Goal: Task Accomplishment & Management: Manage account settings

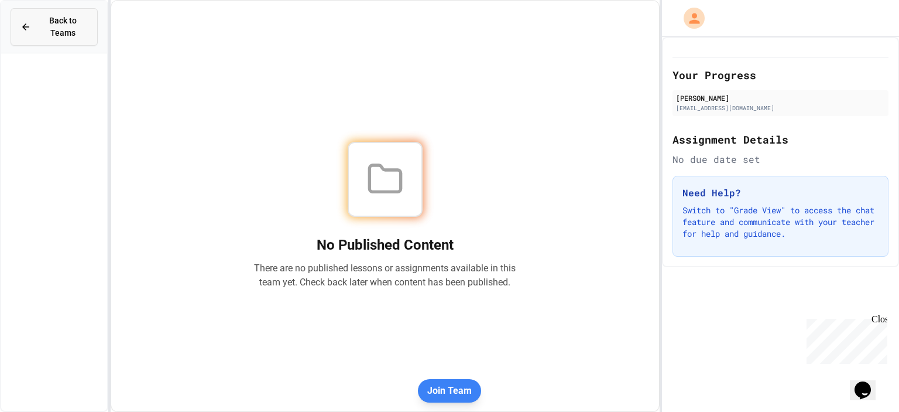
click at [61, 25] on span "Back to Teams" at bounding box center [63, 27] width 50 height 25
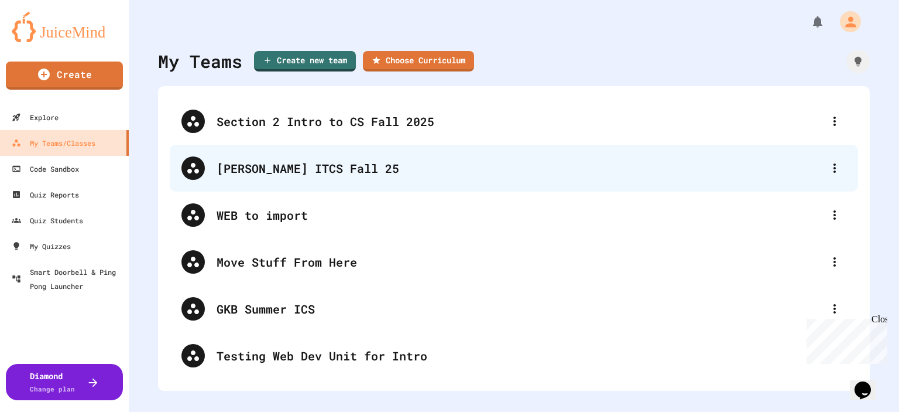
click at [240, 172] on div "[PERSON_NAME] ITCS Fall 25" at bounding box center [520, 168] width 607 height 18
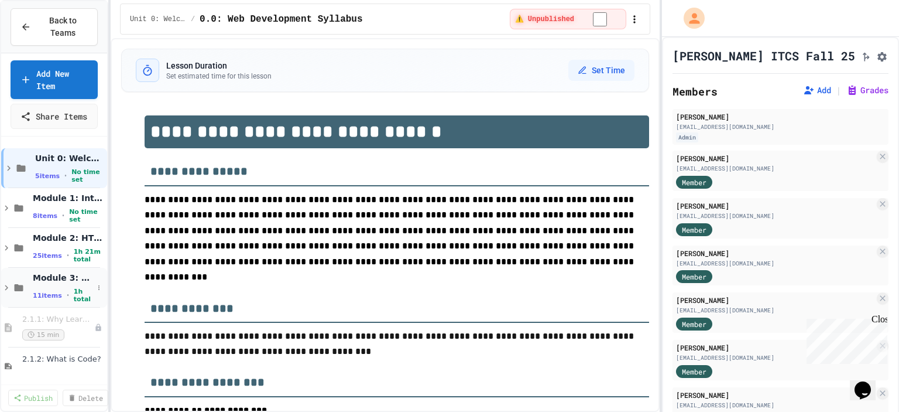
click at [7, 290] on icon at bounding box center [7, 287] width 4 height 5
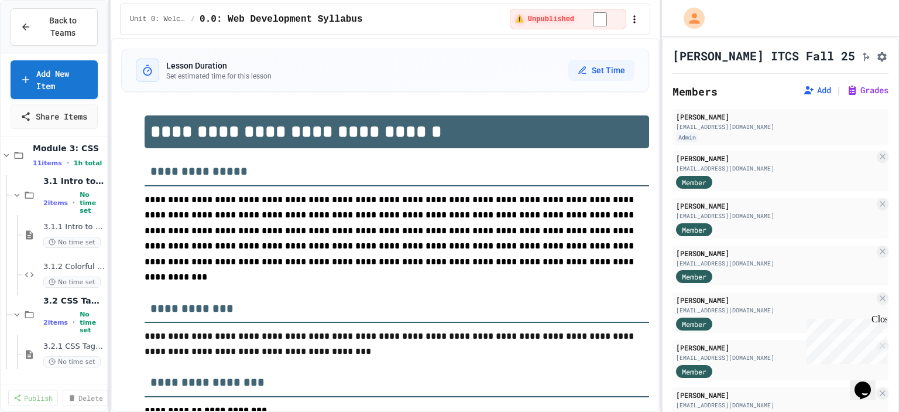
scroll to position [136, 0]
click at [59, 285] on span "No time set" at bounding box center [68, 282] width 50 height 19
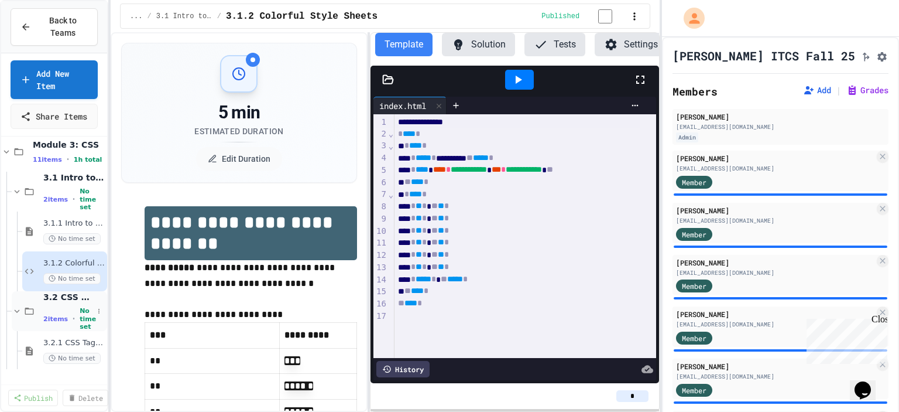
click at [70, 330] on div "2 items • No time set" at bounding box center [68, 318] width 50 height 23
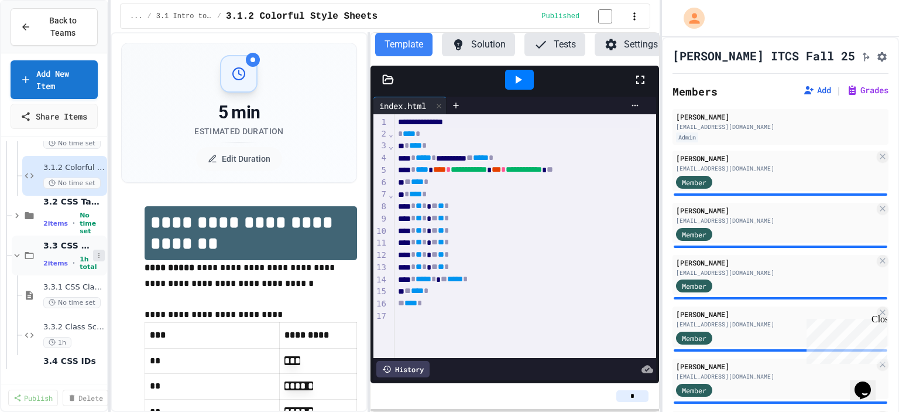
scroll to position [232, 0]
click at [80, 266] on span "1h total" at bounding box center [88, 262] width 17 height 15
click at [69, 206] on span "3.2 CSS Tag Selection" at bounding box center [68, 201] width 50 height 11
click at [20, 220] on icon at bounding box center [17, 215] width 11 height 11
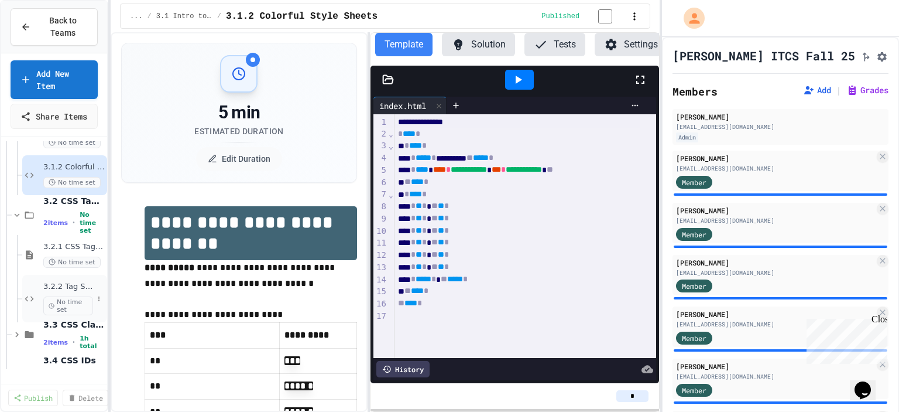
click at [75, 308] on span "No time set" at bounding box center [68, 305] width 50 height 19
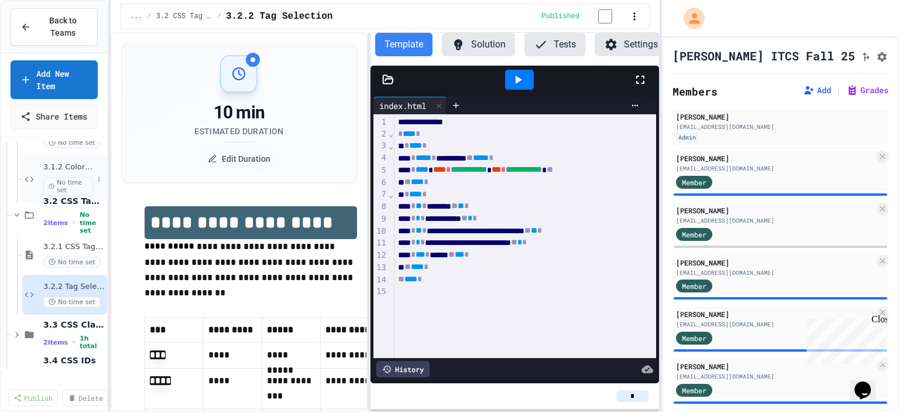
click at [57, 196] on span "No time set" at bounding box center [68, 186] width 50 height 19
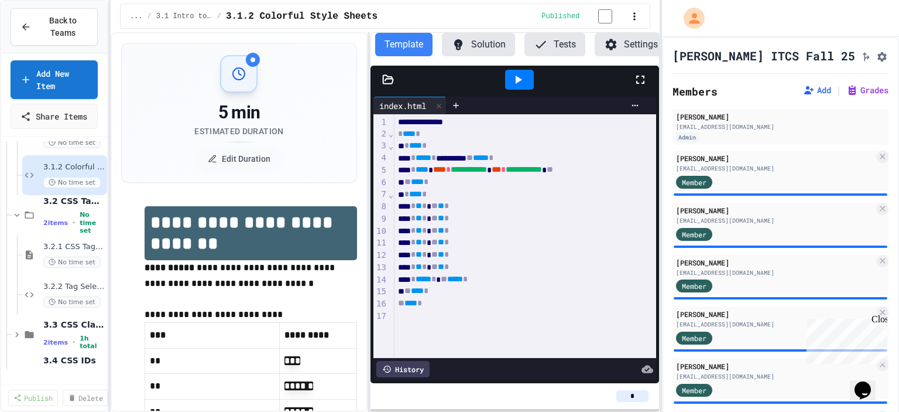
click at [515, 84] on icon at bounding box center [518, 80] width 14 height 14
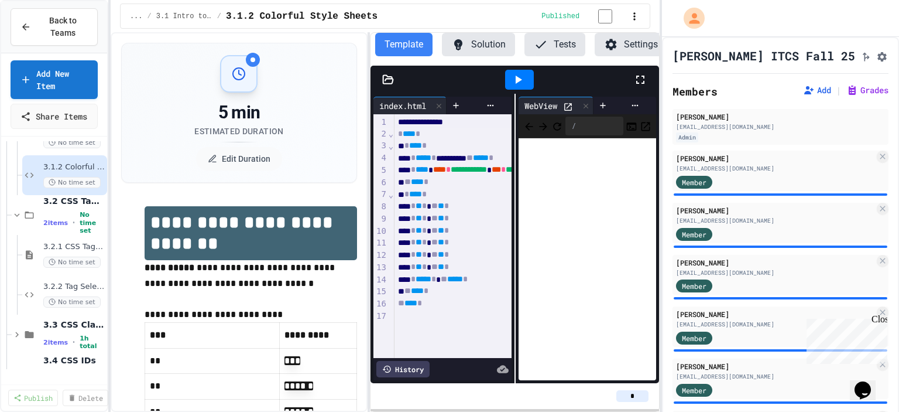
click at [629, 392] on input "*" at bounding box center [633, 396] width 32 height 12
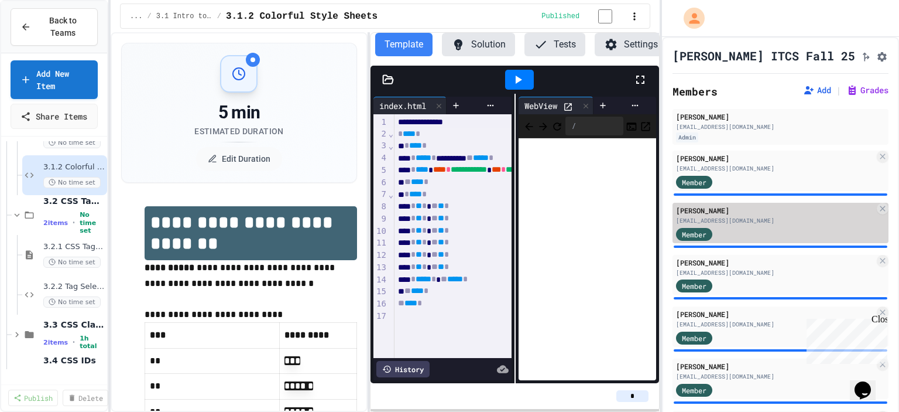
type input "*"
click at [806, 215] on div "[PERSON_NAME]" at bounding box center [775, 210] width 199 height 11
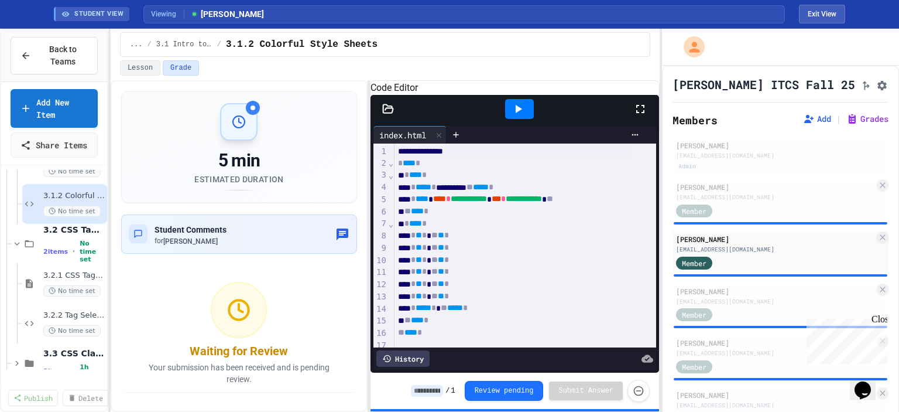
click at [648, 206] on div "**********" at bounding box center [515, 247] width 289 height 249
click at [768, 201] on div "[EMAIL_ADDRESS][DOMAIN_NAME]" at bounding box center [775, 197] width 199 height 9
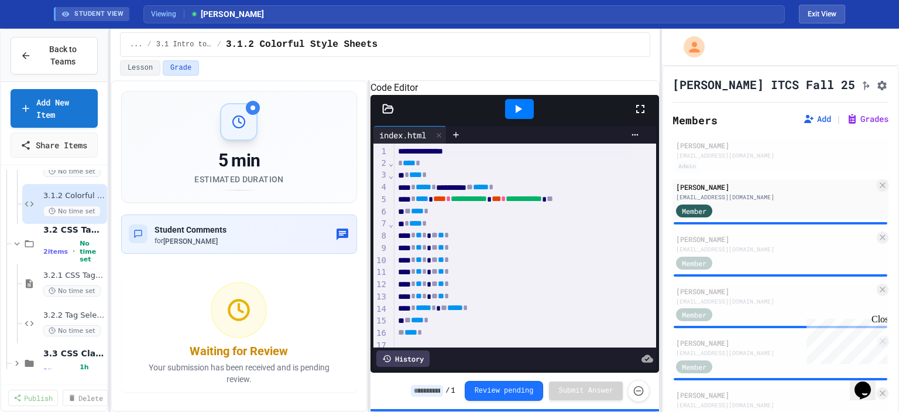
click at [515, 116] on icon at bounding box center [518, 109] width 14 height 14
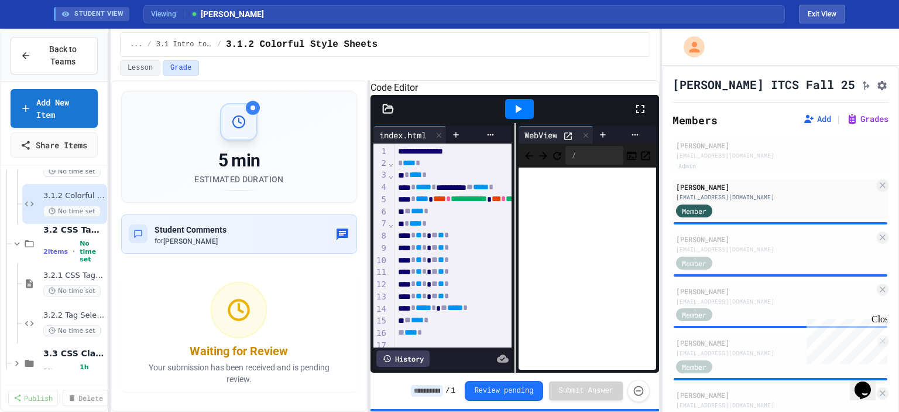
click at [440, 395] on input at bounding box center [427, 391] width 32 height 12
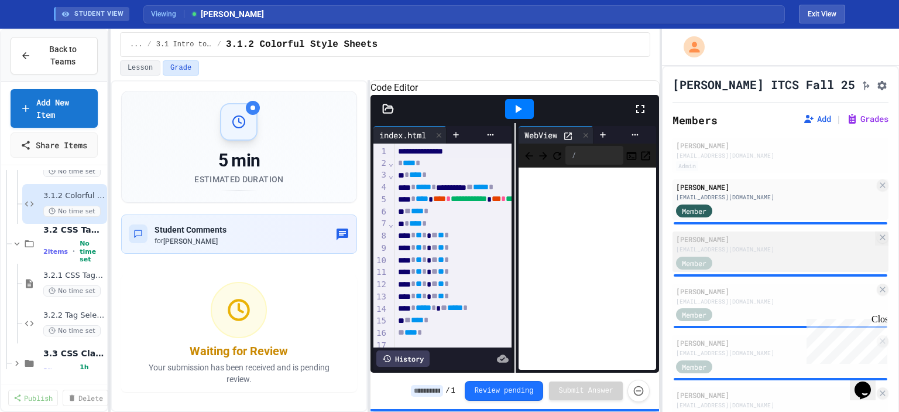
click at [757, 250] on div "[EMAIL_ADDRESS][DOMAIN_NAME]" at bounding box center [775, 249] width 199 height 9
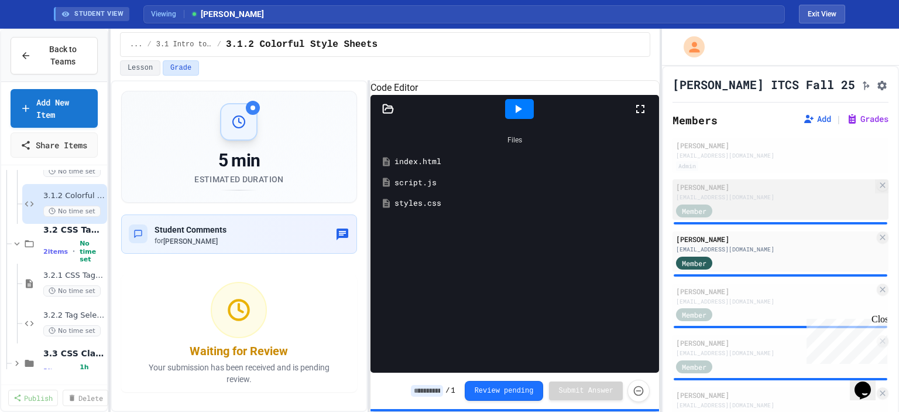
click at [738, 187] on div "[PERSON_NAME]" at bounding box center [775, 187] width 199 height 11
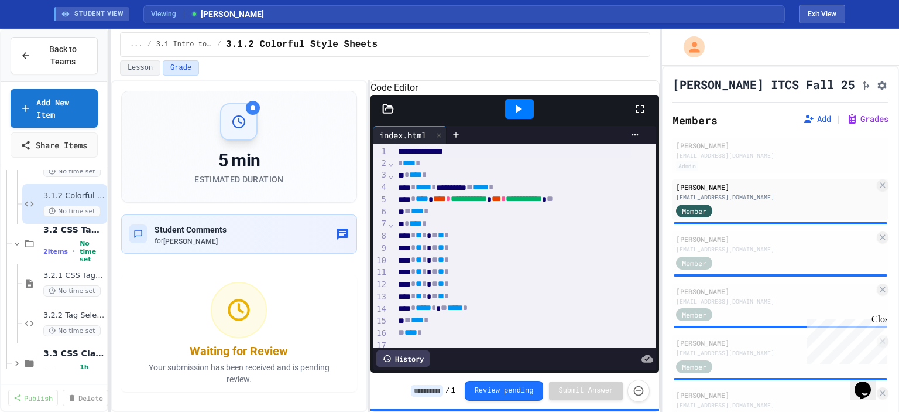
click at [514, 125] on div at bounding box center [519, 109] width 40 height 32
click at [518, 116] on icon at bounding box center [518, 109] width 14 height 14
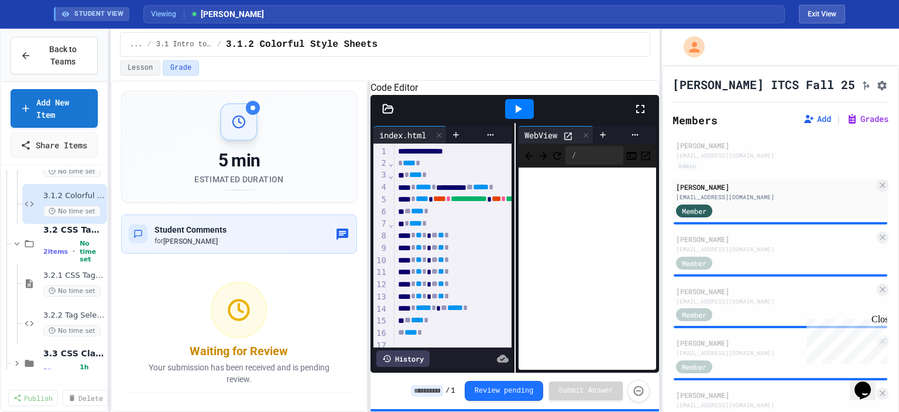
click at [435, 395] on input at bounding box center [427, 391] width 32 height 12
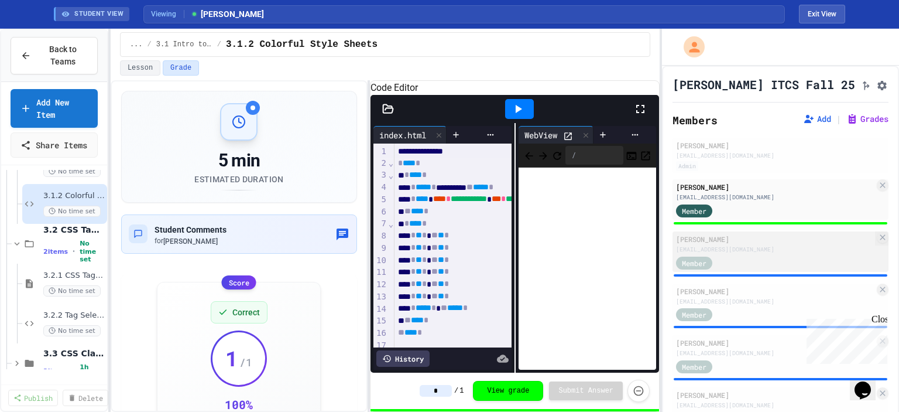
type input "*"
click at [740, 250] on div "[EMAIL_ADDRESS][DOMAIN_NAME]" at bounding box center [775, 249] width 199 height 9
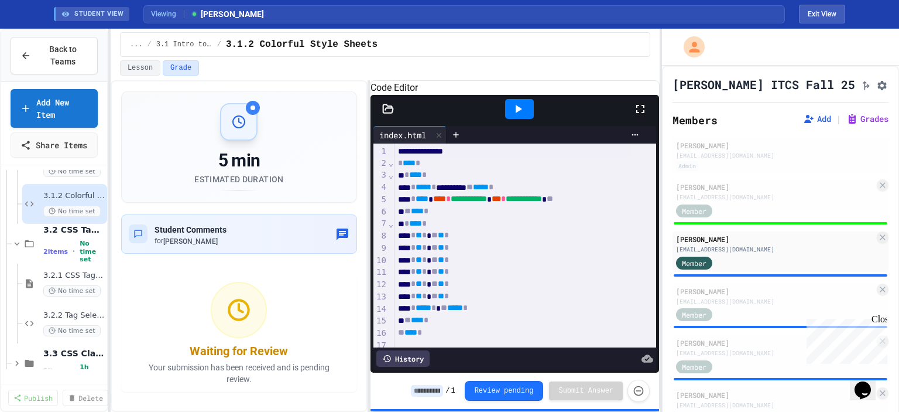
click at [524, 116] on icon at bounding box center [518, 109] width 14 height 14
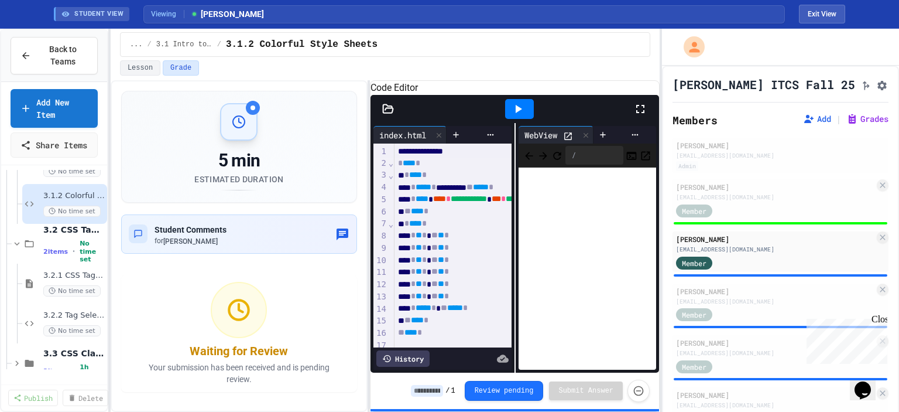
click at [440, 386] on input at bounding box center [427, 391] width 32 height 12
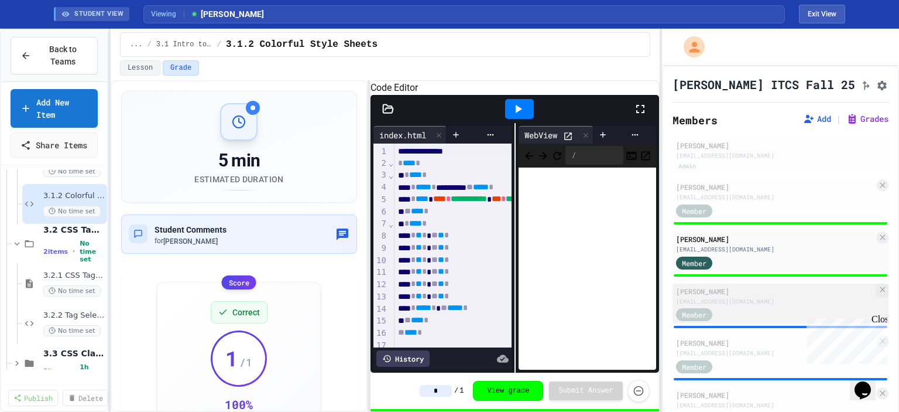
type input "*"
click at [727, 306] on div "[EMAIL_ADDRESS][DOMAIN_NAME]" at bounding box center [775, 301] width 199 height 9
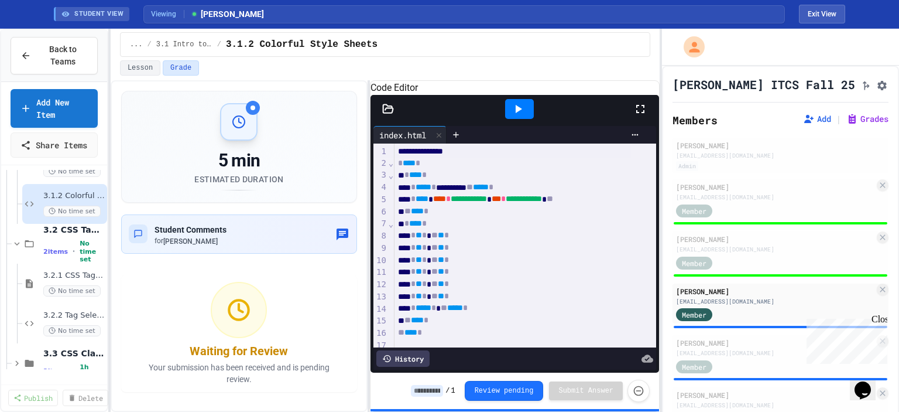
click at [518, 116] on icon at bounding box center [518, 109] width 14 height 14
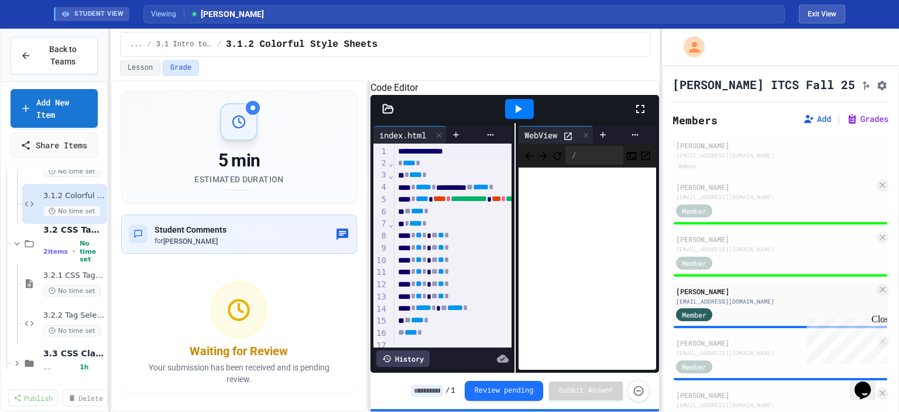
click at [431, 392] on input at bounding box center [427, 391] width 32 height 12
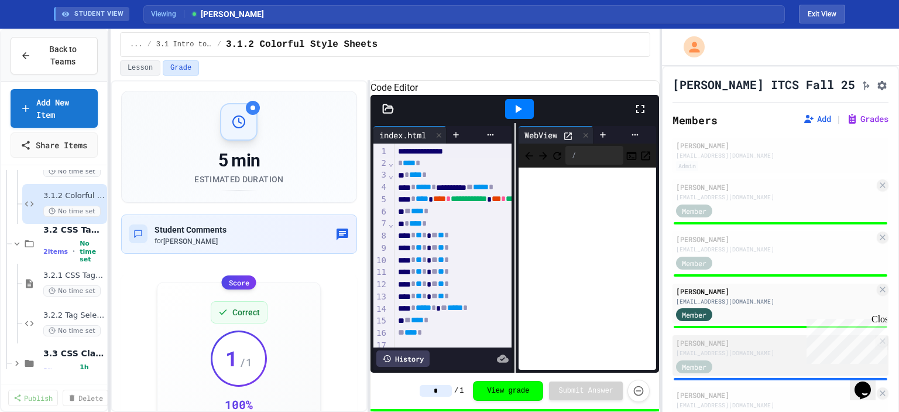
type input "*"
click at [752, 357] on div "[EMAIL_ADDRESS][DOMAIN_NAME]" at bounding box center [775, 352] width 199 height 9
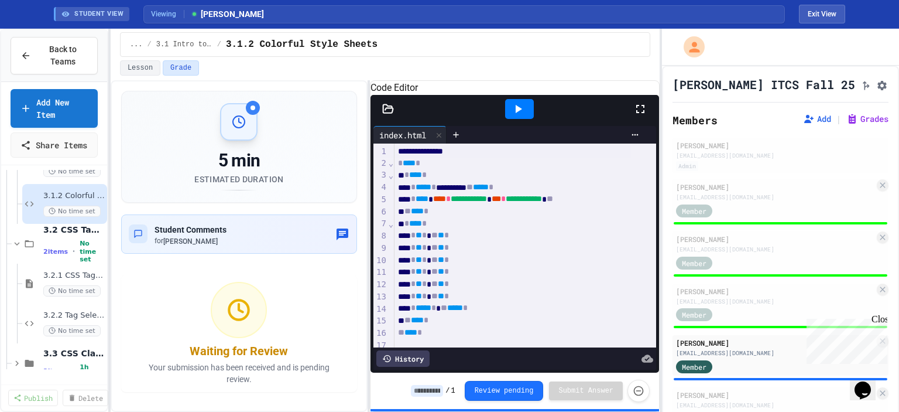
click at [440, 391] on input at bounding box center [427, 391] width 32 height 12
click at [518, 116] on icon at bounding box center [518, 109] width 14 height 14
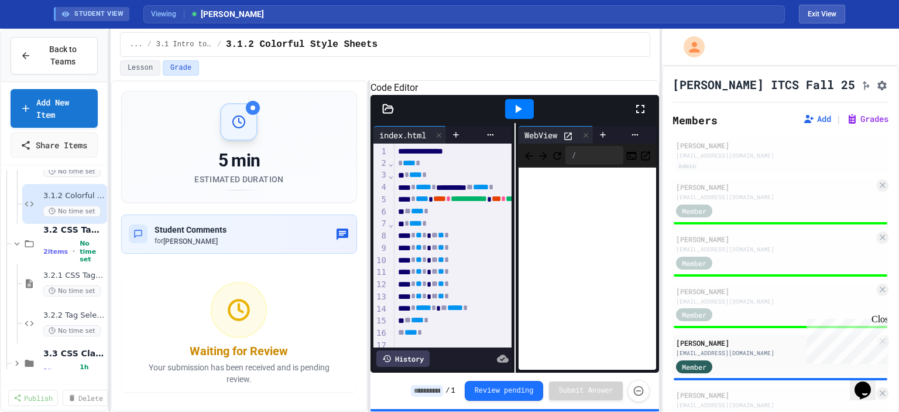
click at [443, 386] on input at bounding box center [427, 391] width 32 height 12
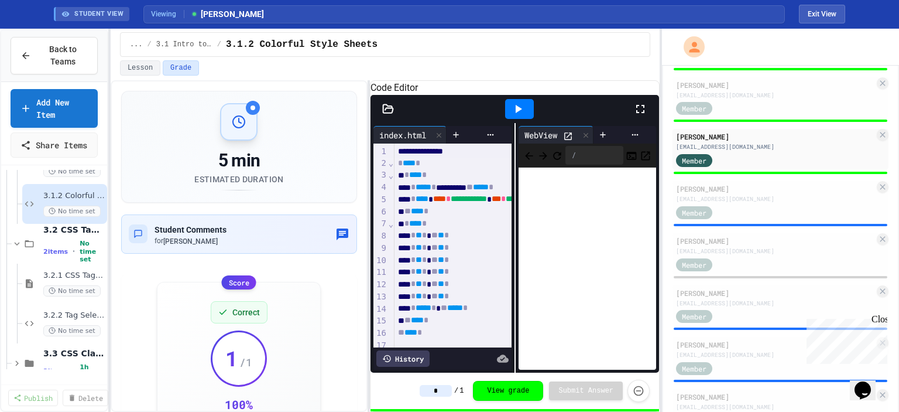
scroll to position [215, 0]
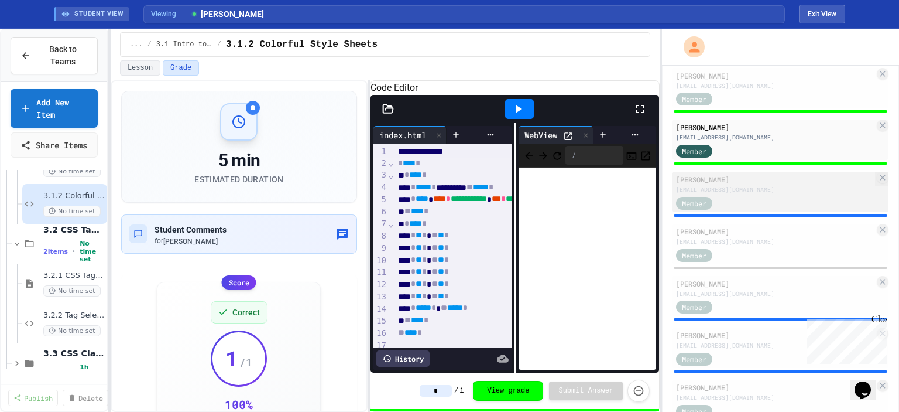
type input "*"
click at [745, 201] on div "Member" at bounding box center [775, 202] width 199 height 15
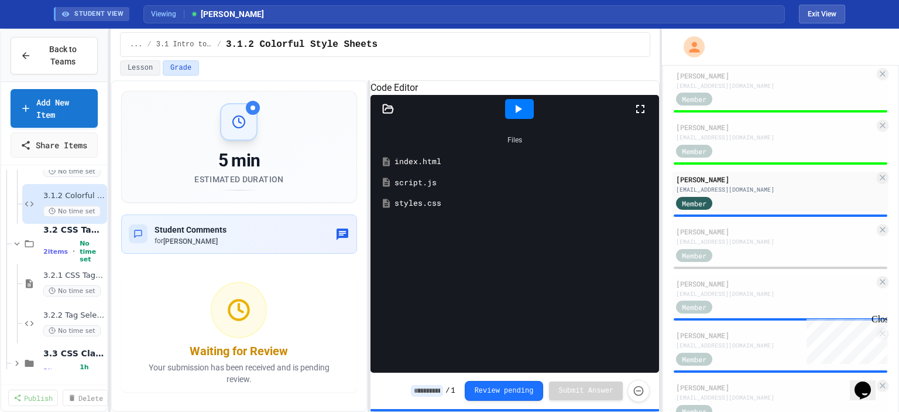
click at [420, 167] on div "index.html" at bounding box center [524, 162] width 258 height 12
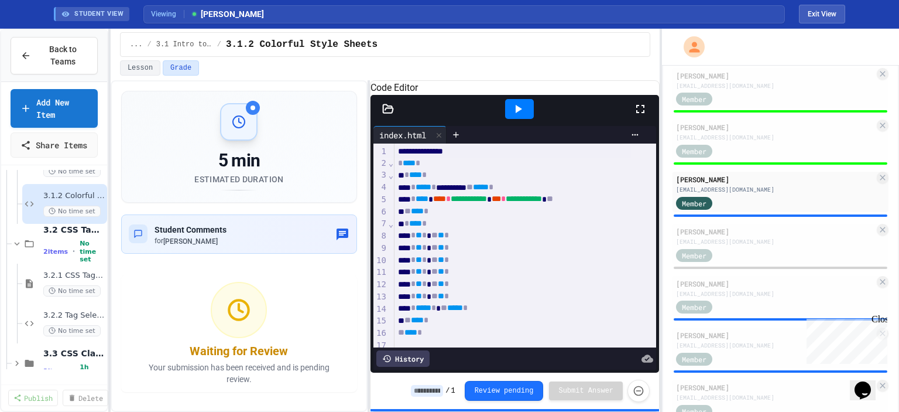
click at [521, 116] on icon at bounding box center [518, 109] width 14 height 14
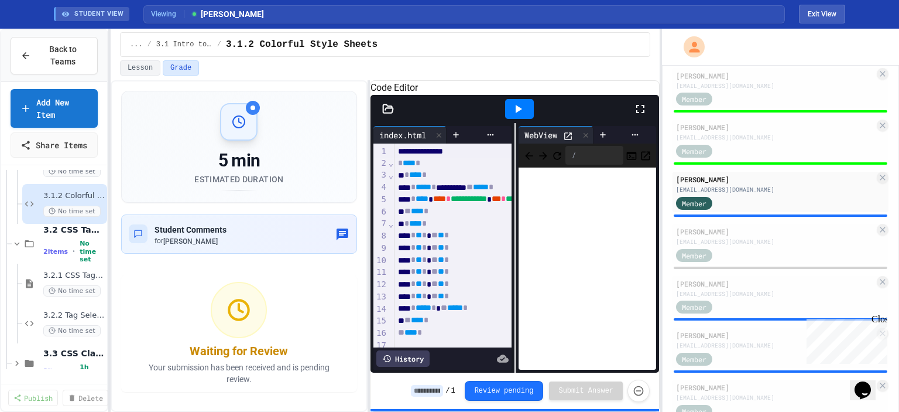
click at [521, 116] on icon at bounding box center [518, 109] width 14 height 14
click at [438, 394] on input at bounding box center [427, 391] width 32 height 12
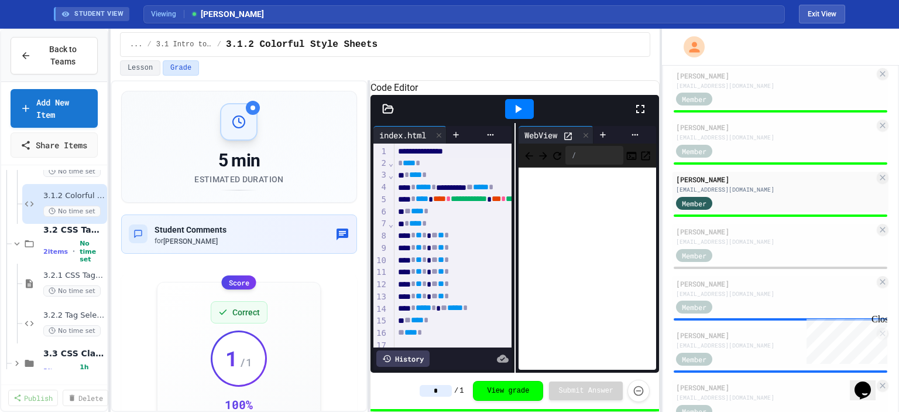
click at [438, 394] on input "*" at bounding box center [436, 391] width 32 height 12
type input "*"
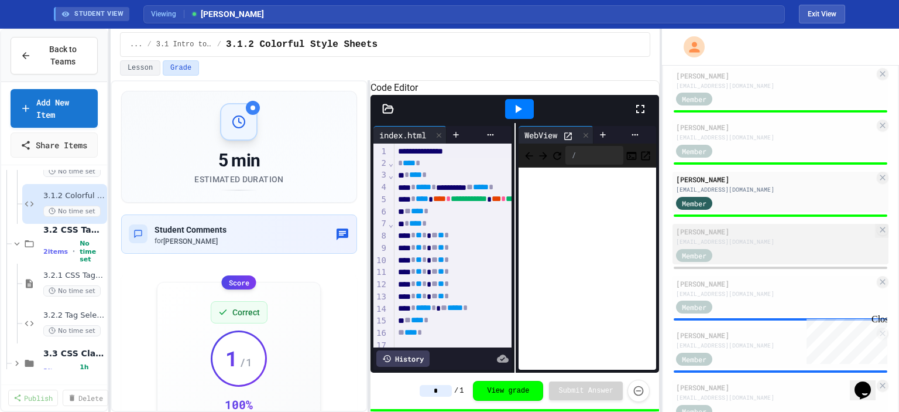
click at [714, 242] on div "[EMAIL_ADDRESS][DOMAIN_NAME]" at bounding box center [775, 241] width 199 height 9
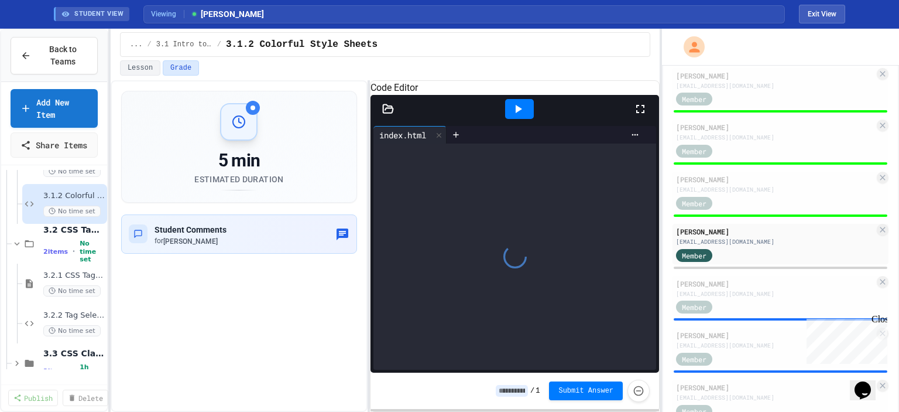
click at [511, 395] on input at bounding box center [512, 391] width 32 height 12
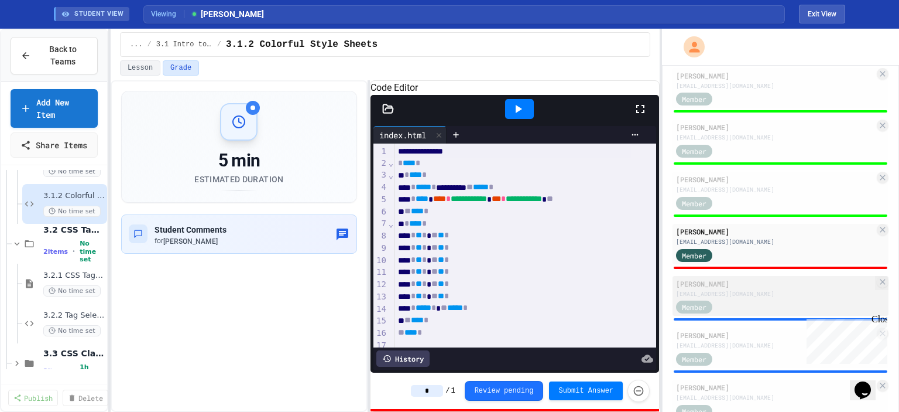
type input "*"
click at [775, 298] on div "[EMAIL_ADDRESS][DOMAIN_NAME]" at bounding box center [775, 293] width 199 height 9
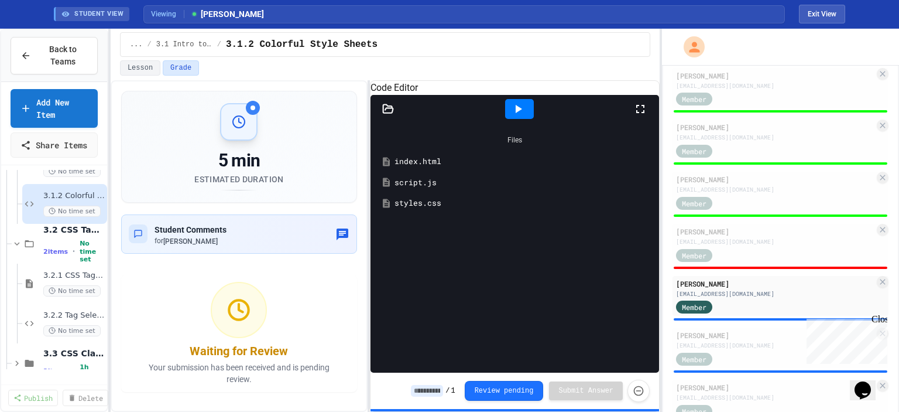
click at [433, 167] on div "index.html" at bounding box center [524, 162] width 258 height 12
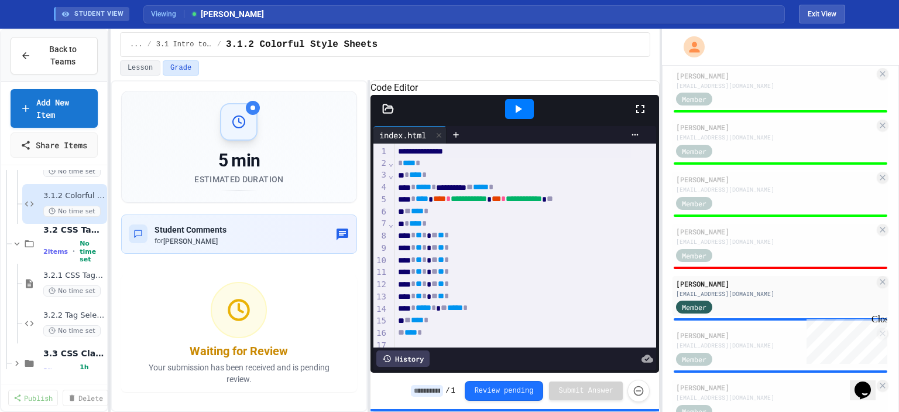
click at [525, 116] on icon at bounding box center [518, 109] width 14 height 14
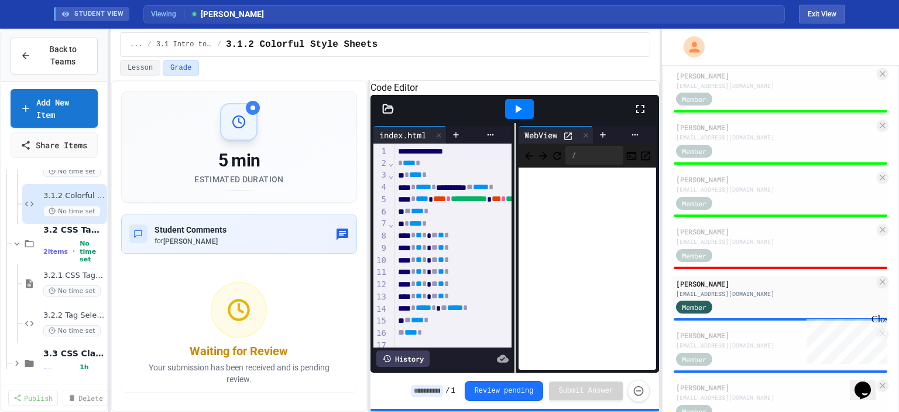
click at [443, 393] on input at bounding box center [427, 391] width 32 height 12
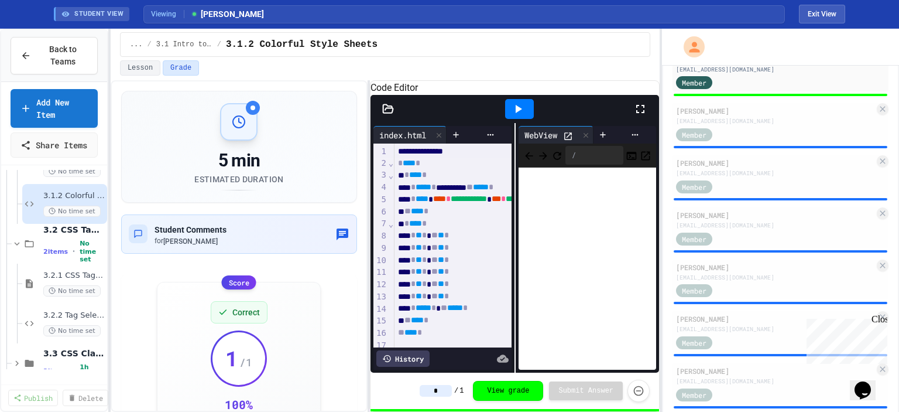
scroll to position [432, 0]
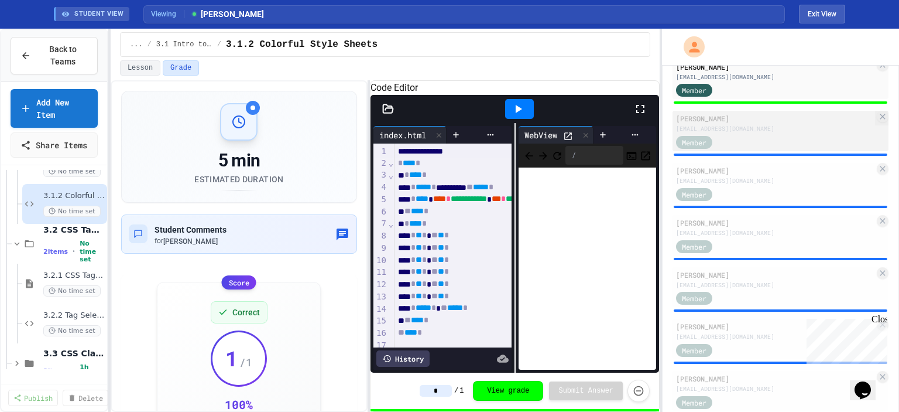
type input "*"
click at [759, 145] on div "Member" at bounding box center [775, 141] width 199 height 15
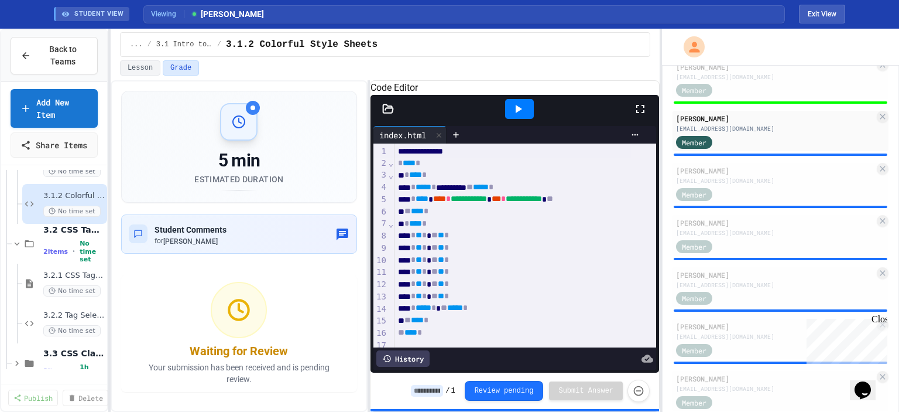
click at [513, 116] on icon at bounding box center [518, 109] width 14 height 14
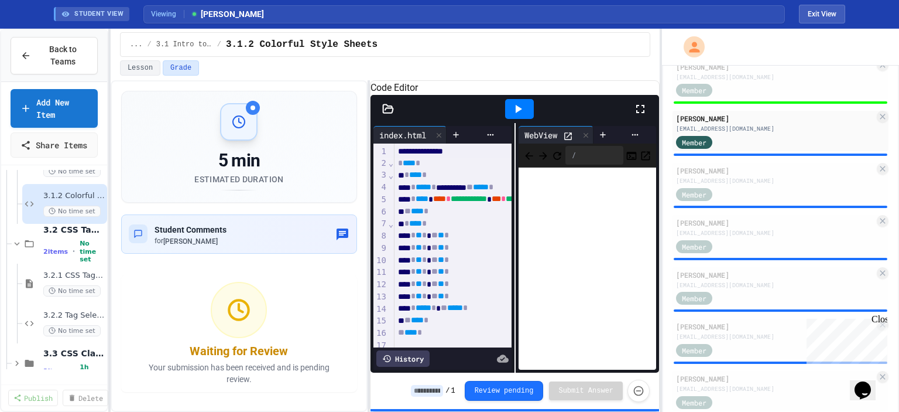
click at [513, 116] on icon at bounding box center [518, 109] width 14 height 14
click at [440, 390] on input at bounding box center [427, 391] width 32 height 12
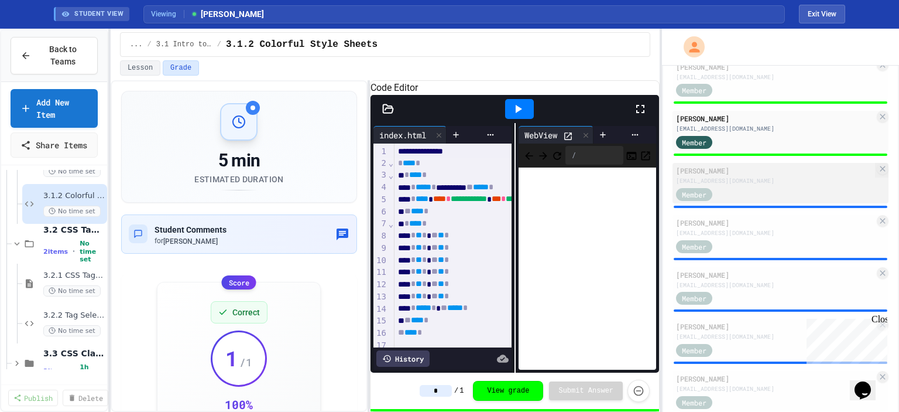
type input "*"
click at [734, 198] on div "Member" at bounding box center [705, 193] width 59 height 15
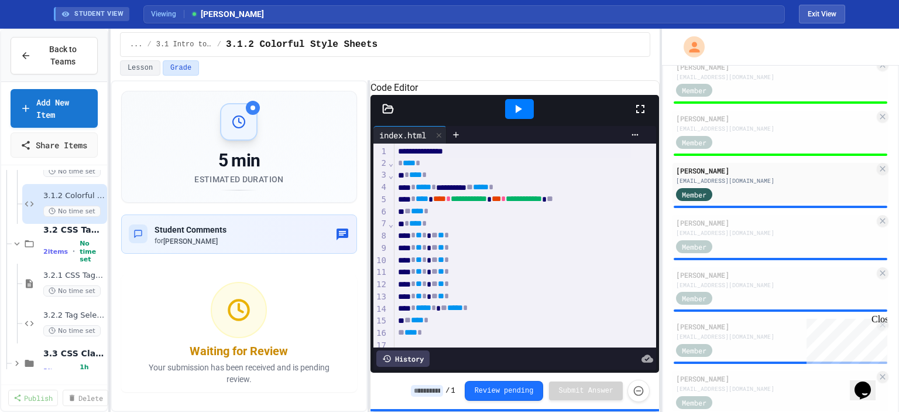
click at [518, 119] on div at bounding box center [519, 109] width 29 height 20
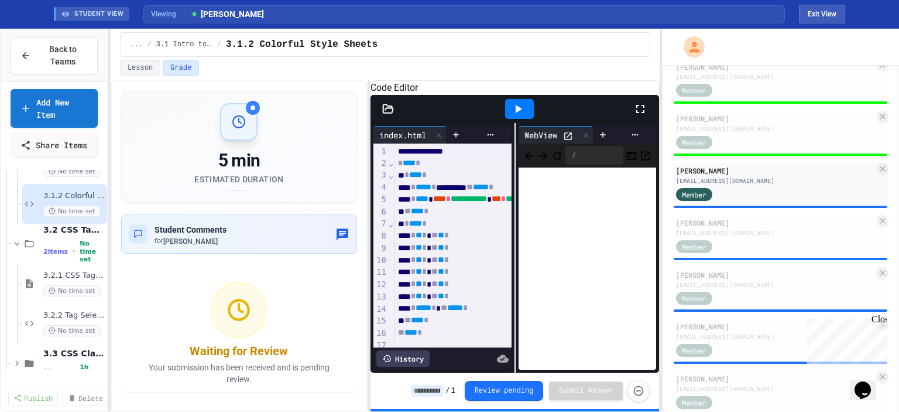
click at [433, 392] on input at bounding box center [427, 391] width 32 height 12
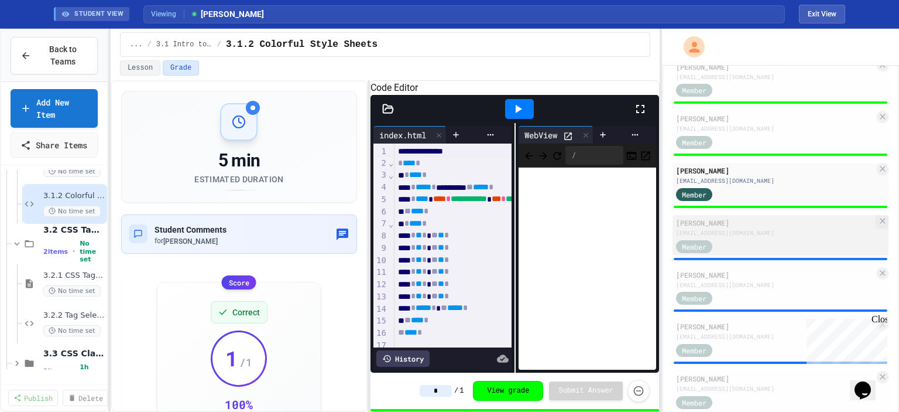
type input "*"
click at [755, 237] on div "[EMAIL_ADDRESS][DOMAIN_NAME]" at bounding box center [775, 232] width 199 height 9
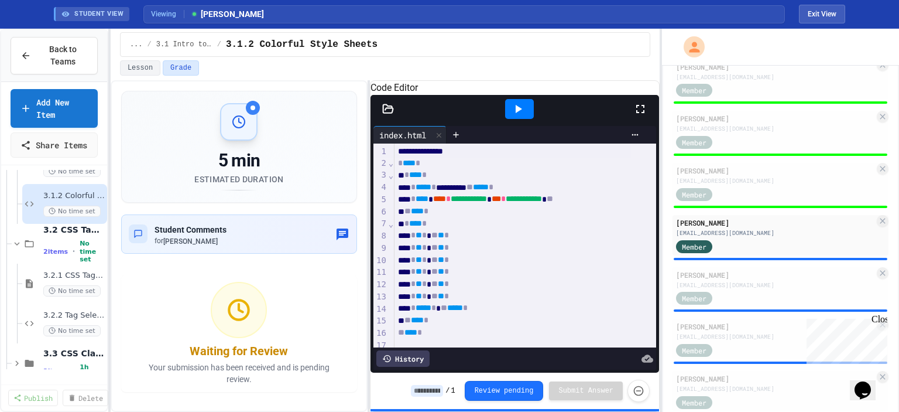
click at [529, 118] on div at bounding box center [519, 109] width 29 height 20
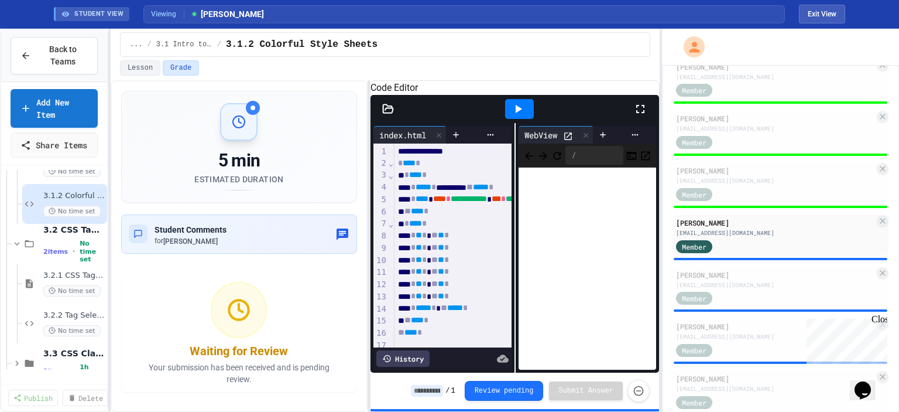
click at [432, 391] on input at bounding box center [427, 391] width 32 height 12
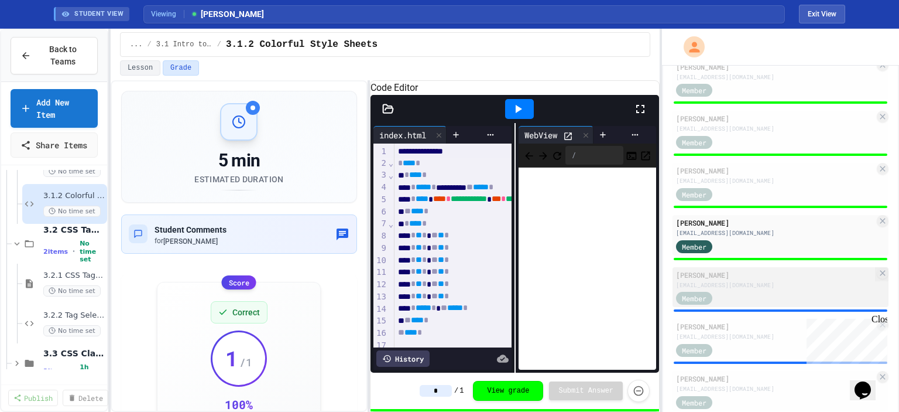
type input "*"
click at [734, 297] on div "Member" at bounding box center [705, 297] width 59 height 15
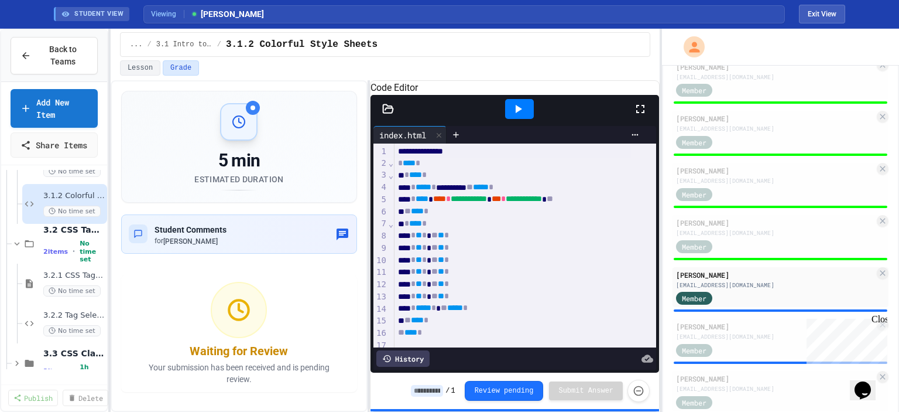
click at [525, 116] on icon at bounding box center [518, 109] width 14 height 14
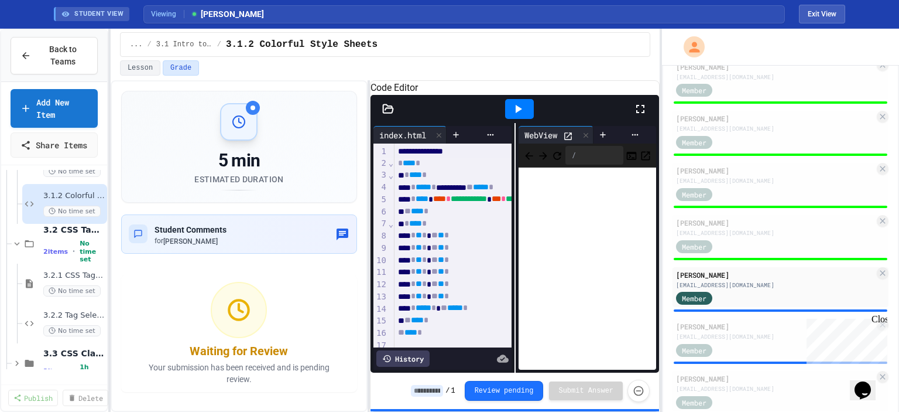
click at [436, 395] on input at bounding box center [427, 391] width 32 height 12
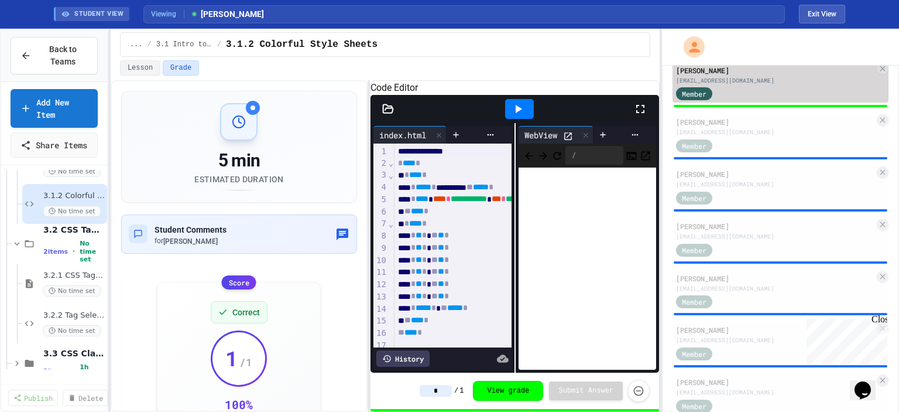
scroll to position [636, 0]
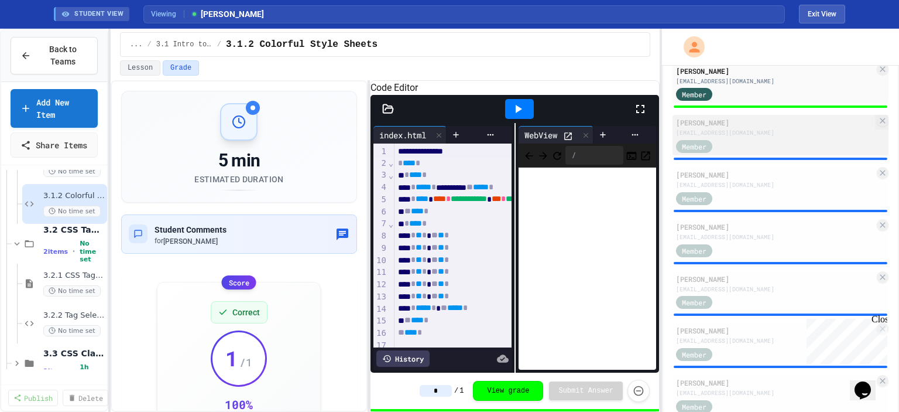
type input "*"
click at [768, 135] on div "[EMAIL_ADDRESS][DOMAIN_NAME]" at bounding box center [775, 132] width 199 height 9
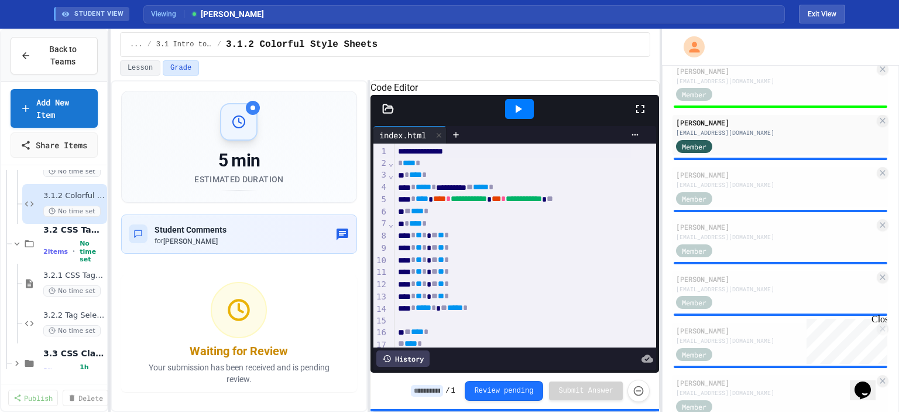
click at [525, 116] on icon at bounding box center [518, 109] width 14 height 14
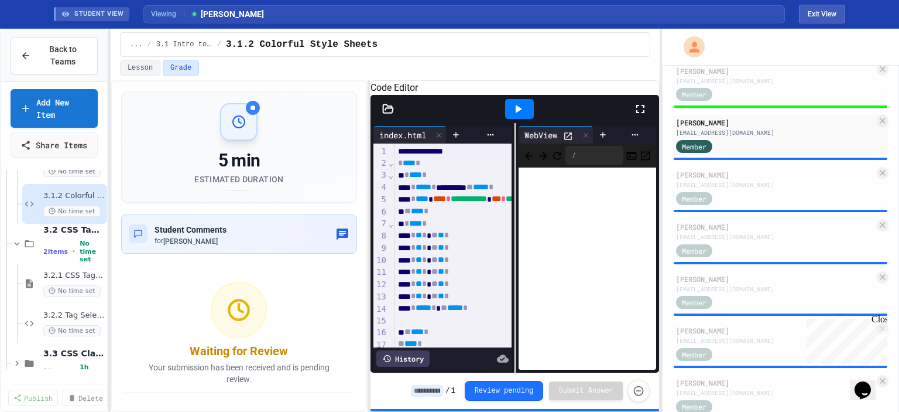
click at [443, 392] on input at bounding box center [427, 391] width 32 height 12
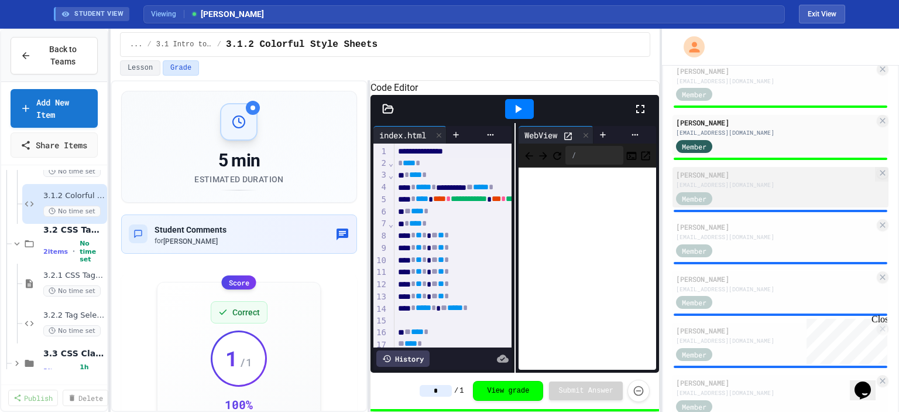
type input "*"
click at [761, 189] on div "[EMAIL_ADDRESS][DOMAIN_NAME]" at bounding box center [775, 184] width 199 height 9
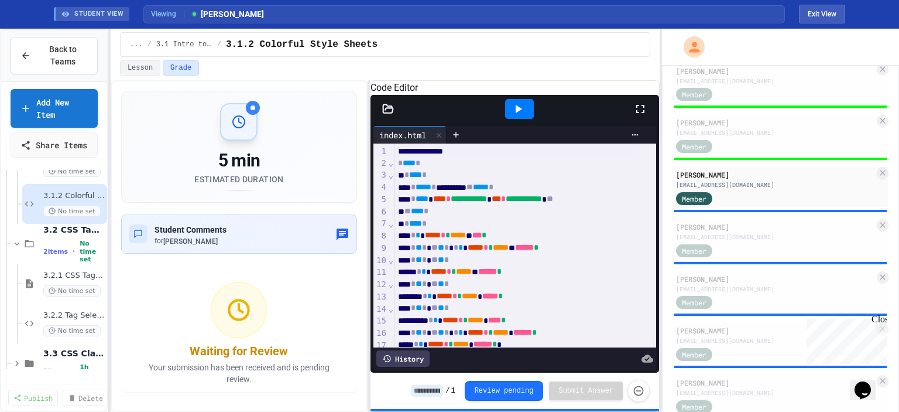
click at [521, 116] on icon at bounding box center [518, 109] width 14 height 14
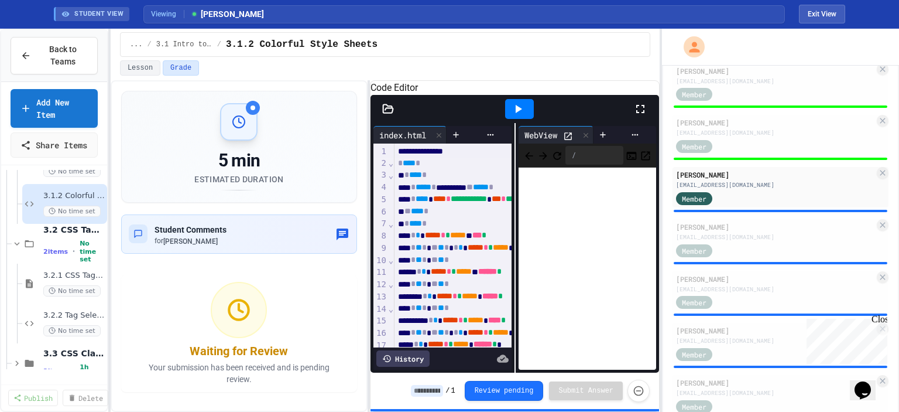
click at [431, 386] on input at bounding box center [427, 391] width 32 height 12
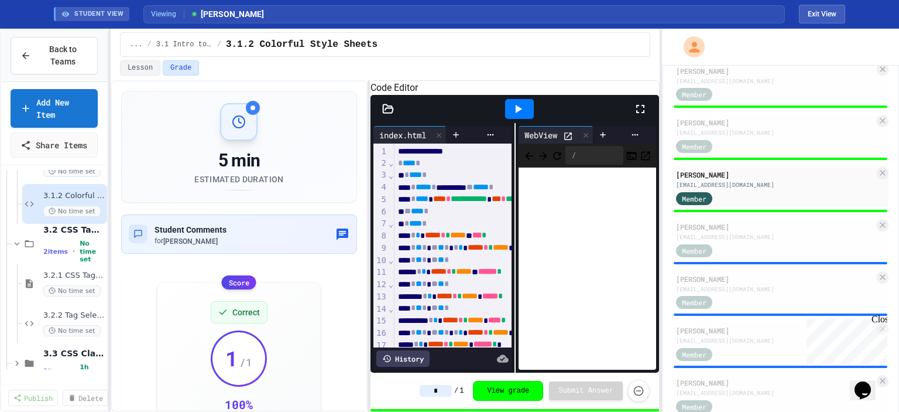
type input "*"
click at [518, 113] on icon at bounding box center [519, 109] width 6 height 8
click at [737, 232] on div "[PERSON_NAME]" at bounding box center [775, 226] width 199 height 11
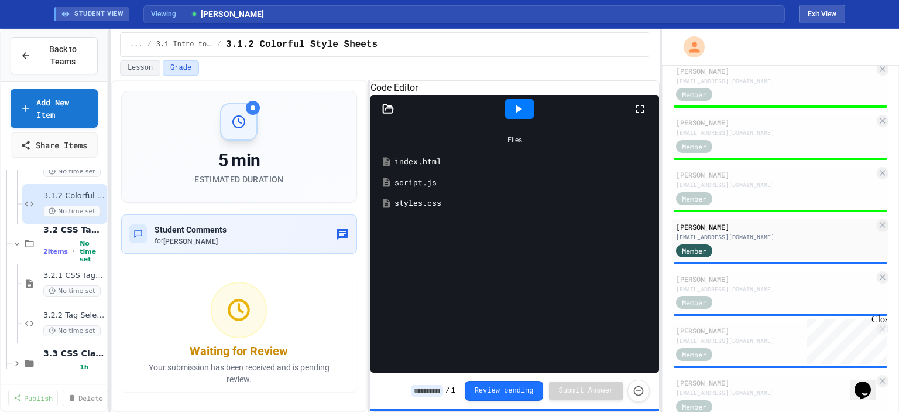
click at [404, 167] on div "index.html" at bounding box center [524, 162] width 258 height 12
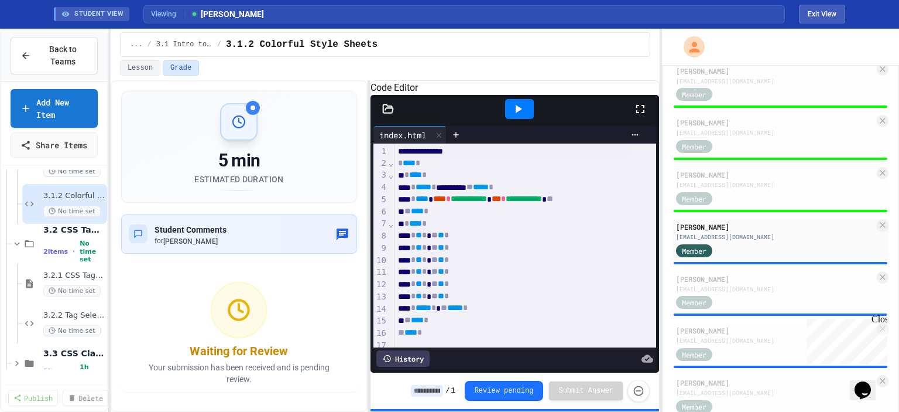
click at [442, 385] on input at bounding box center [427, 391] width 32 height 12
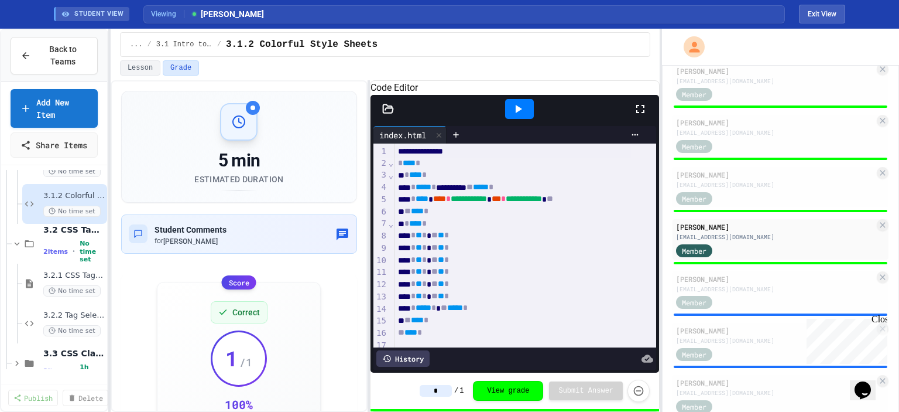
type input "*"
click at [524, 119] on div at bounding box center [519, 109] width 29 height 20
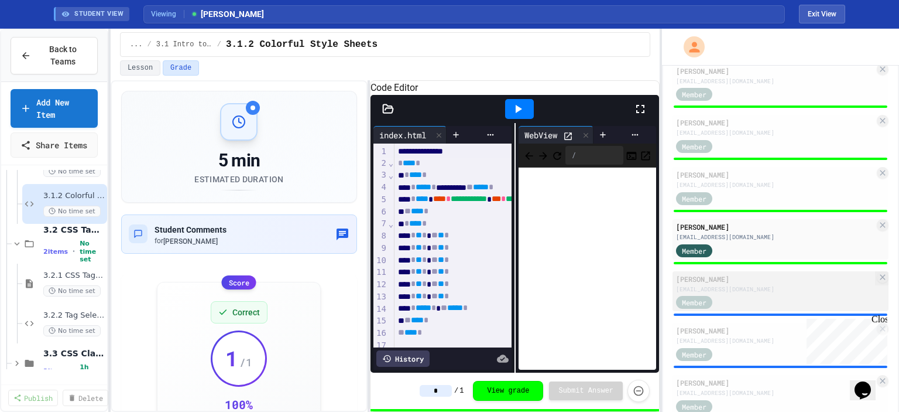
click at [743, 280] on div "[PERSON_NAME]" at bounding box center [775, 278] width 199 height 11
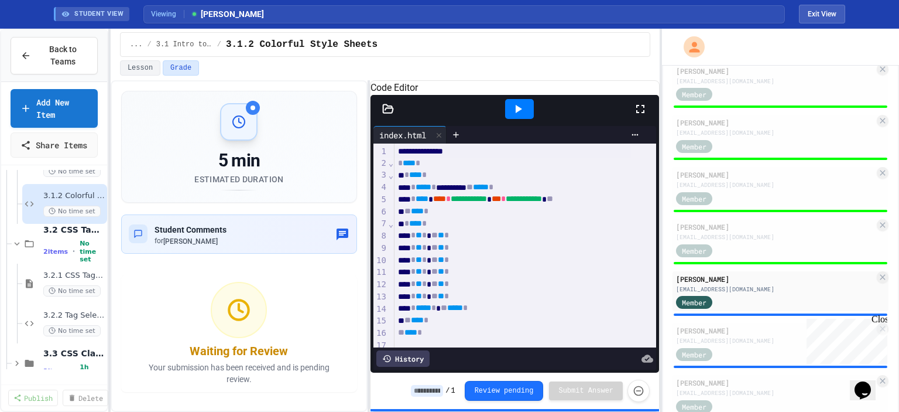
click at [519, 116] on icon at bounding box center [518, 109] width 14 height 14
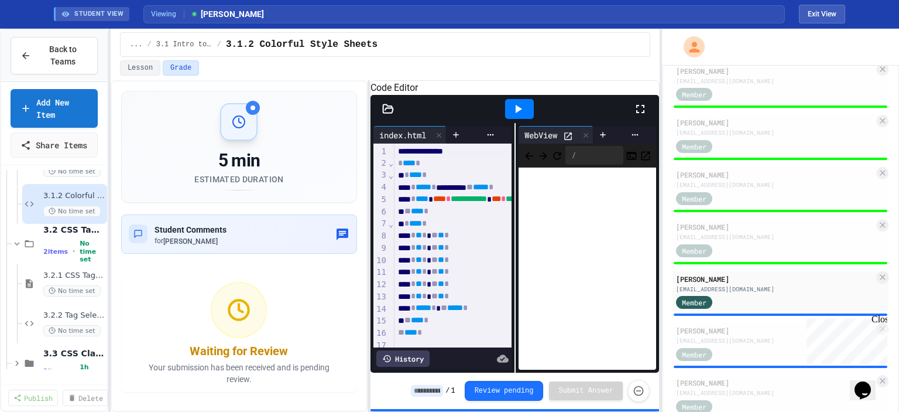
click at [432, 389] on input at bounding box center [427, 391] width 32 height 12
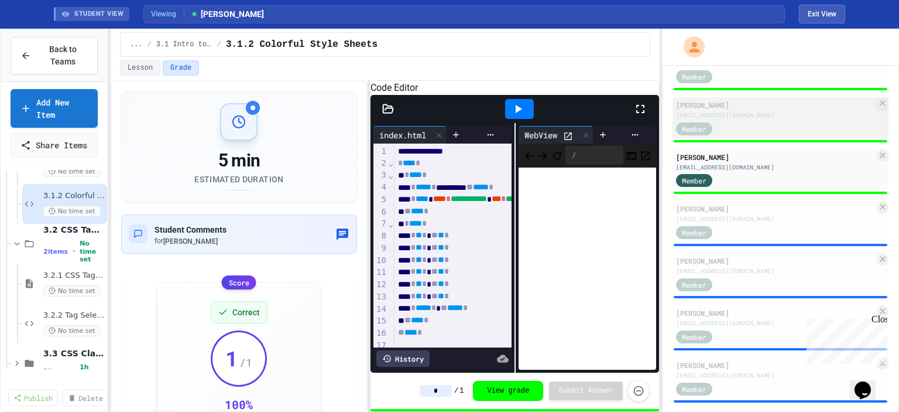
scroll to position [782, 0]
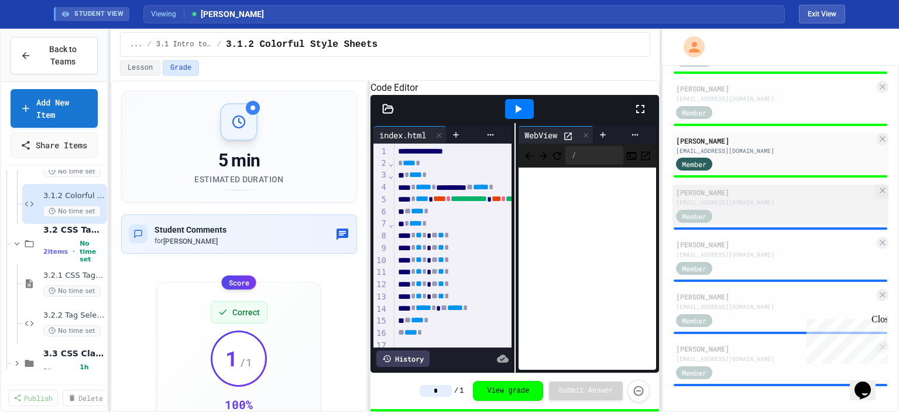
type input "*"
click at [739, 222] on div "Member" at bounding box center [775, 215] width 199 height 15
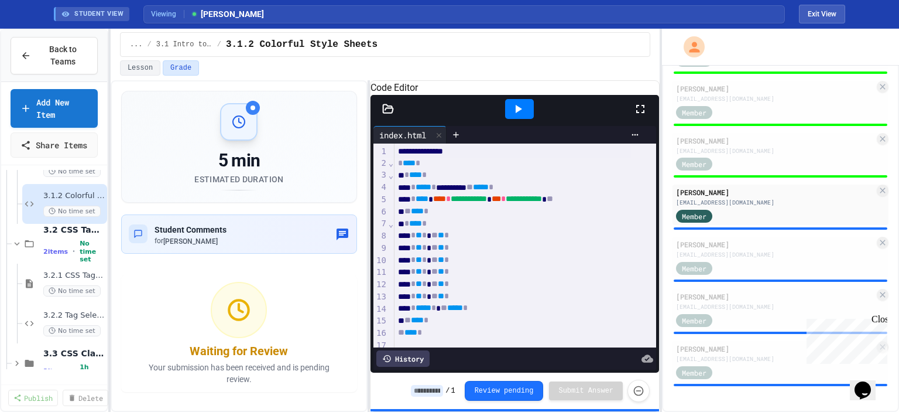
click at [519, 113] on icon at bounding box center [519, 109] width 6 height 8
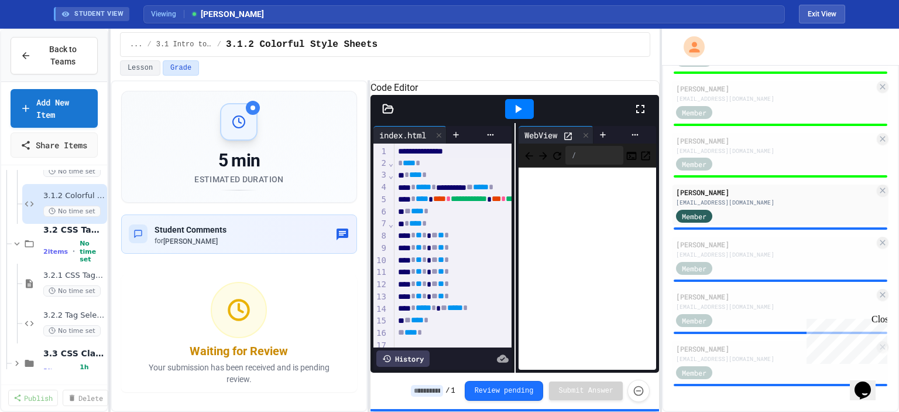
click at [437, 395] on input at bounding box center [427, 391] width 32 height 12
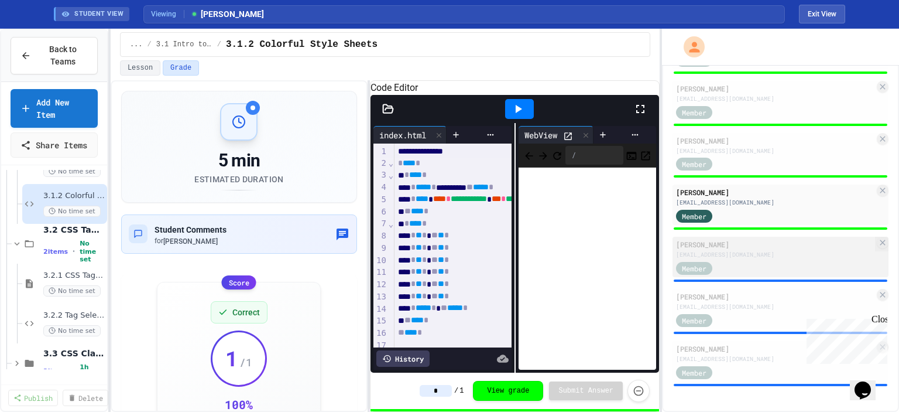
type input "*"
click at [735, 257] on div "[EMAIL_ADDRESS][DOMAIN_NAME]" at bounding box center [775, 254] width 199 height 9
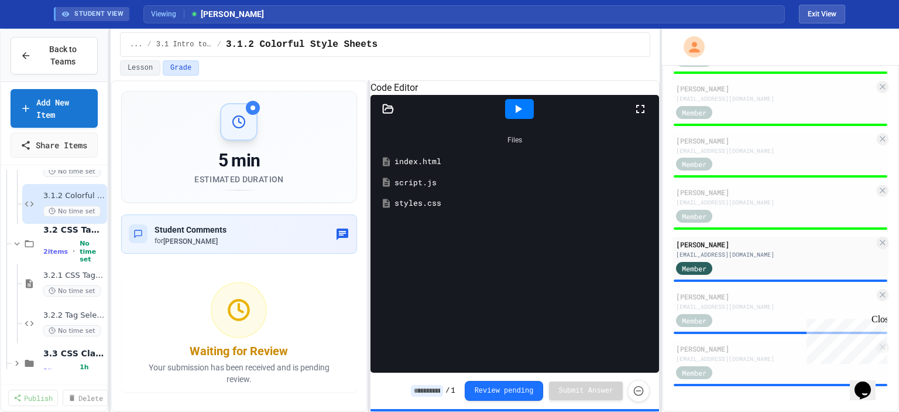
click at [429, 167] on div "index.html" at bounding box center [524, 162] width 258 height 12
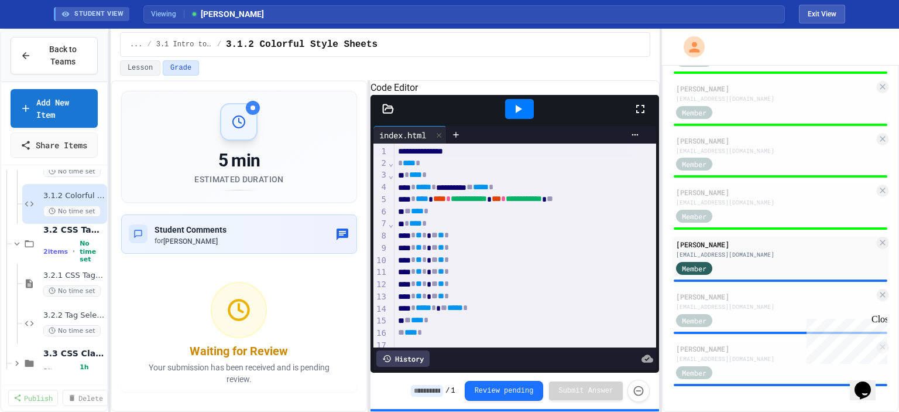
click at [515, 116] on icon at bounding box center [518, 109] width 14 height 14
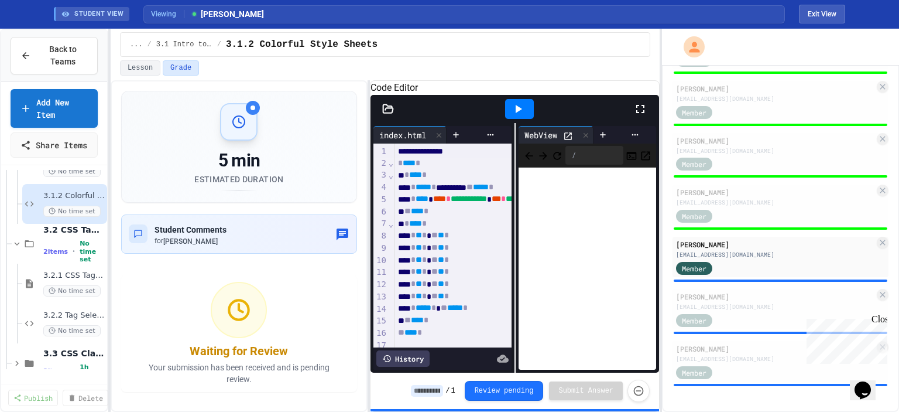
click at [428, 393] on input at bounding box center [427, 391] width 32 height 12
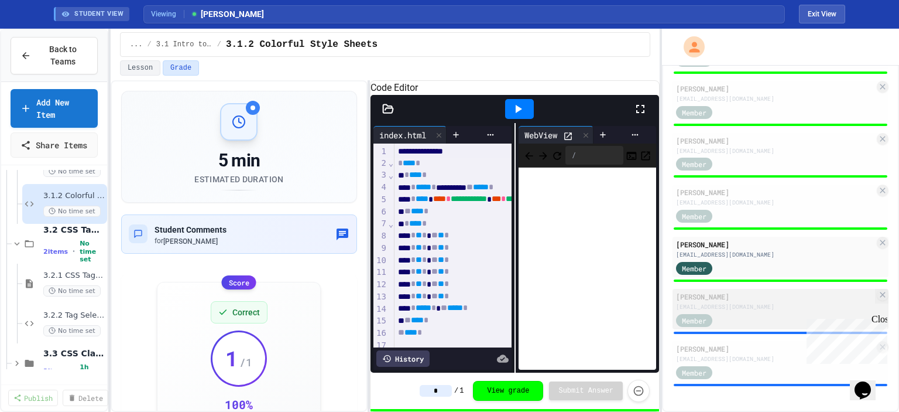
type input "*"
click at [758, 297] on div "[PERSON_NAME]" at bounding box center [775, 296] width 199 height 11
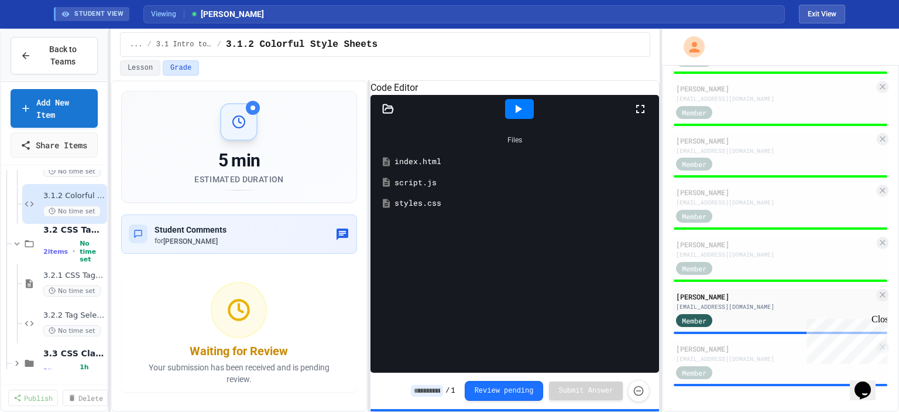
click at [429, 167] on div "index.html" at bounding box center [524, 162] width 258 height 12
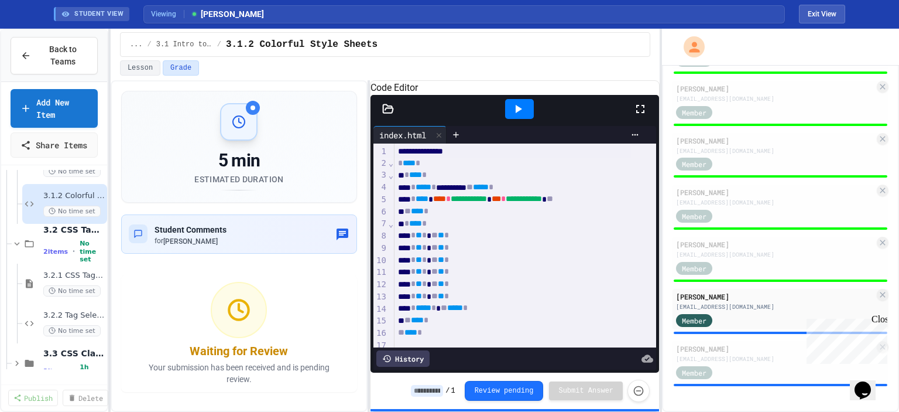
click at [508, 119] on div at bounding box center [519, 109] width 29 height 20
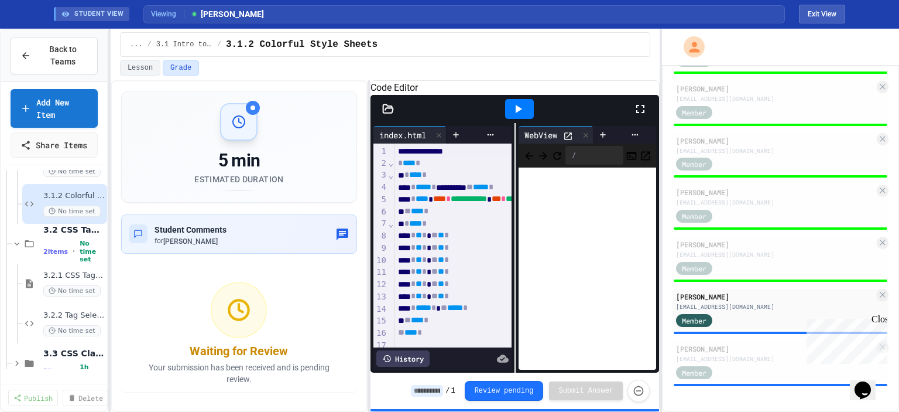
click at [436, 396] on input at bounding box center [427, 391] width 32 height 12
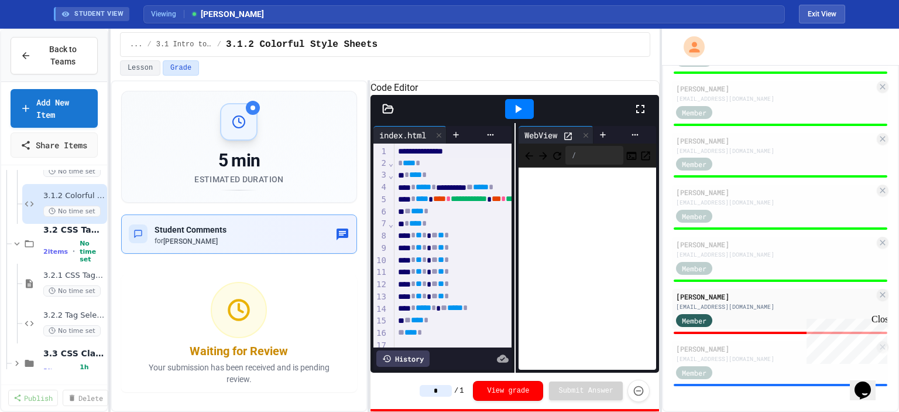
type input "*"
click at [239, 227] on div "Student Comments for [PERSON_NAME]" at bounding box center [239, 234] width 221 height 24
drag, startPoint x: 437, startPoint y: 337, endPoint x: 440, endPoint y: 320, distance: 17.7
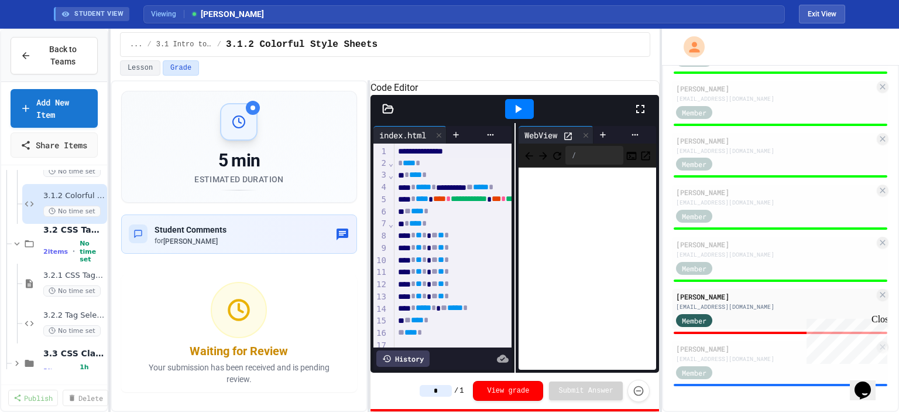
type textarea "**********"
click at [741, 368] on div "Member" at bounding box center [775, 371] width 199 height 15
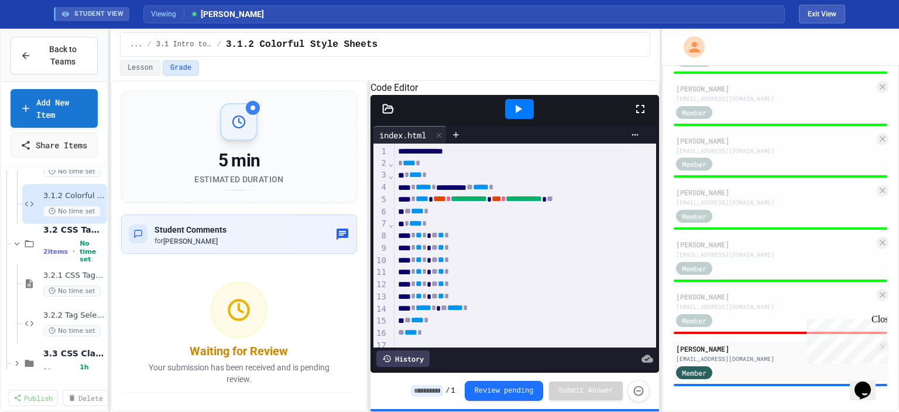
click at [521, 116] on icon at bounding box center [518, 109] width 14 height 14
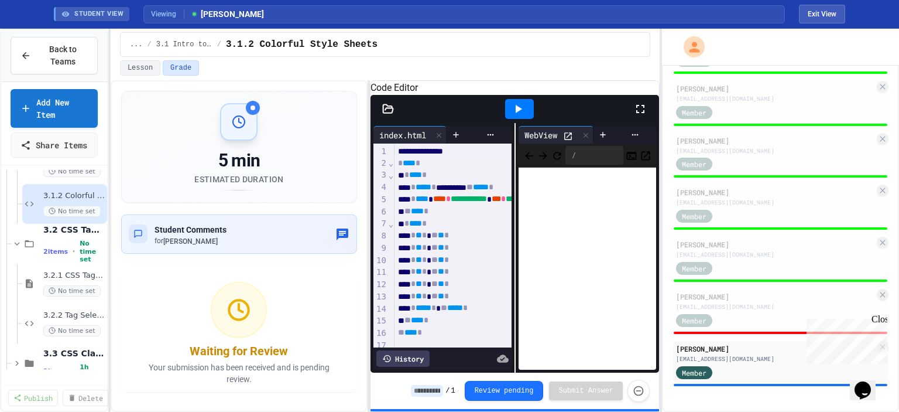
click at [443, 392] on input at bounding box center [427, 391] width 32 height 12
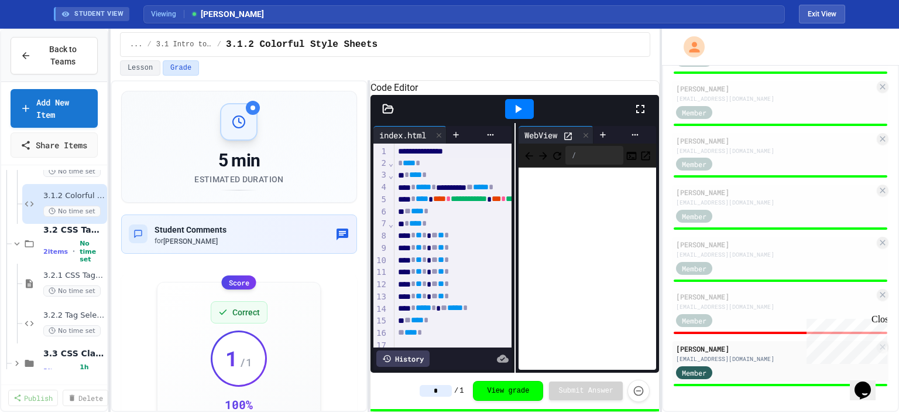
type input "*"
click at [148, 131] on div "5 min Estimated Duration" at bounding box center [239, 146] width 207 height 87
click at [141, 71] on button "Lesson" at bounding box center [140, 67] width 40 height 15
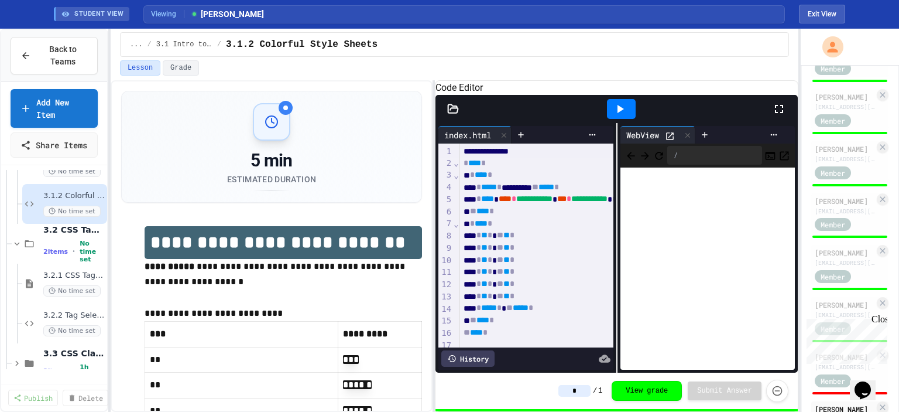
scroll to position [878, 0]
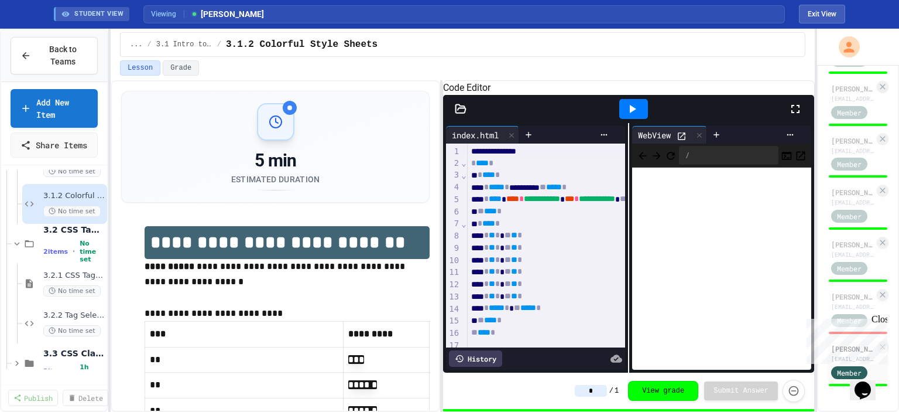
click at [819, 144] on div "**********" at bounding box center [449, 220] width 899 height 383
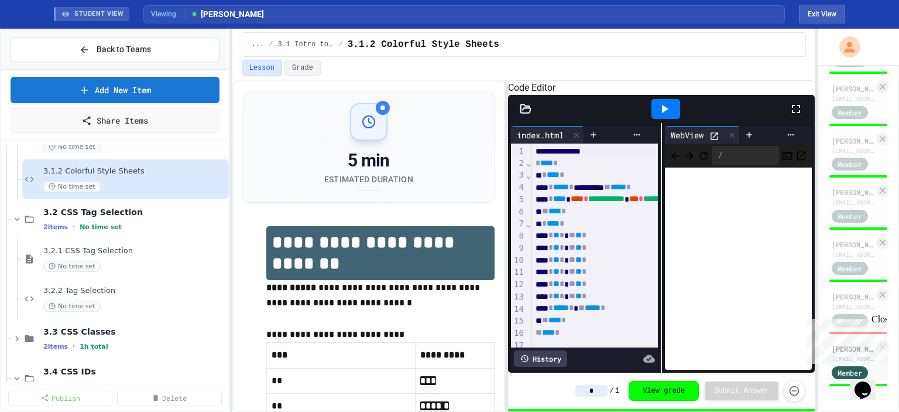
click at [231, 220] on div at bounding box center [231, 220] width 2 height 383
click at [89, 246] on span "3.2.1 CSS Tag Selection" at bounding box center [129, 251] width 172 height 10
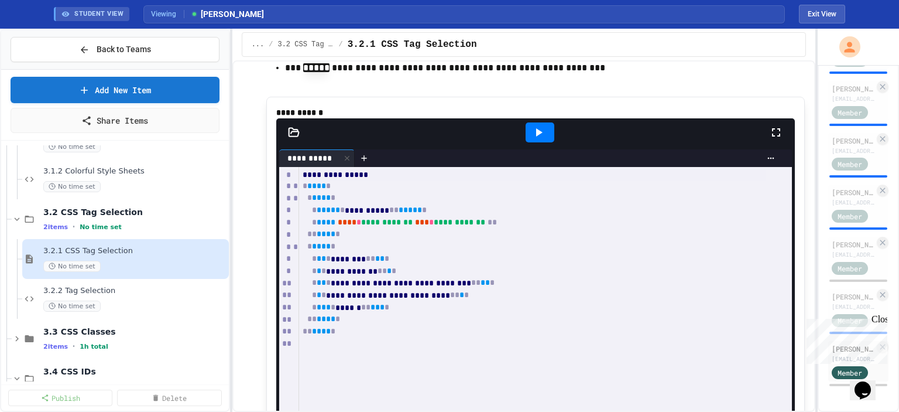
scroll to position [538, 0]
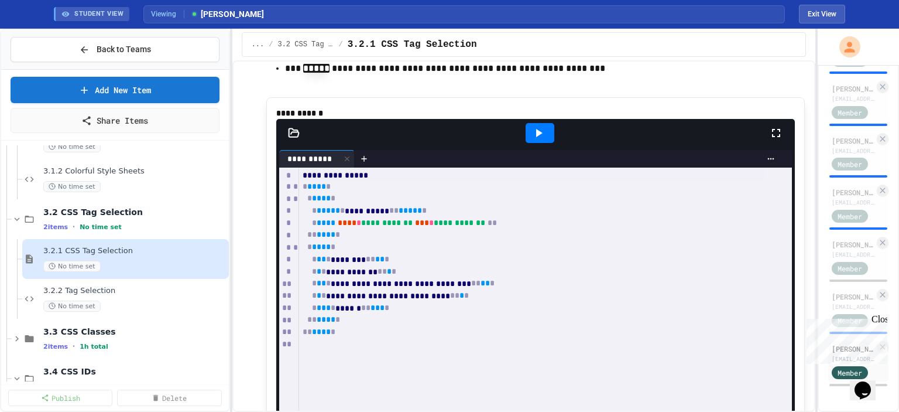
click at [546, 149] on div at bounding box center [540, 133] width 40 height 32
click at [541, 143] on div at bounding box center [540, 133] width 29 height 20
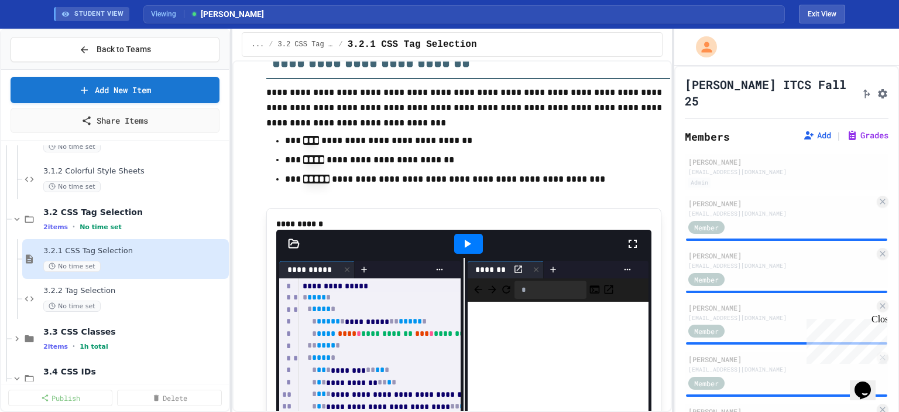
scroll to position [442, 0]
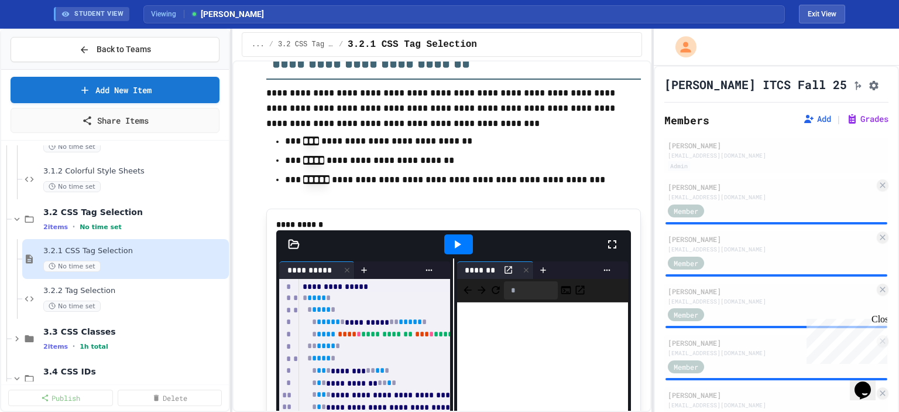
click at [654, 199] on div "**********" at bounding box center [449, 220] width 899 height 383
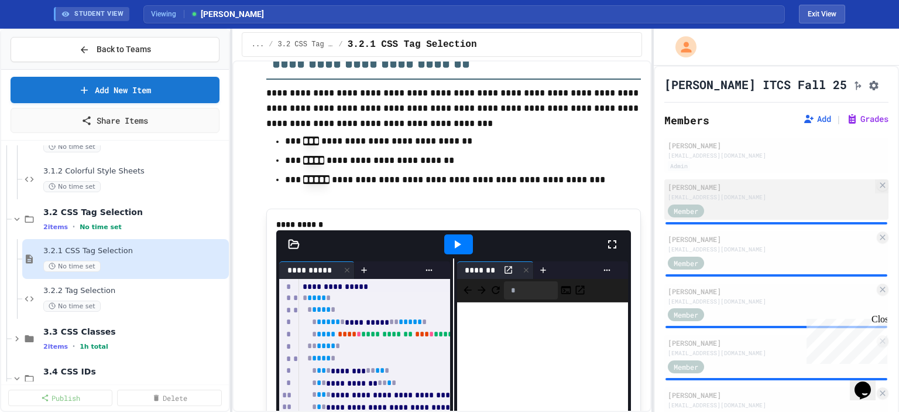
click at [761, 211] on div "Member" at bounding box center [771, 210] width 207 height 15
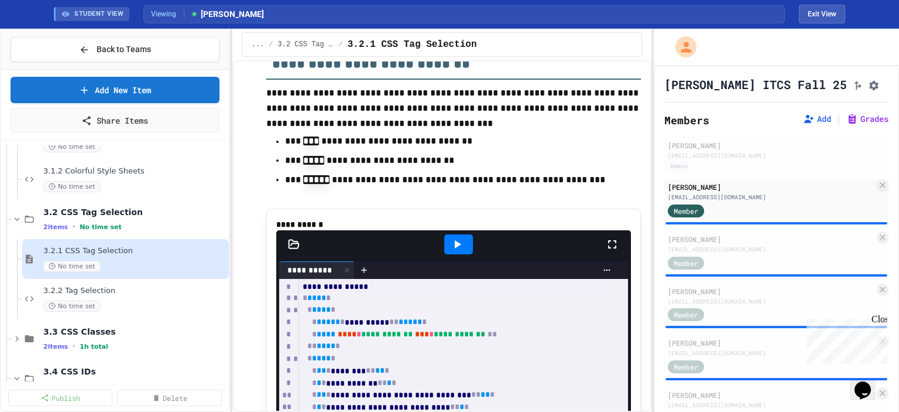
click at [463, 254] on div at bounding box center [458, 244] width 29 height 20
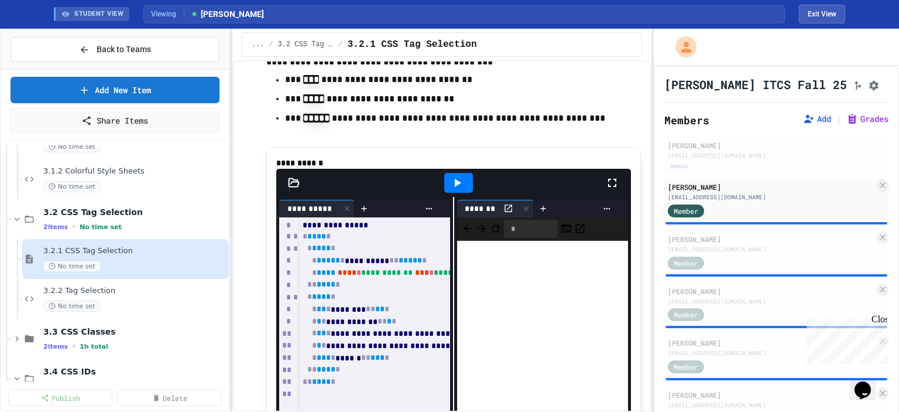
scroll to position [503, 0]
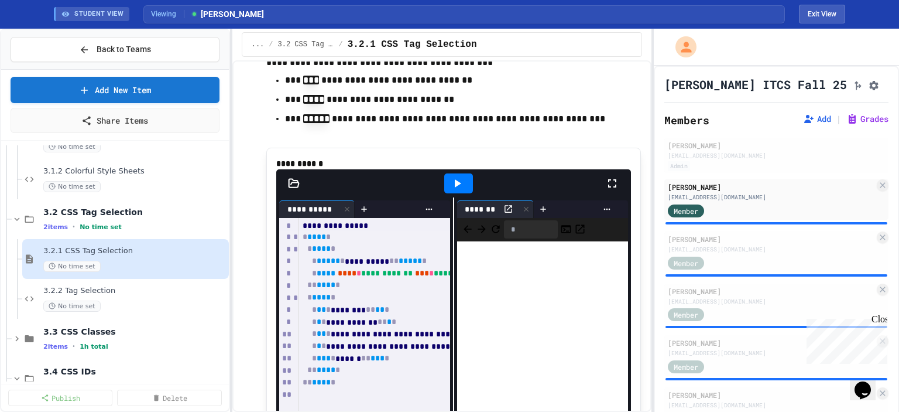
click at [288, 189] on icon at bounding box center [294, 183] width 12 height 12
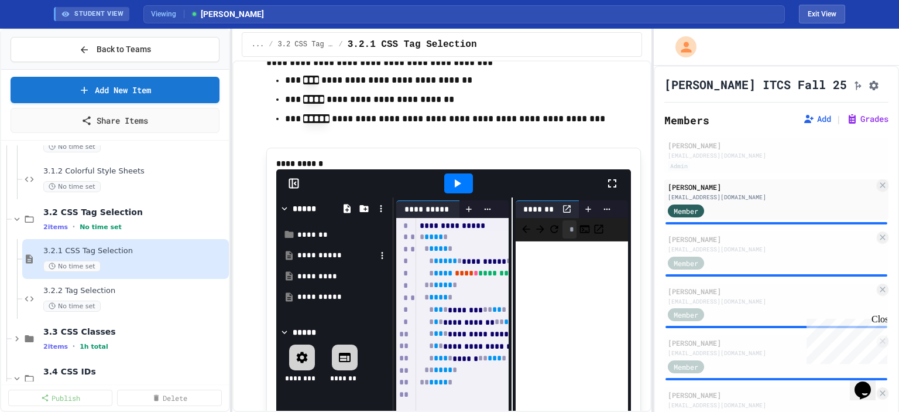
click at [314, 261] on div "**********" at bounding box center [336, 255] width 78 height 12
click at [320, 282] on div "*********" at bounding box center [336, 277] width 78 height 12
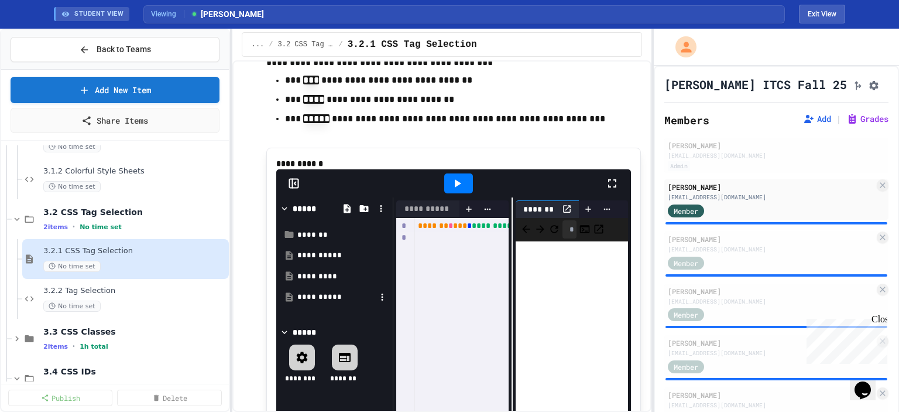
click at [321, 303] on div "**********" at bounding box center [336, 297] width 78 height 12
click at [307, 241] on div "*******" at bounding box center [336, 235] width 78 height 12
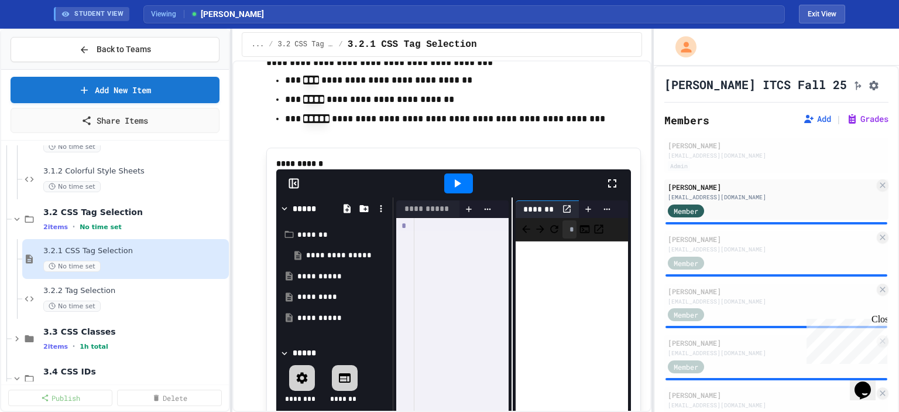
click at [285, 214] on icon at bounding box center [284, 208] width 11 height 11
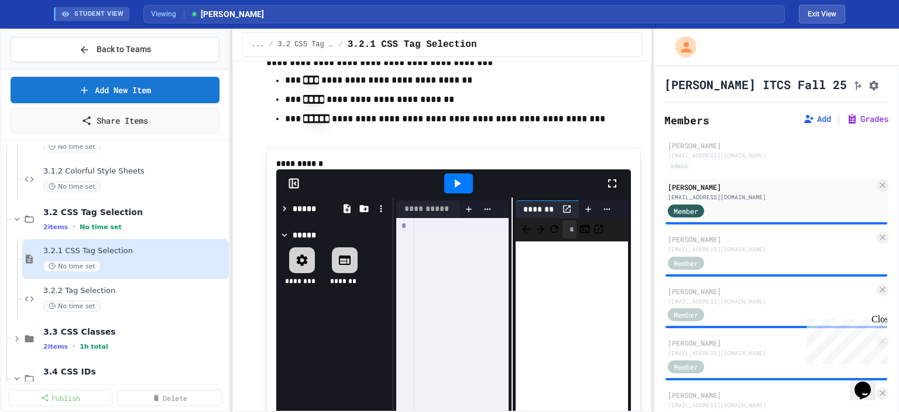
click at [285, 214] on icon at bounding box center [284, 208] width 11 height 11
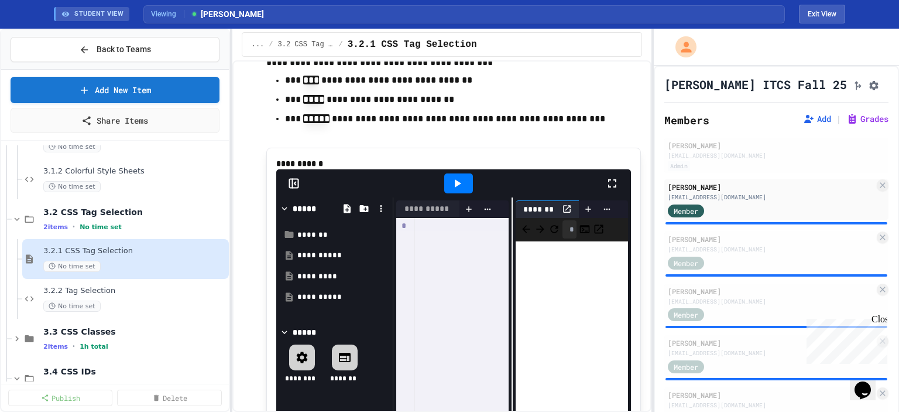
click at [285, 214] on icon at bounding box center [284, 208] width 11 height 11
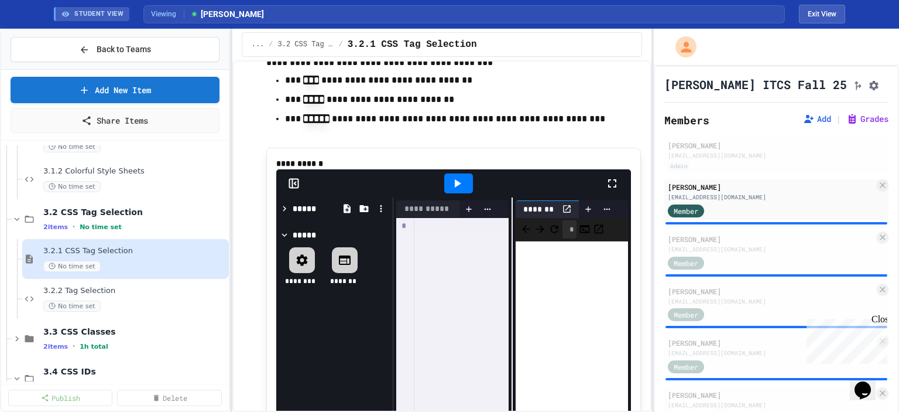
click at [292, 187] on icon at bounding box center [292, 183] width 0 height 9
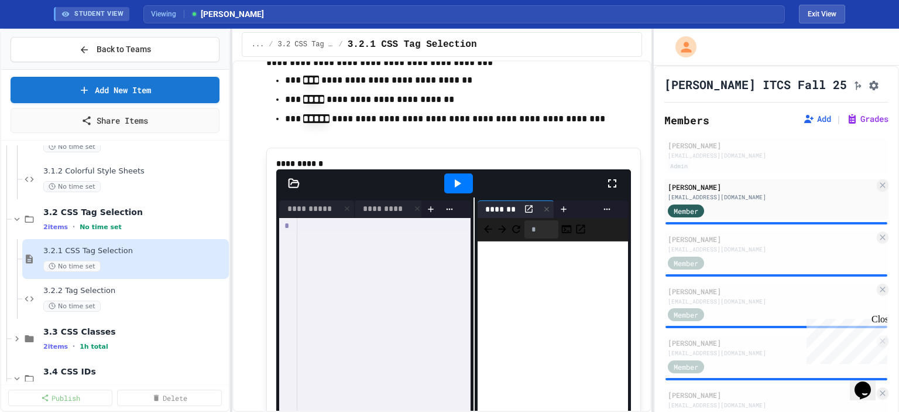
click at [463, 286] on div "**********" at bounding box center [453, 411] width 355 height 429
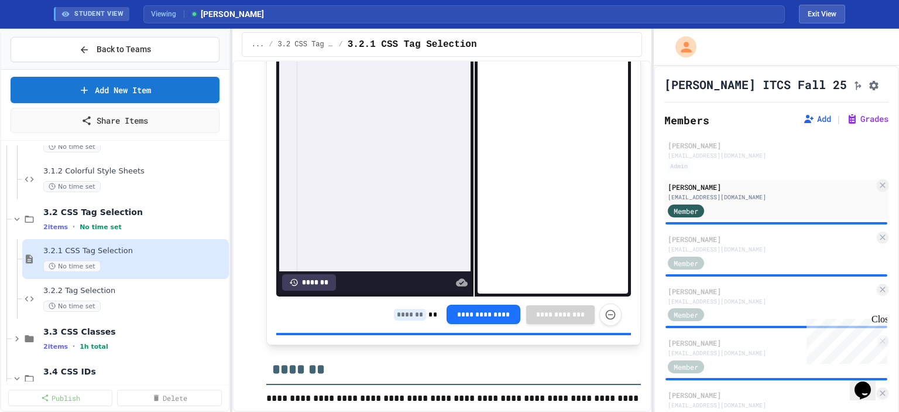
scroll to position [833, 0]
click at [409, 320] on input at bounding box center [410, 314] width 32 height 12
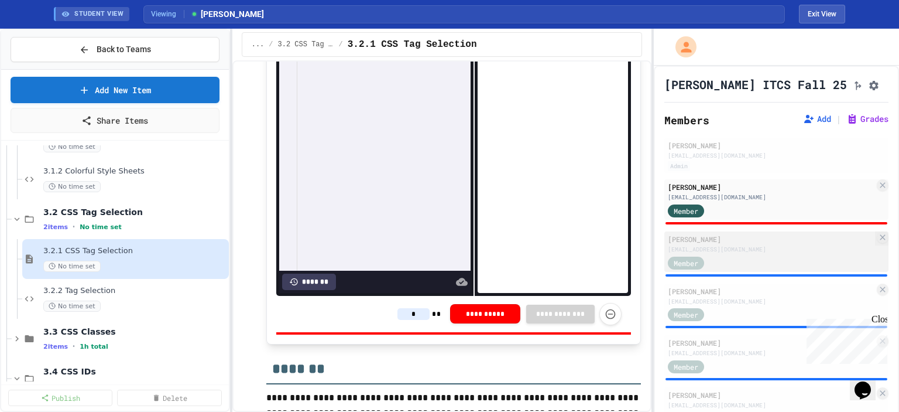
type input "*"
click at [745, 248] on div "[EMAIL_ADDRESS][DOMAIN_NAME]" at bounding box center [771, 249] width 207 height 9
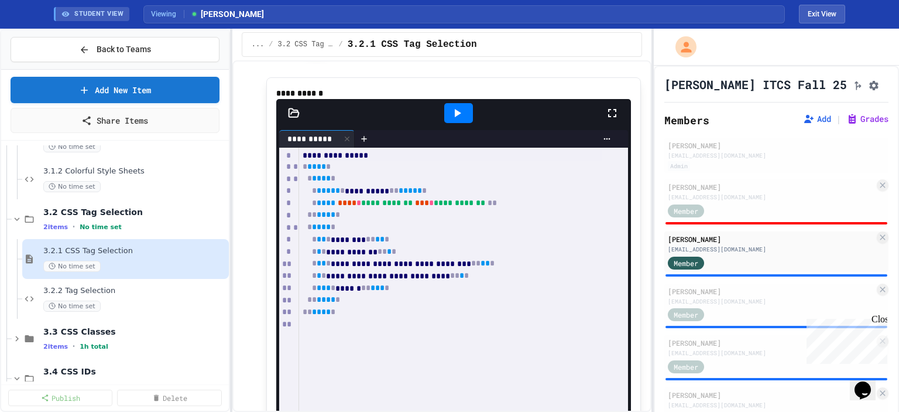
scroll to position [562, 0]
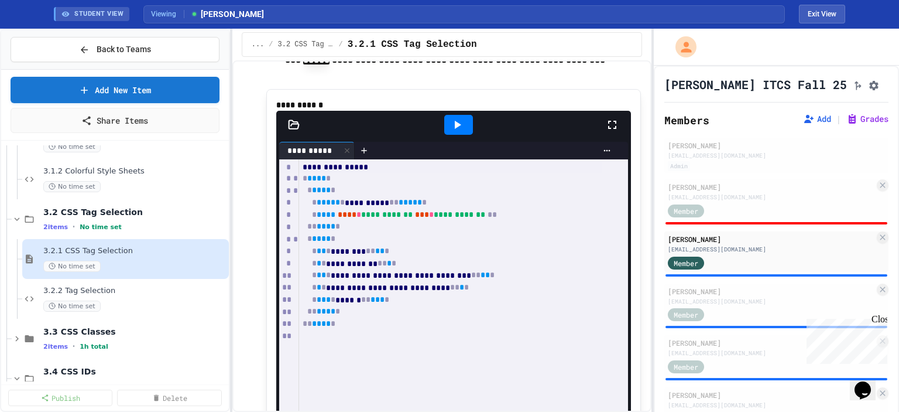
click at [450, 132] on icon at bounding box center [457, 125] width 14 height 14
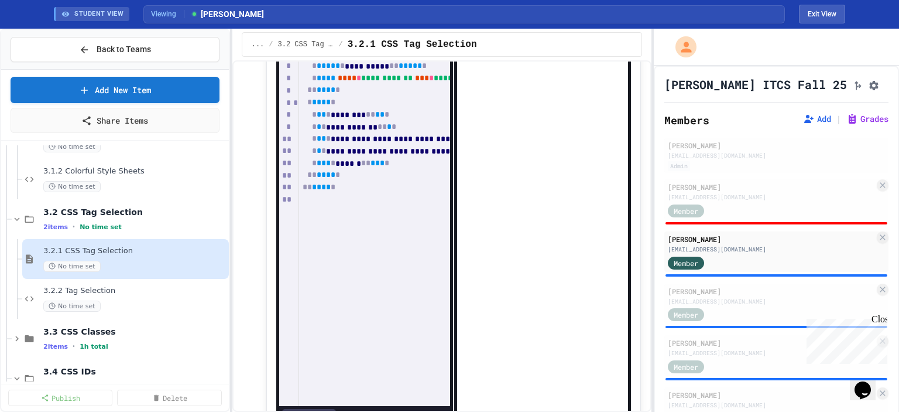
scroll to position [762, 0]
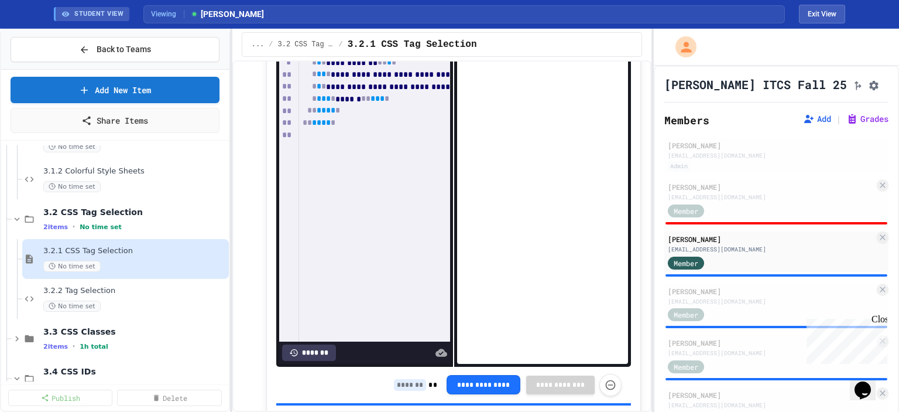
click at [400, 391] on input at bounding box center [410, 385] width 32 height 12
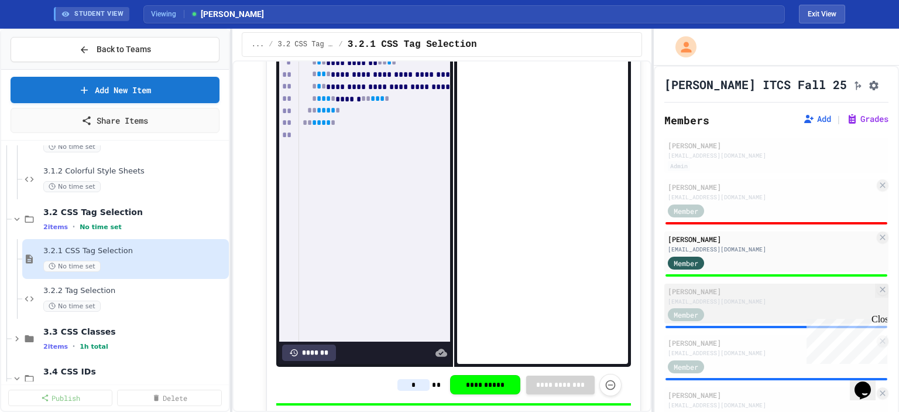
type input "*"
click at [737, 306] on div "[EMAIL_ADDRESS][DOMAIN_NAME]" at bounding box center [771, 301] width 207 height 9
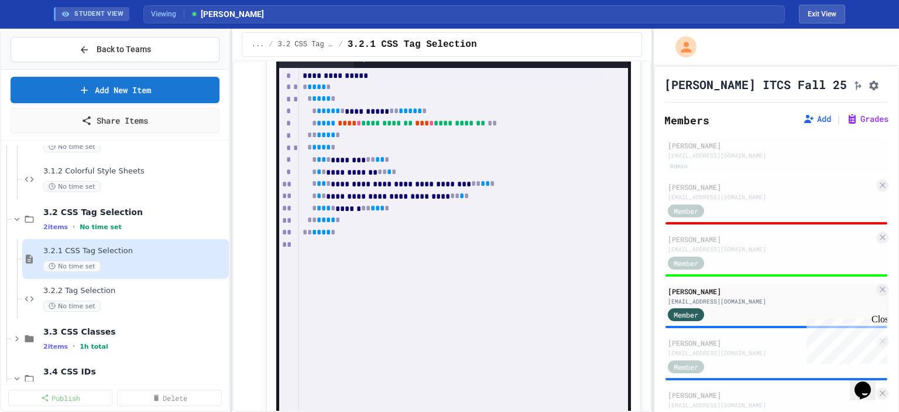
scroll to position [652, 0]
click at [453, 41] on icon at bounding box center [457, 34] width 14 height 14
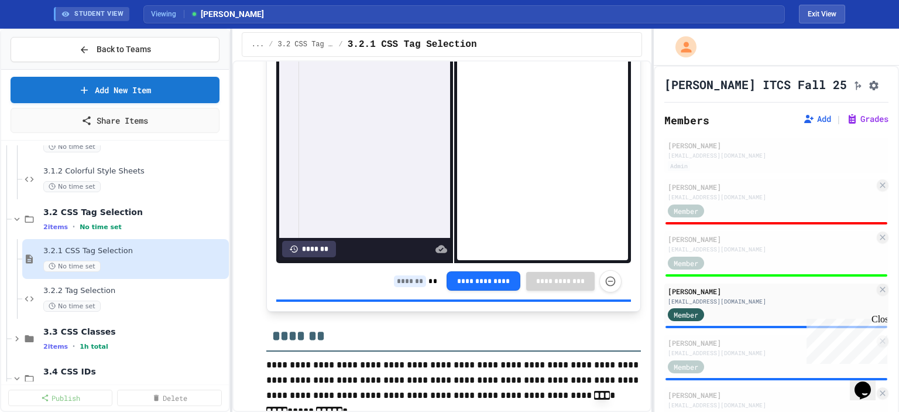
scroll to position [867, 0]
click at [405, 286] on input at bounding box center [410, 281] width 32 height 12
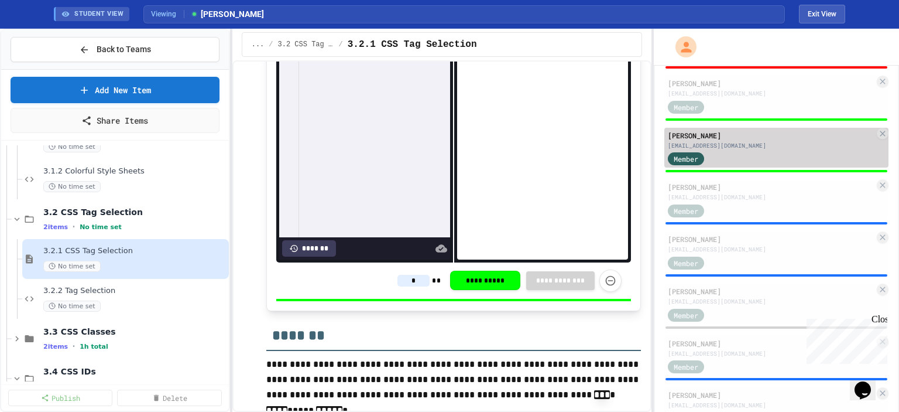
scroll to position [155, 0]
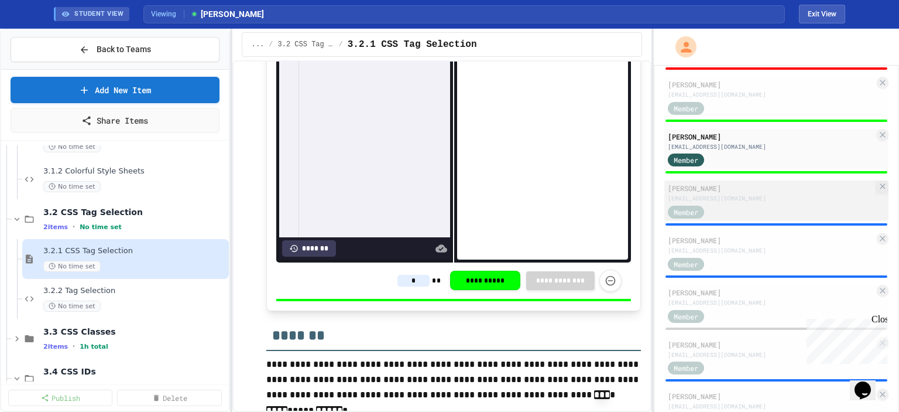
type input "*"
click at [764, 210] on div "Member" at bounding box center [771, 211] width 207 height 15
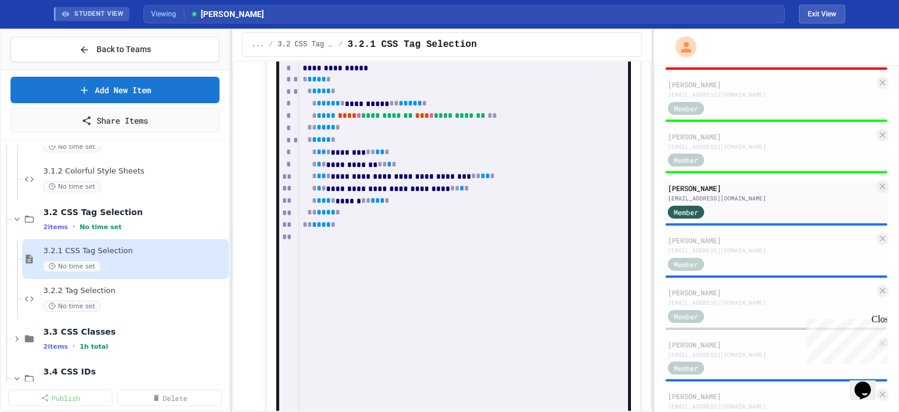
scroll to position [608, 0]
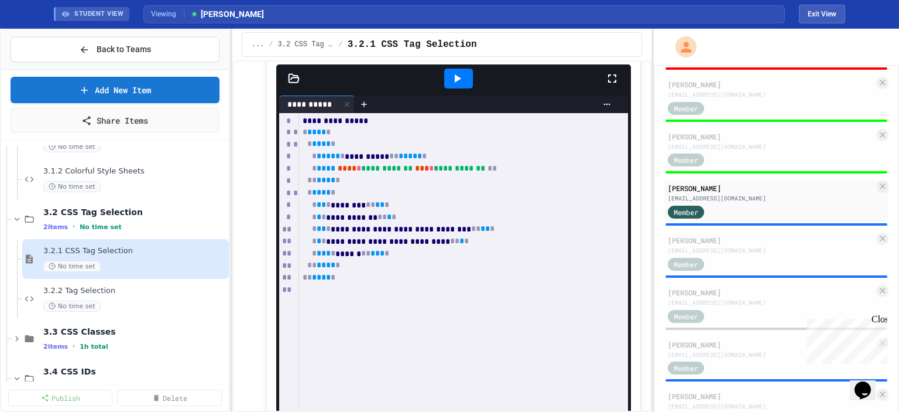
click at [455, 83] on icon at bounding box center [458, 78] width 6 height 8
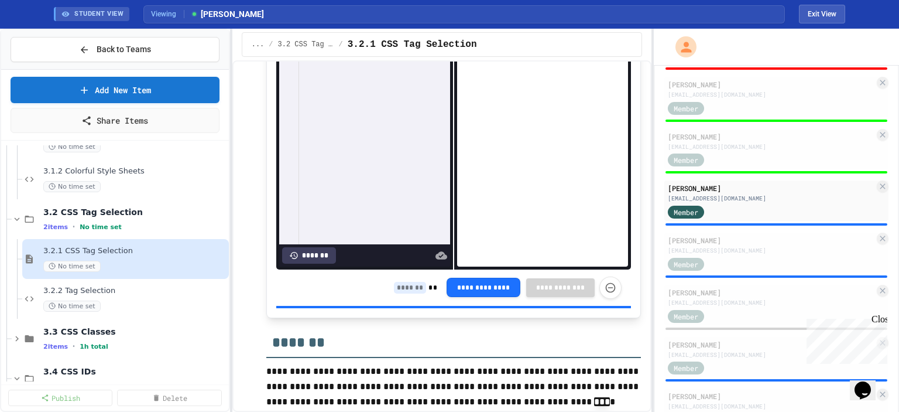
scroll to position [861, 0]
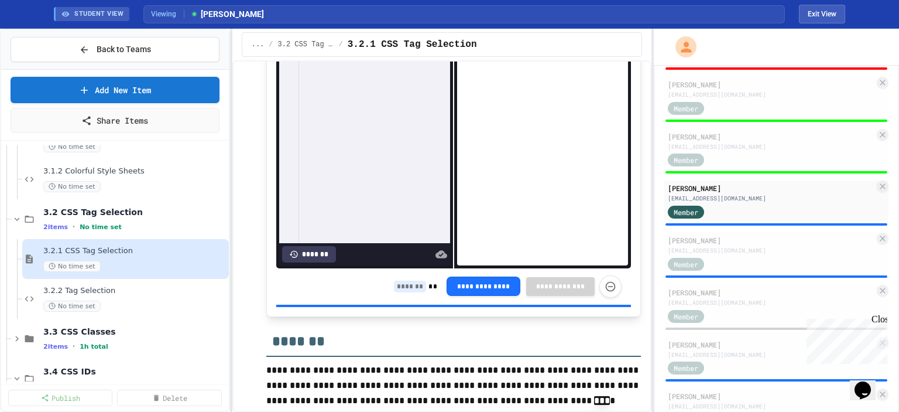
click at [398, 292] on input at bounding box center [410, 286] width 32 height 12
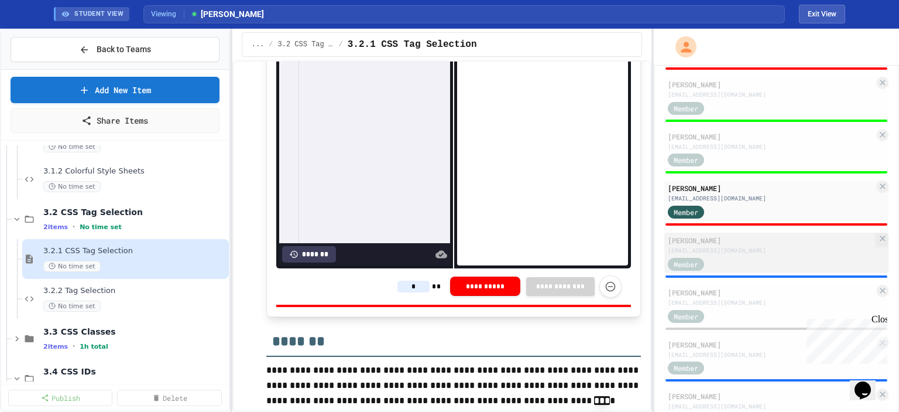
type input "*"
click at [745, 259] on div "[PERSON_NAME] [EMAIL_ADDRESS][DOMAIN_NAME] Member" at bounding box center [777, 252] width 224 height 40
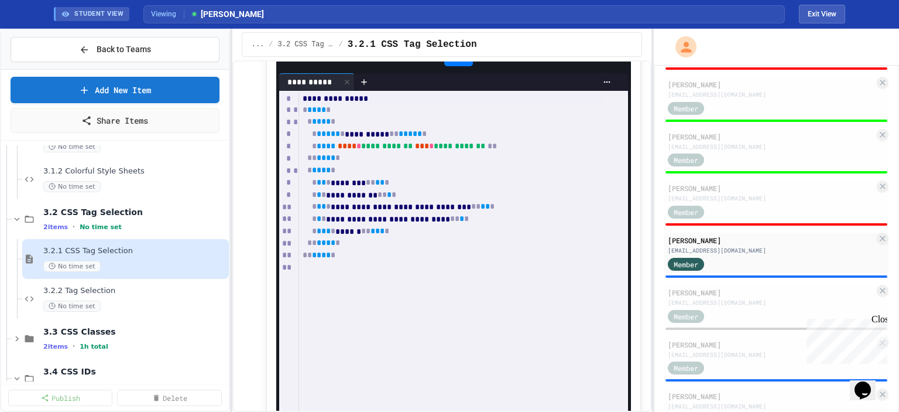
scroll to position [628, 0]
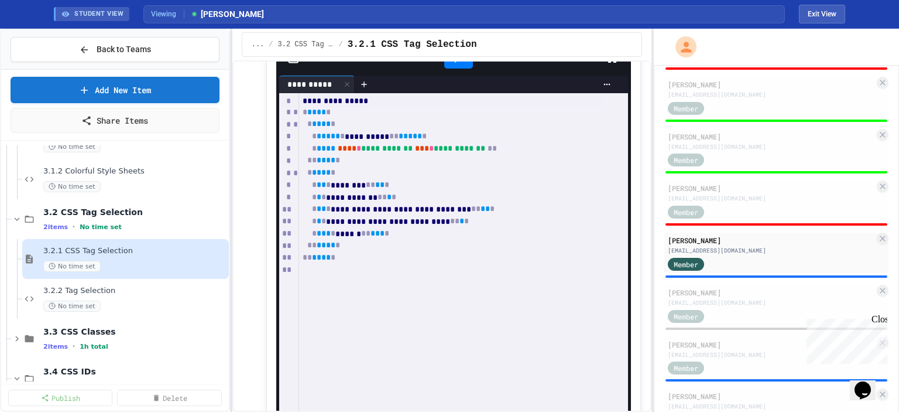
click at [454, 74] on div at bounding box center [459, 59] width 40 height 32
click at [454, 66] on icon at bounding box center [457, 59] width 14 height 14
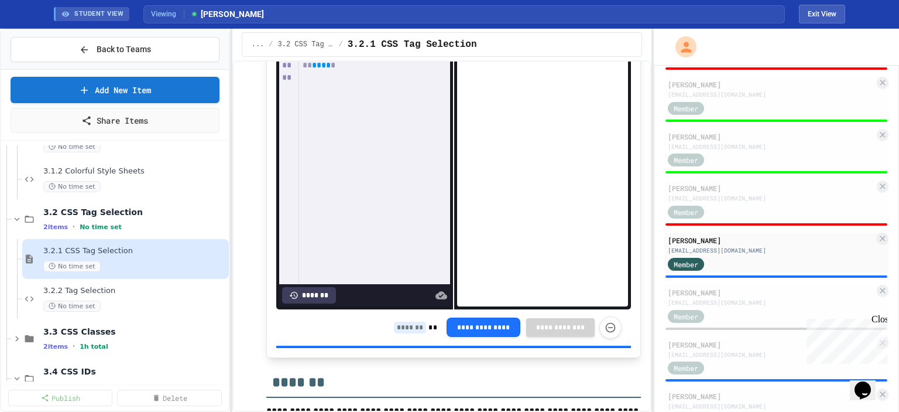
scroll to position [820, 0]
click at [408, 333] on input at bounding box center [410, 327] width 32 height 12
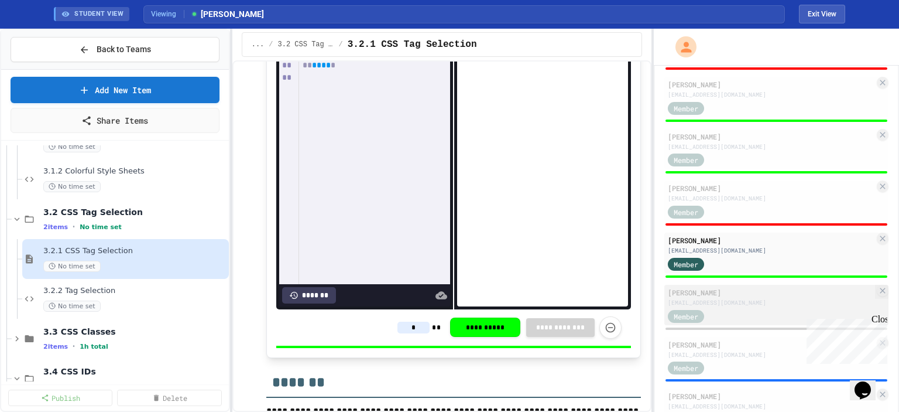
type input "*"
click at [750, 314] on div "Member" at bounding box center [771, 315] width 207 height 15
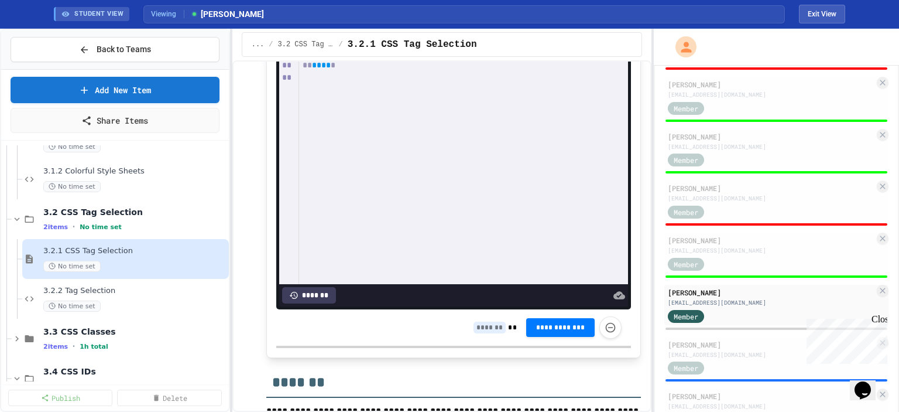
click at [474, 333] on input at bounding box center [490, 327] width 32 height 12
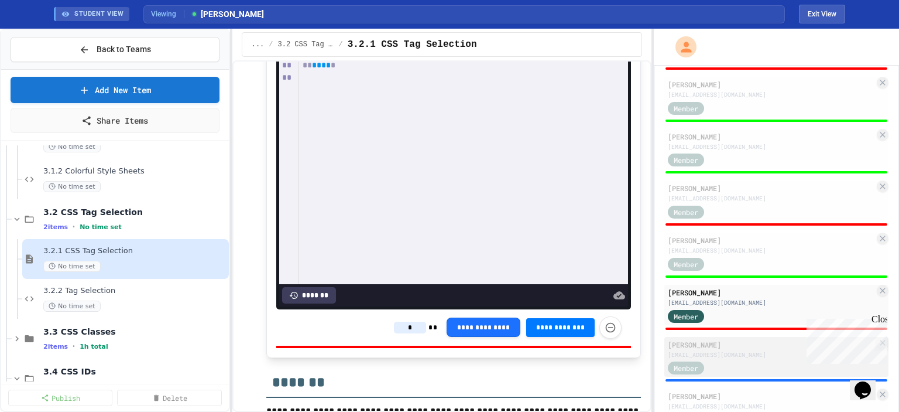
type input "*"
click at [759, 372] on div "Member" at bounding box center [771, 367] width 207 height 15
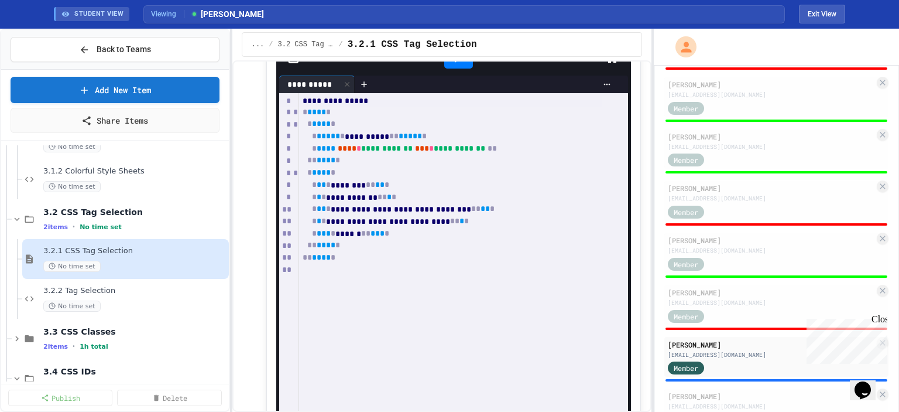
scroll to position [621, 0]
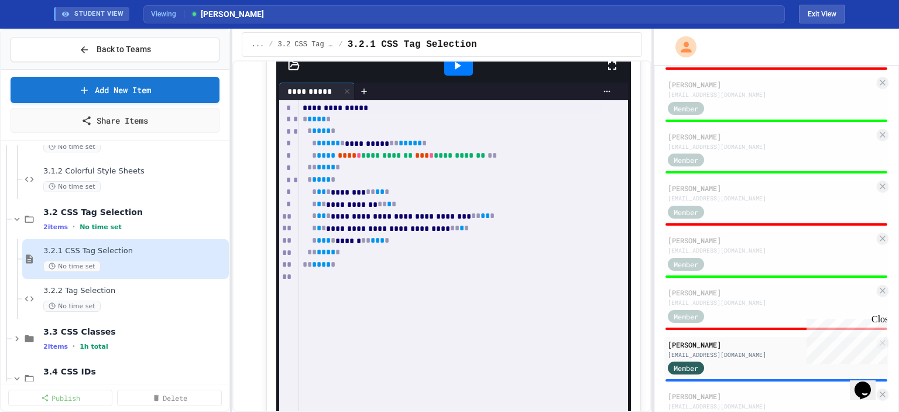
click at [460, 76] on div at bounding box center [458, 66] width 29 height 20
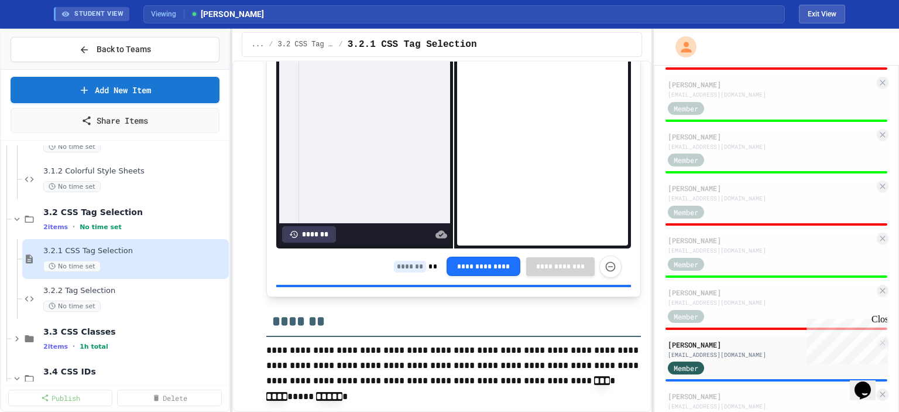
scroll to position [896, 0]
click at [401, 268] on input at bounding box center [410, 267] width 32 height 12
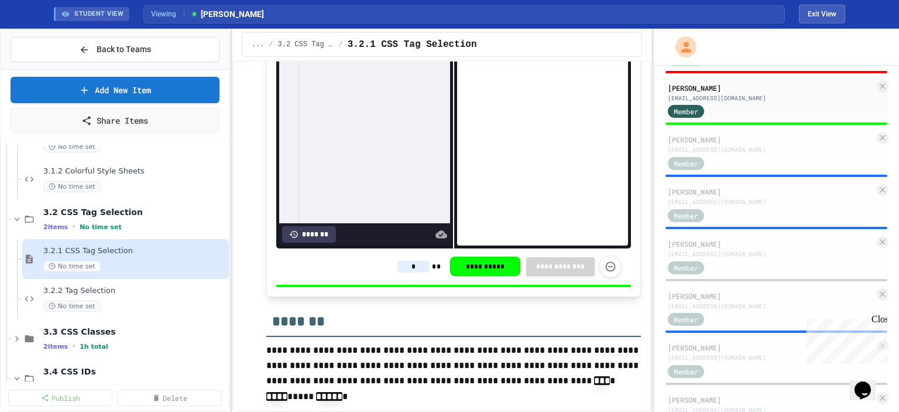
scroll to position [412, 0]
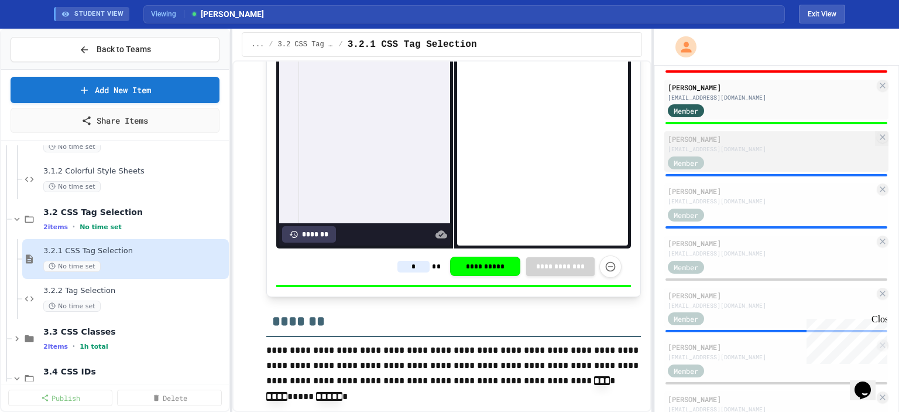
type input "*"
click at [769, 161] on div "Member" at bounding box center [771, 162] width 207 height 15
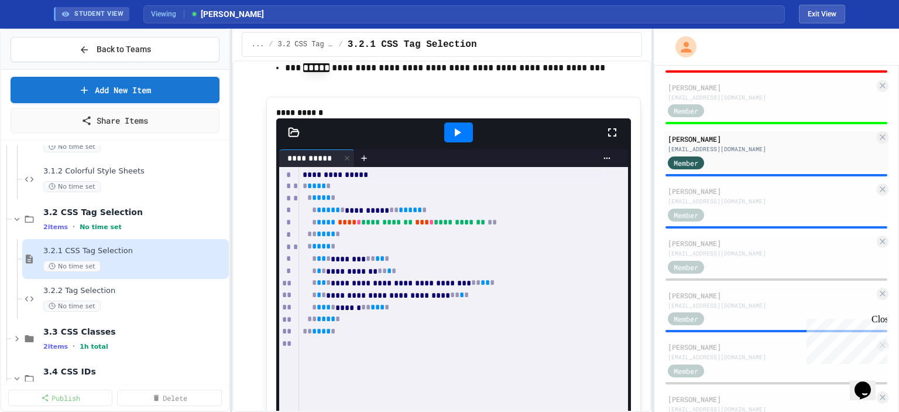
scroll to position [551, 0]
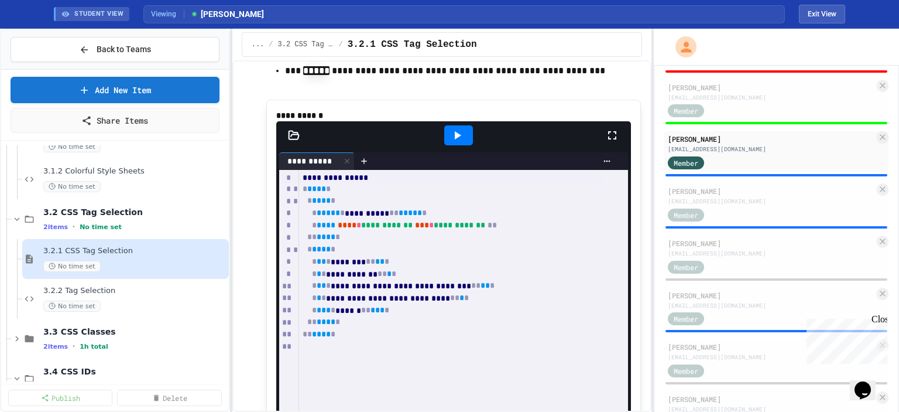
click at [455, 139] on icon at bounding box center [458, 135] width 6 height 8
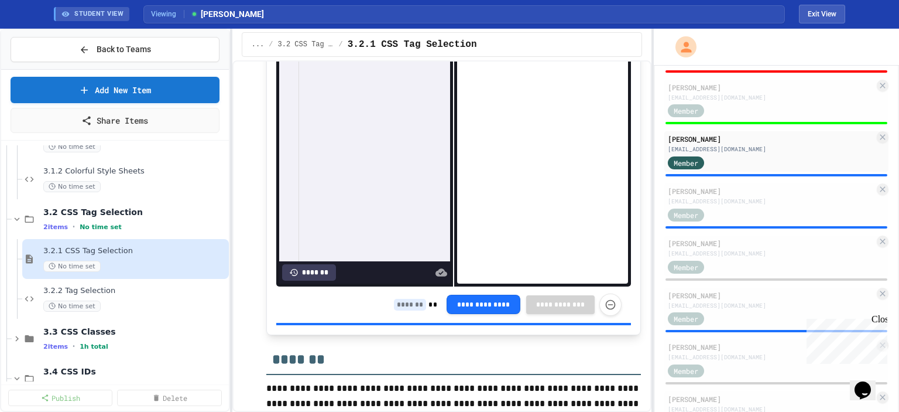
scroll to position [843, 0]
click at [407, 315] on div "**********" at bounding box center [508, 304] width 228 height 22
click at [405, 310] on input at bounding box center [410, 304] width 32 height 12
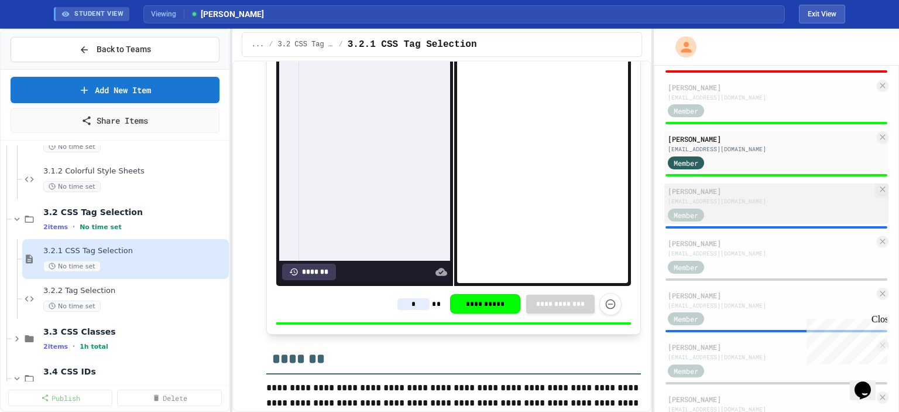
type input "*"
click at [759, 214] on div "Member" at bounding box center [771, 214] width 207 height 15
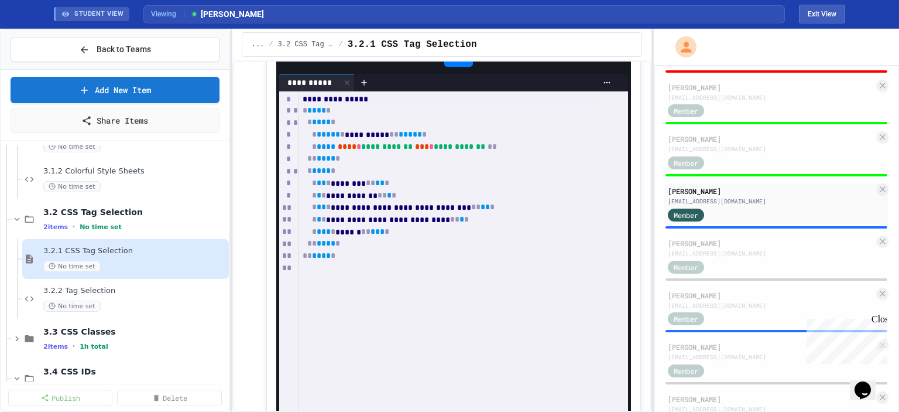
scroll to position [628, 0]
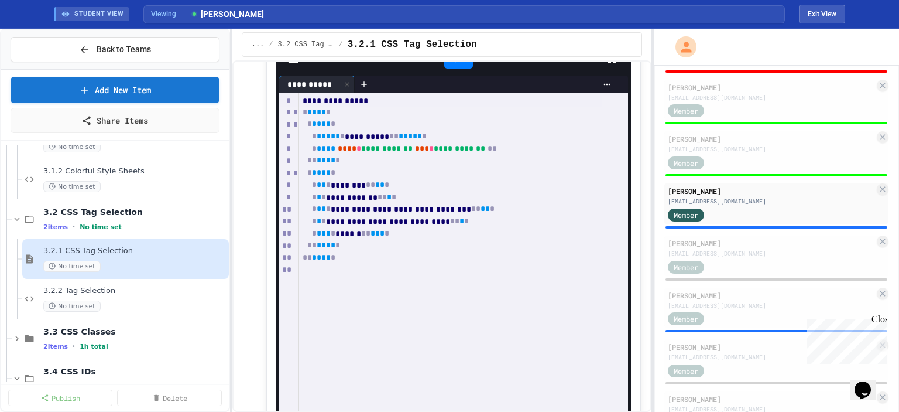
click at [457, 66] on icon at bounding box center [457, 59] width 14 height 14
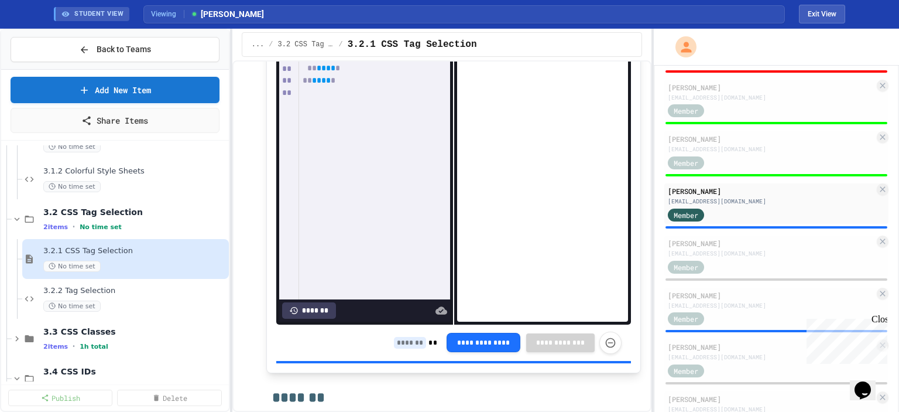
scroll to position [806, 0]
click at [406, 347] on input at bounding box center [410, 342] width 32 height 12
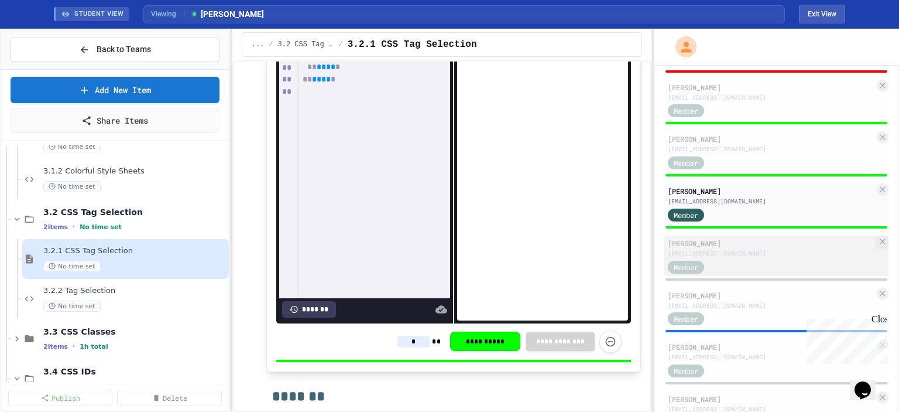
type input "*"
click at [810, 268] on div "Member" at bounding box center [771, 266] width 207 height 15
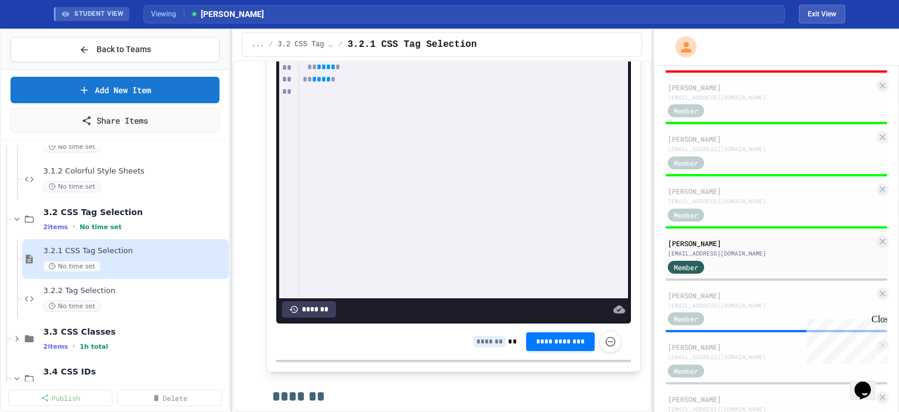
click at [478, 347] on input at bounding box center [490, 342] width 32 height 12
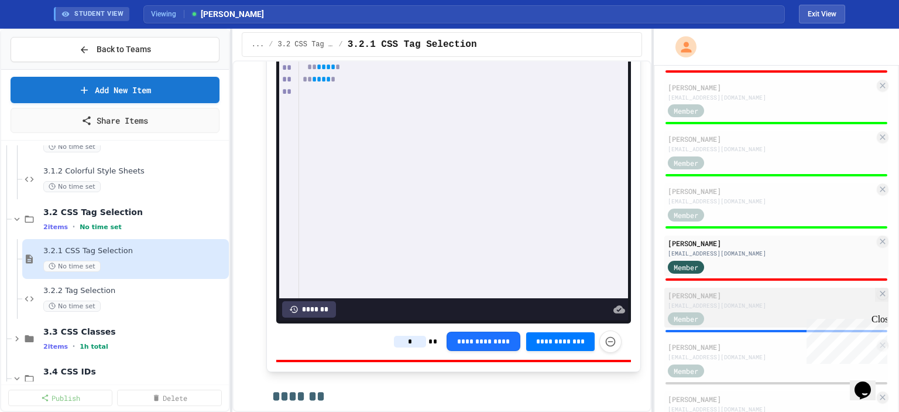
type input "*"
click at [702, 310] on div "[EMAIL_ADDRESS][DOMAIN_NAME]" at bounding box center [771, 305] width 207 height 9
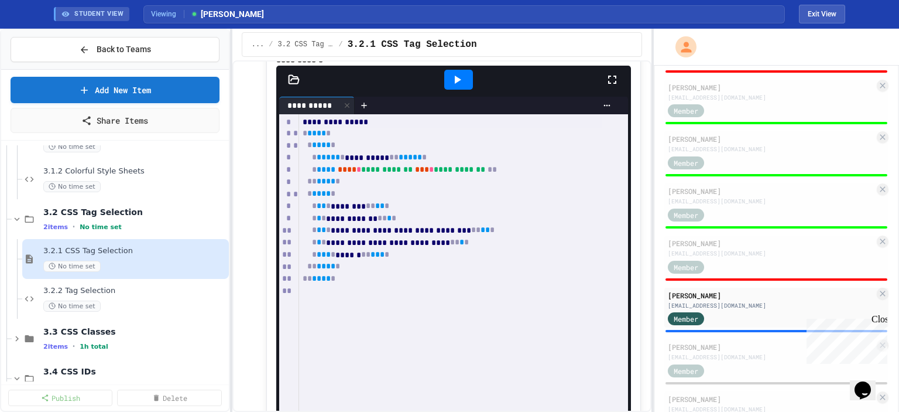
scroll to position [604, 0]
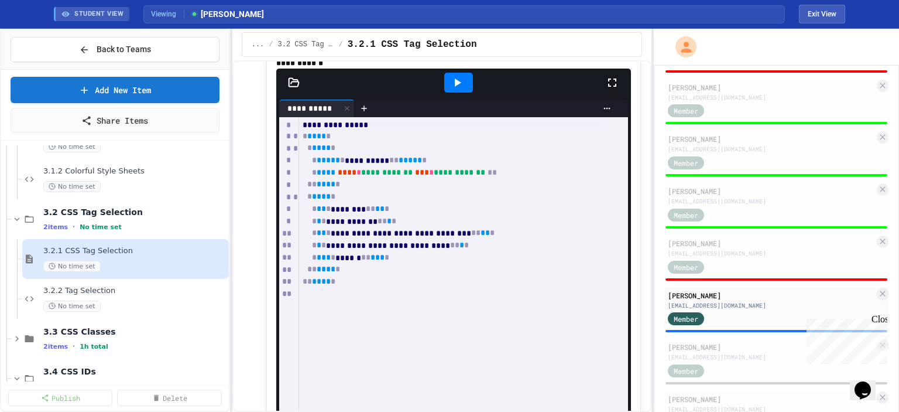
click at [458, 90] on icon at bounding box center [457, 83] width 14 height 14
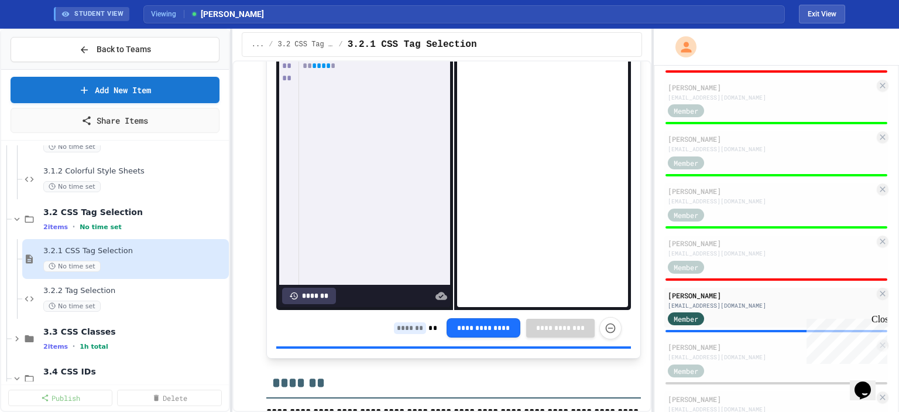
scroll to position [836, 0]
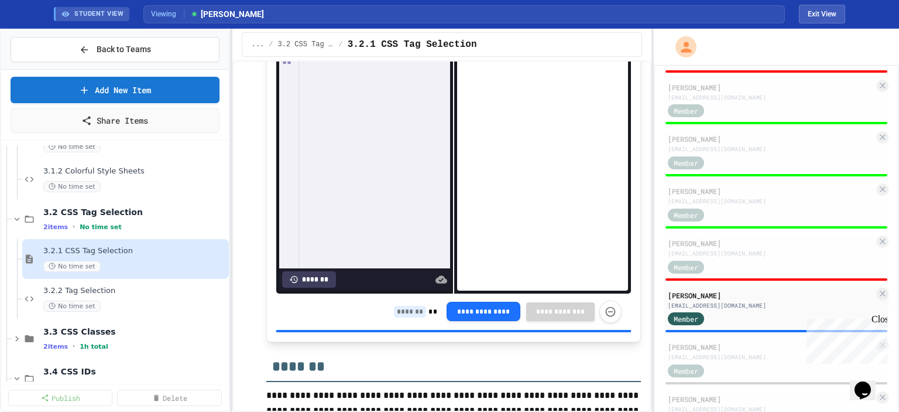
click at [401, 317] on input at bounding box center [410, 312] width 32 height 12
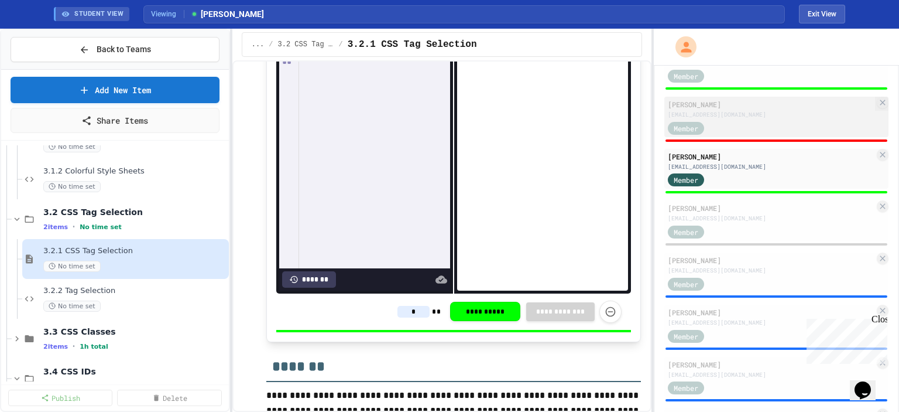
scroll to position [557, 0]
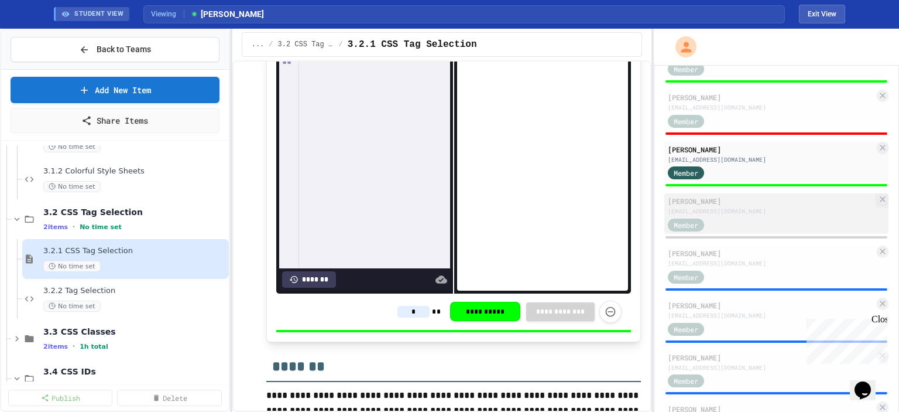
type input "*"
click at [735, 231] on div "Member" at bounding box center [771, 224] width 207 height 15
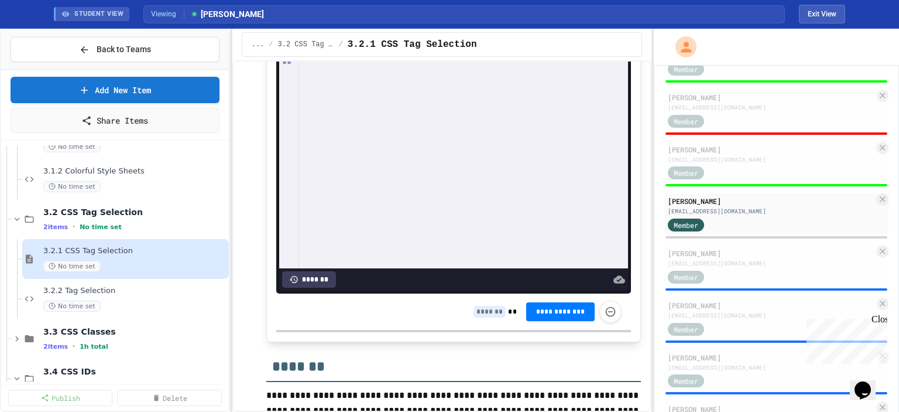
click at [488, 317] on input at bounding box center [490, 312] width 32 height 12
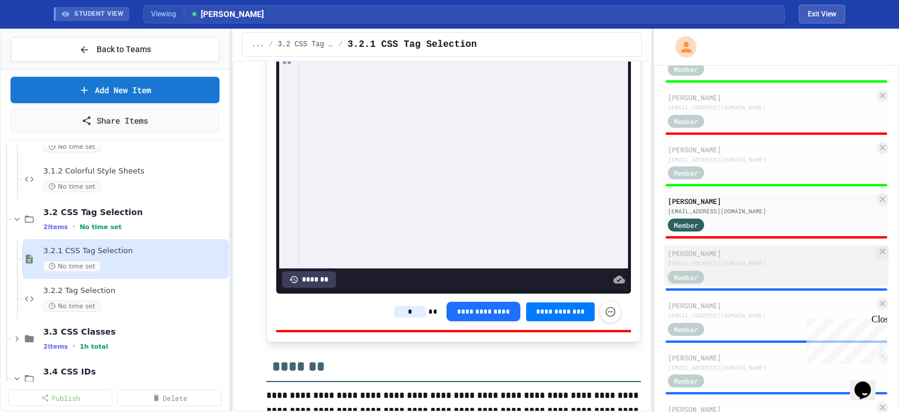
type input "*"
click at [735, 268] on div "[EMAIL_ADDRESS][DOMAIN_NAME]" at bounding box center [771, 263] width 207 height 9
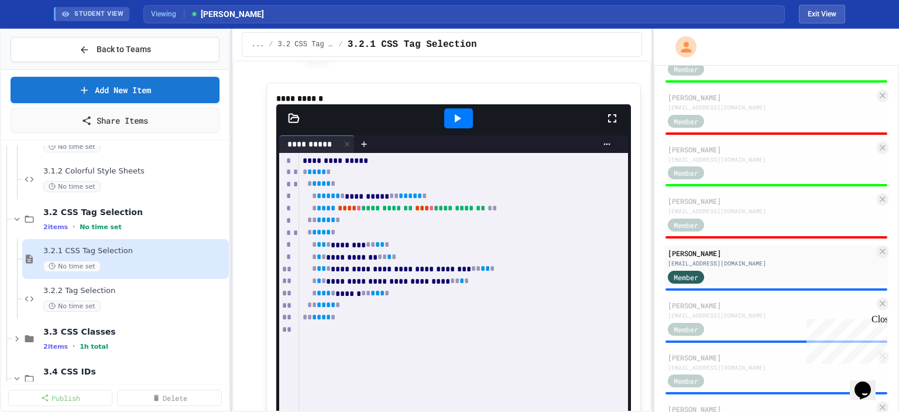
scroll to position [567, 0]
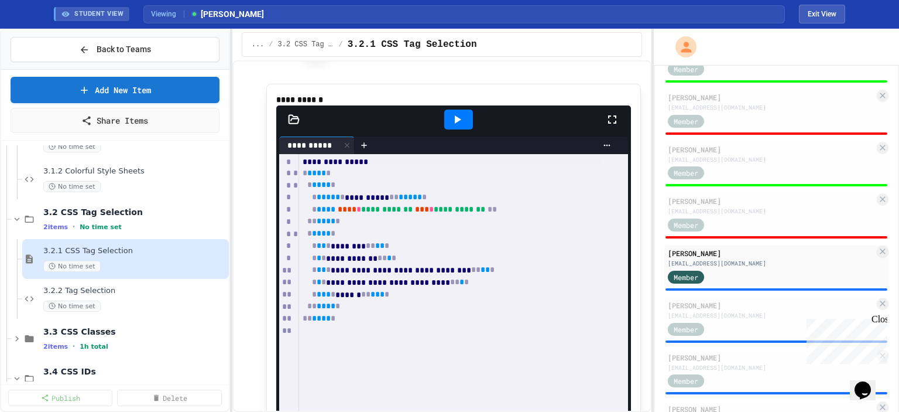
click at [455, 124] on icon at bounding box center [458, 119] width 6 height 8
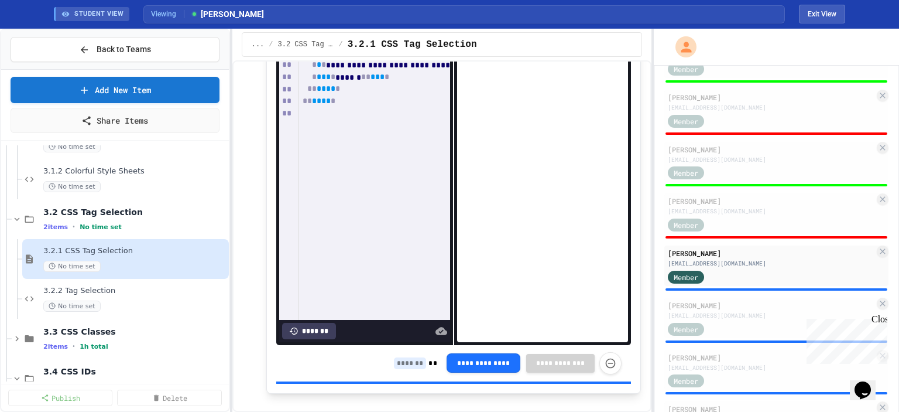
scroll to position [788, 0]
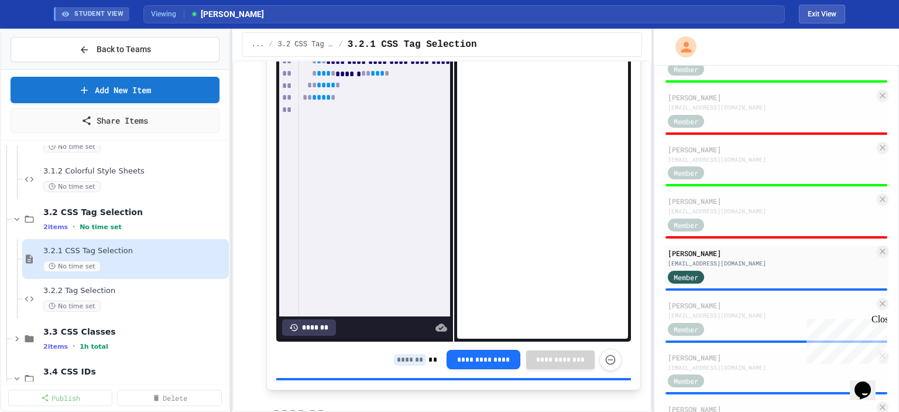
click at [398, 365] on input at bounding box center [410, 360] width 32 height 12
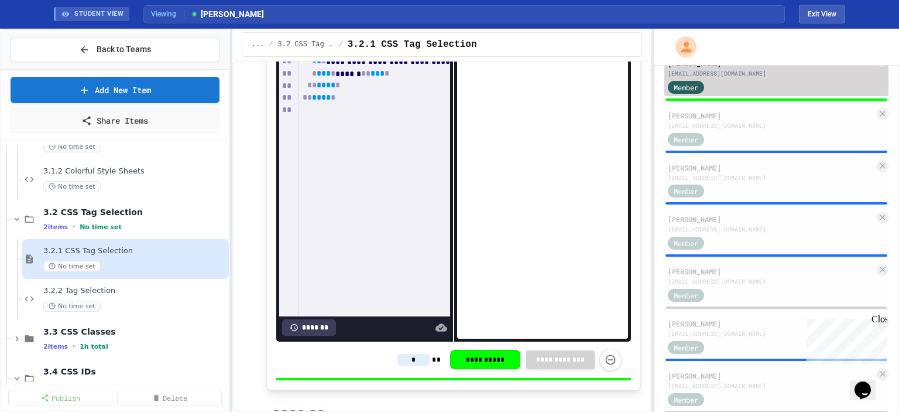
scroll to position [750, 0]
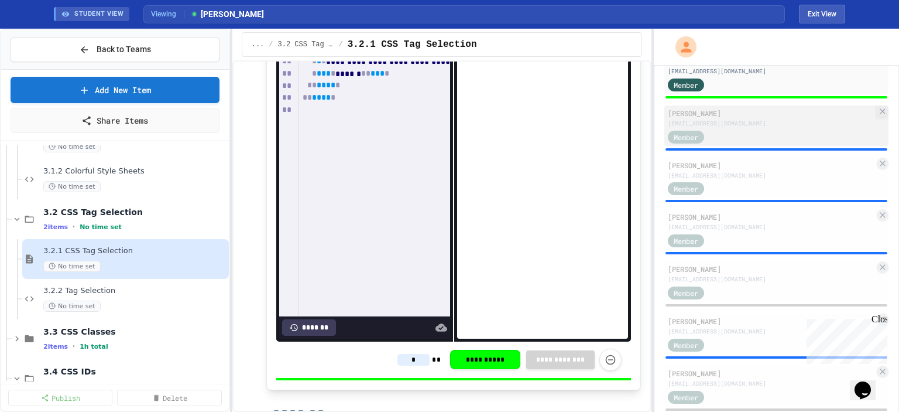
type input "*"
click at [767, 137] on div "Member" at bounding box center [771, 136] width 207 height 15
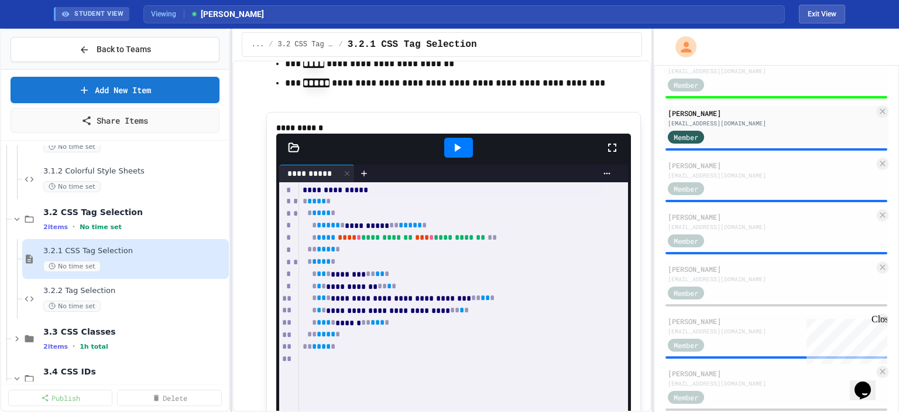
scroll to position [538, 0]
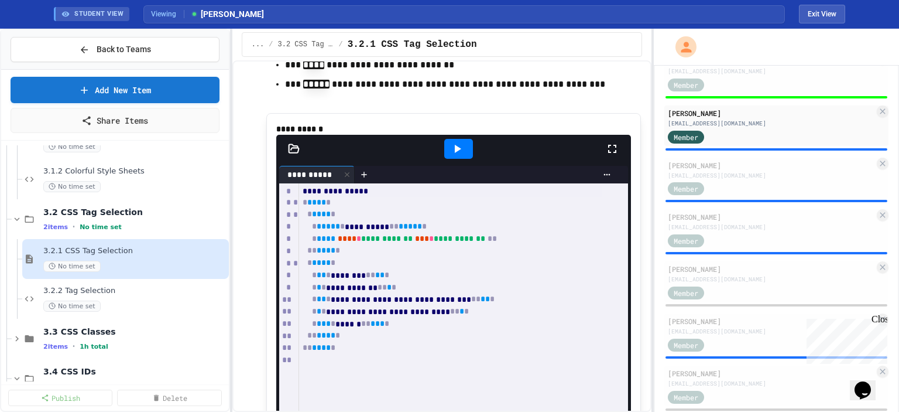
click at [455, 153] on icon at bounding box center [458, 149] width 6 height 8
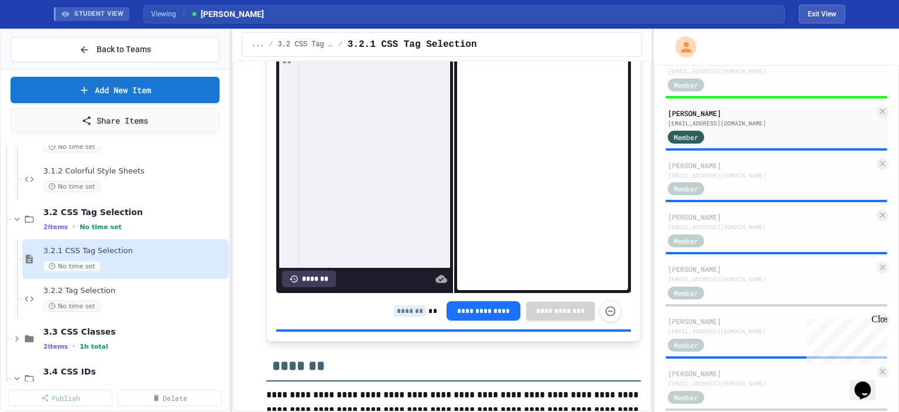
scroll to position [840, 0]
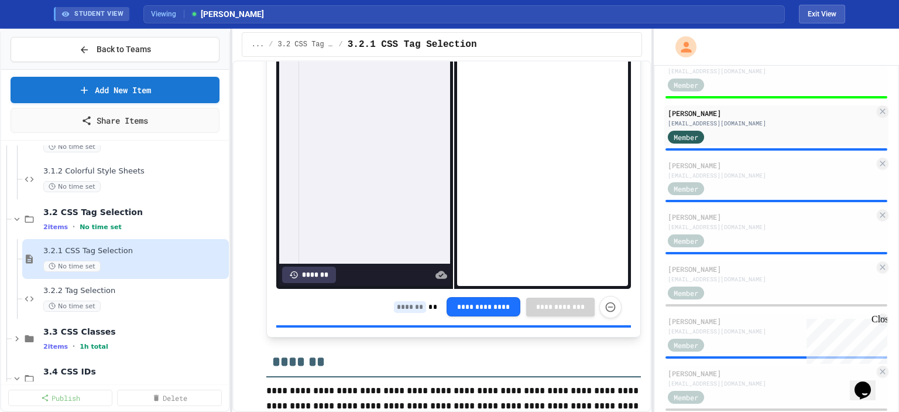
click at [409, 313] on input at bounding box center [410, 307] width 32 height 12
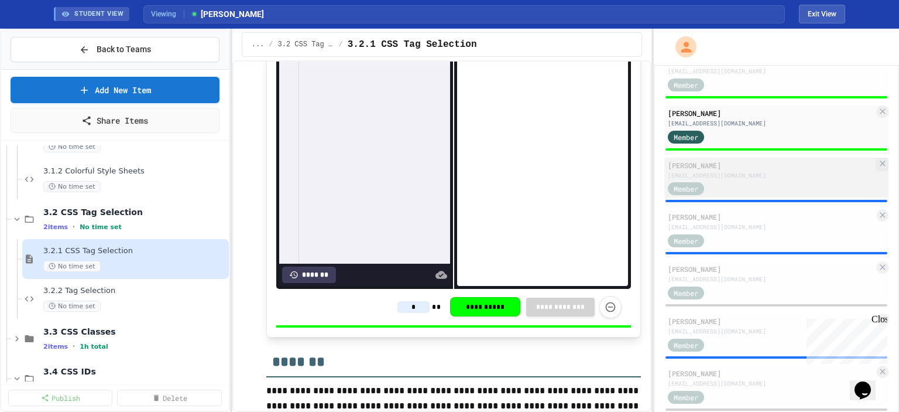
type input "*"
click at [744, 189] on div "Member" at bounding box center [771, 188] width 207 height 15
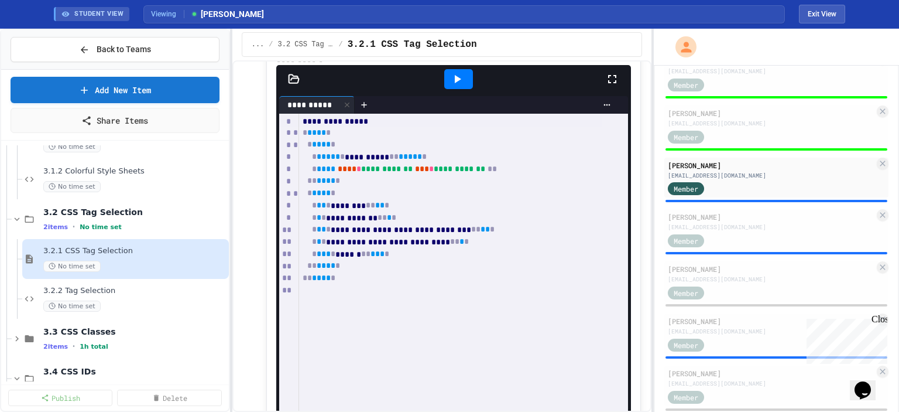
scroll to position [600, 0]
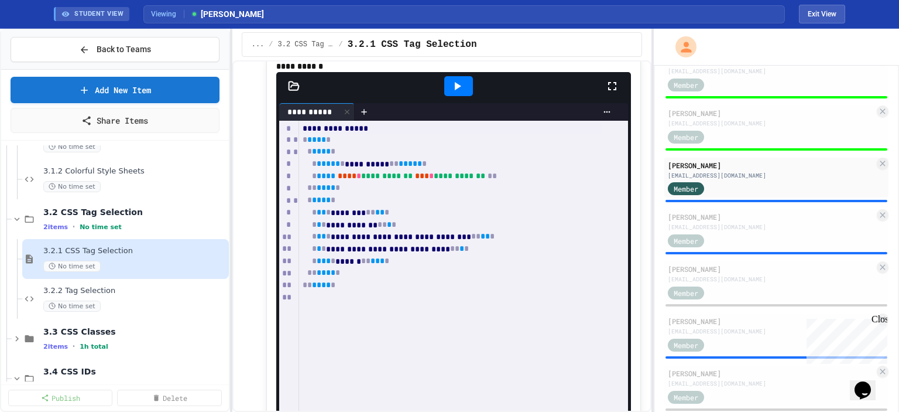
click at [455, 90] on icon at bounding box center [458, 86] width 6 height 8
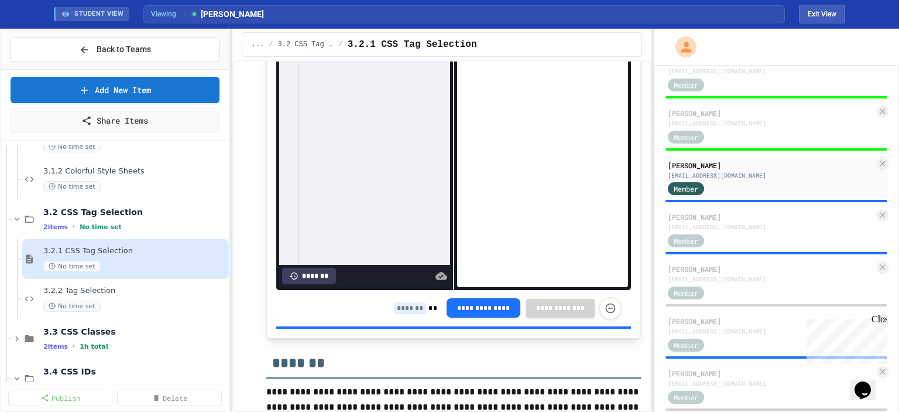
scroll to position [840, 0]
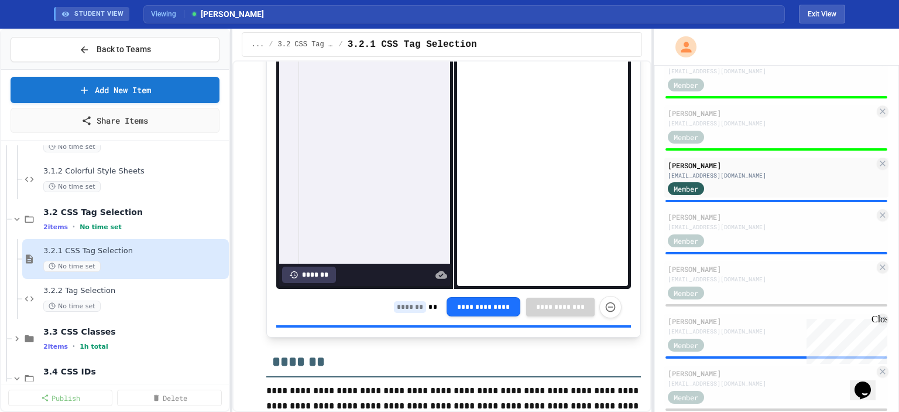
click at [400, 313] on input at bounding box center [410, 307] width 32 height 12
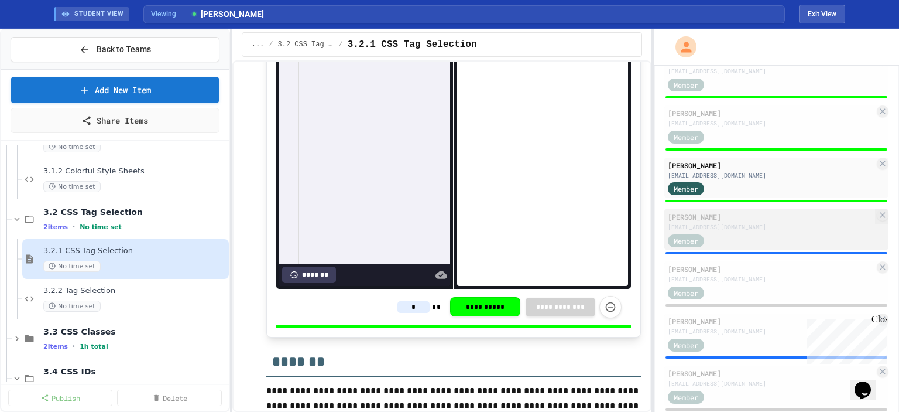
type input "*"
click at [731, 231] on div "[EMAIL_ADDRESS][DOMAIN_NAME]" at bounding box center [771, 227] width 207 height 9
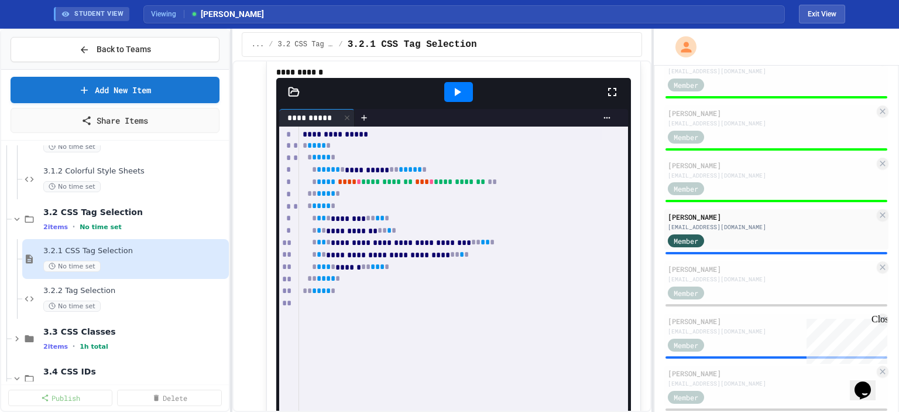
scroll to position [590, 0]
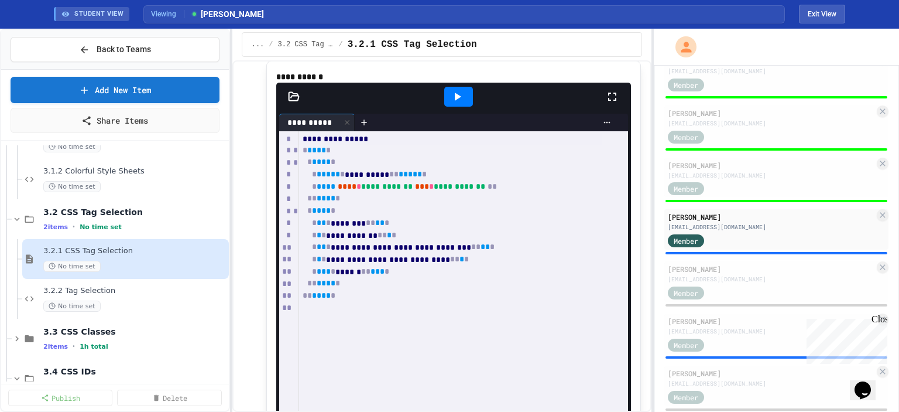
click at [455, 101] on icon at bounding box center [458, 97] width 6 height 8
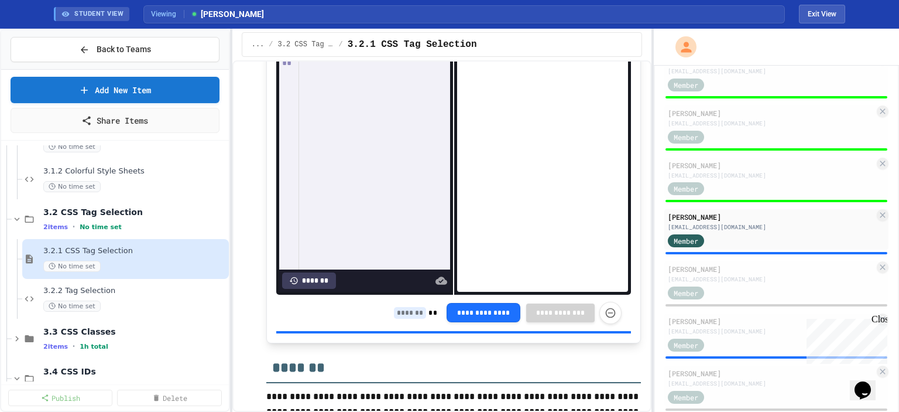
scroll to position [837, 0]
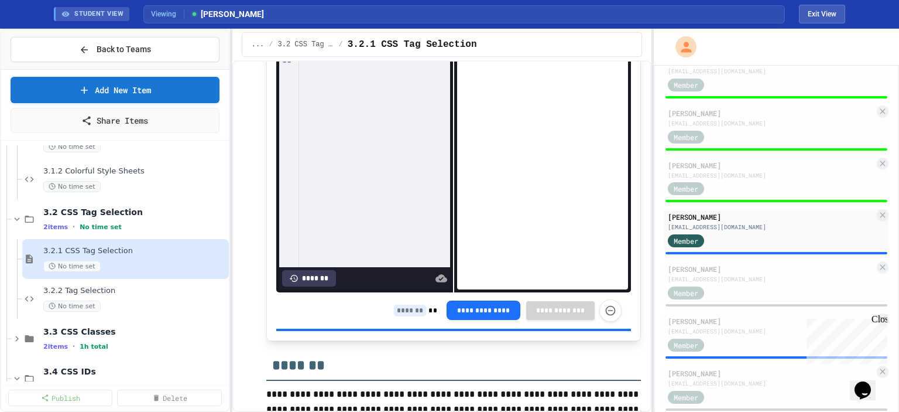
click at [405, 316] on input at bounding box center [410, 310] width 32 height 12
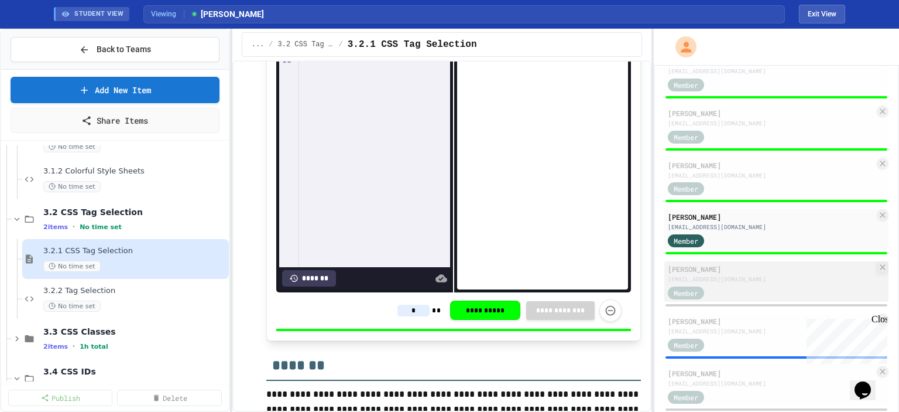
type input "*"
click at [693, 298] on span "Member" at bounding box center [686, 293] width 25 height 11
click at [733, 274] on div "[PERSON_NAME]" at bounding box center [771, 269] width 207 height 11
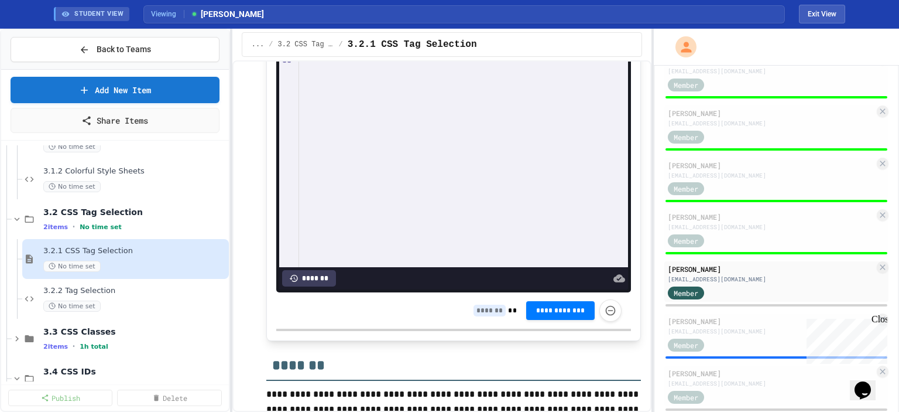
click at [480, 316] on input at bounding box center [490, 310] width 32 height 12
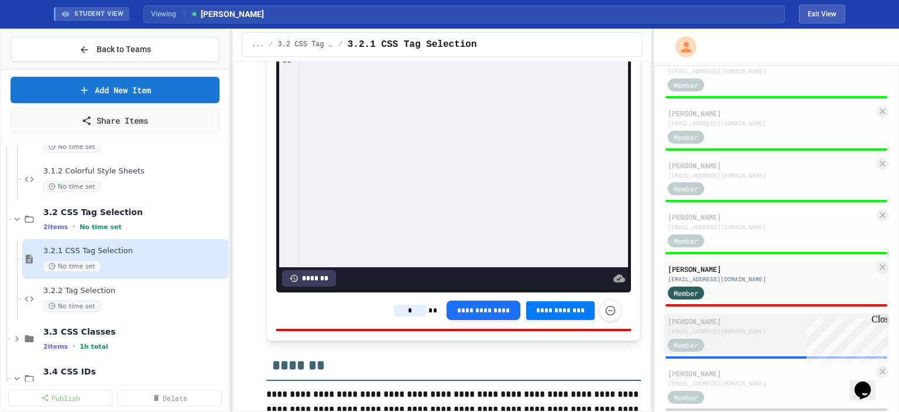
type input "*"
click at [734, 351] on div "Member" at bounding box center [771, 344] width 207 height 15
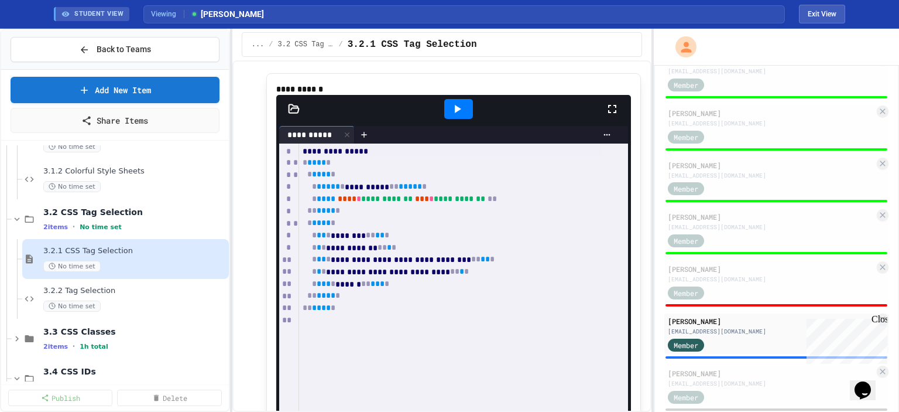
scroll to position [577, 0]
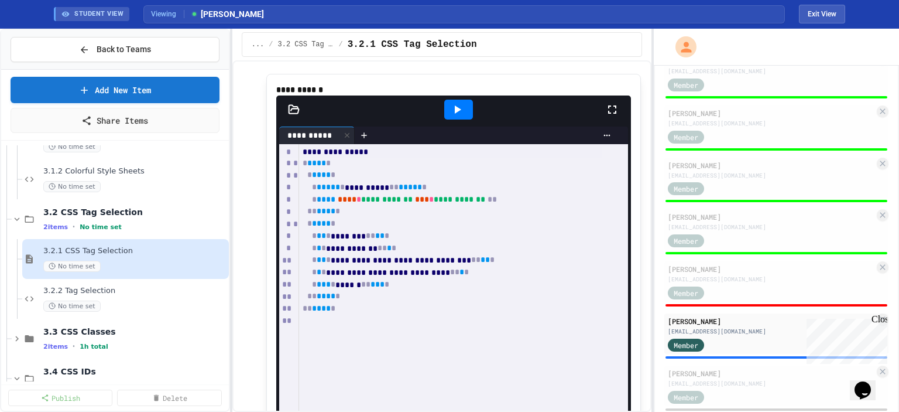
click at [456, 117] on icon at bounding box center [457, 109] width 14 height 14
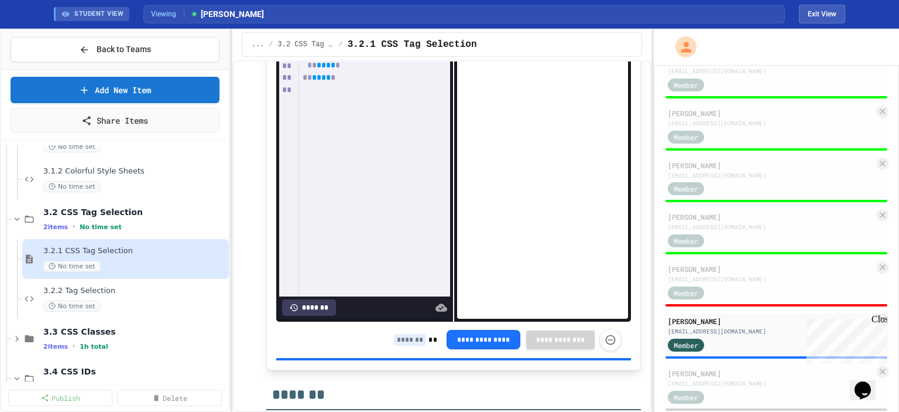
scroll to position [808, 0]
click at [409, 345] on input at bounding box center [410, 339] width 32 height 12
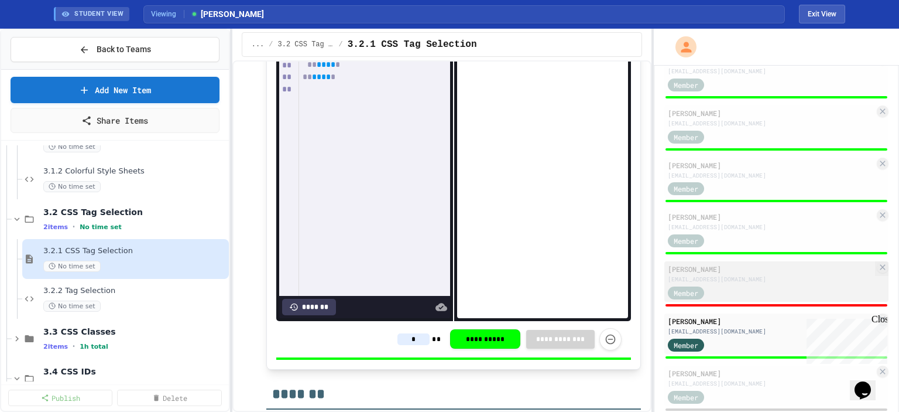
scroll to position [782, 0]
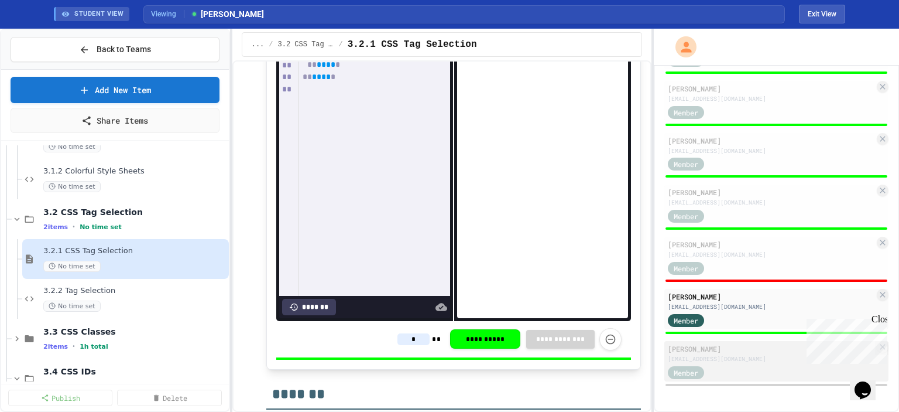
type input "*"
click at [707, 375] on div "Member" at bounding box center [697, 371] width 59 height 15
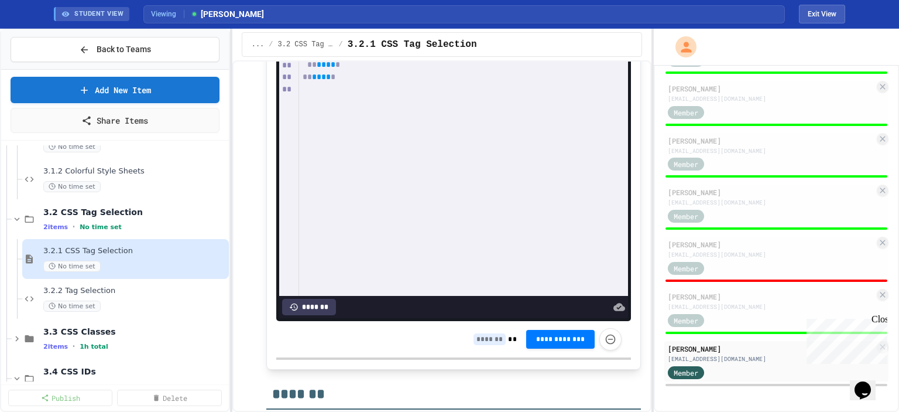
click at [484, 345] on input at bounding box center [490, 339] width 32 height 12
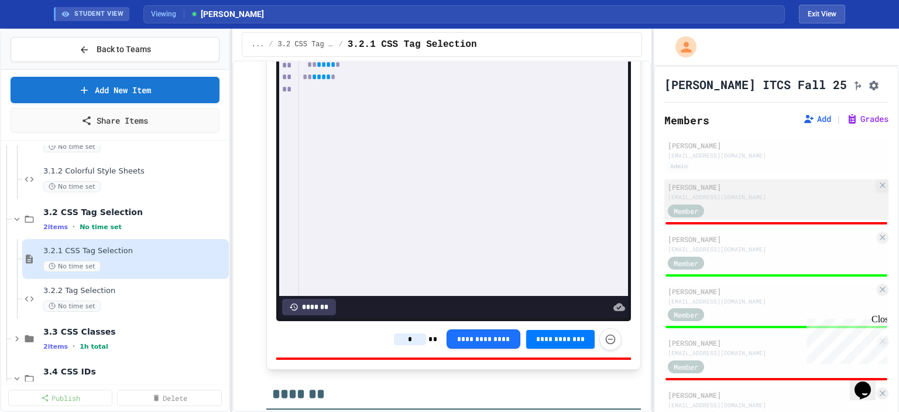
click at [726, 213] on div "Member" at bounding box center [697, 210] width 59 height 15
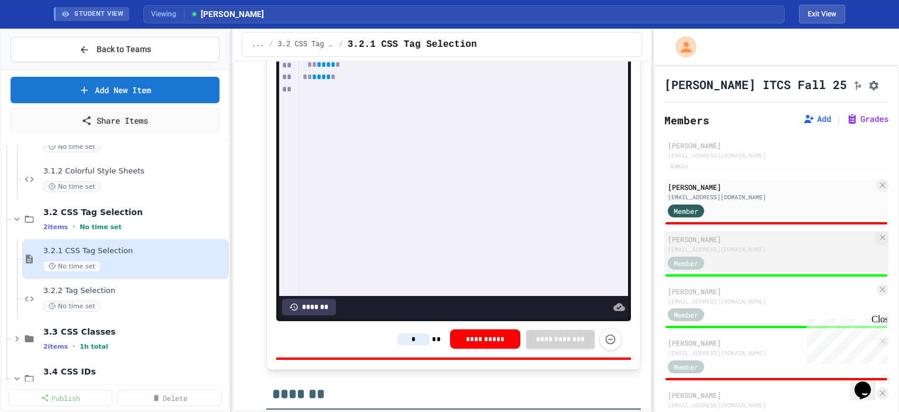
click at [741, 258] on div "Member" at bounding box center [771, 262] width 207 height 15
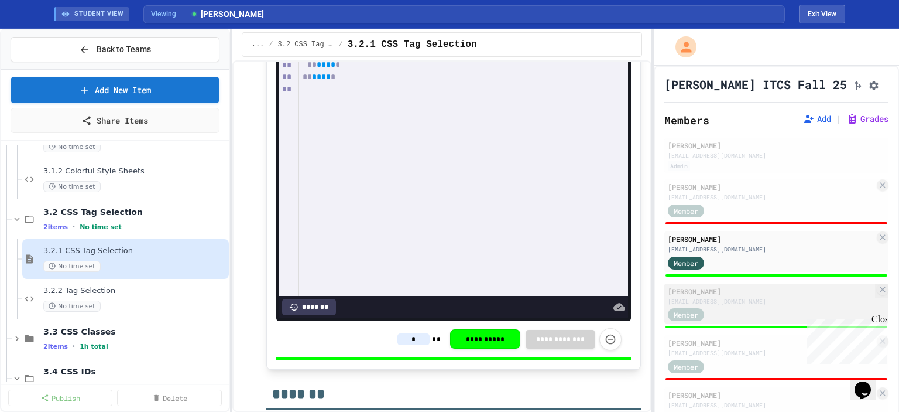
click at [760, 296] on div "[PERSON_NAME]" at bounding box center [771, 291] width 207 height 11
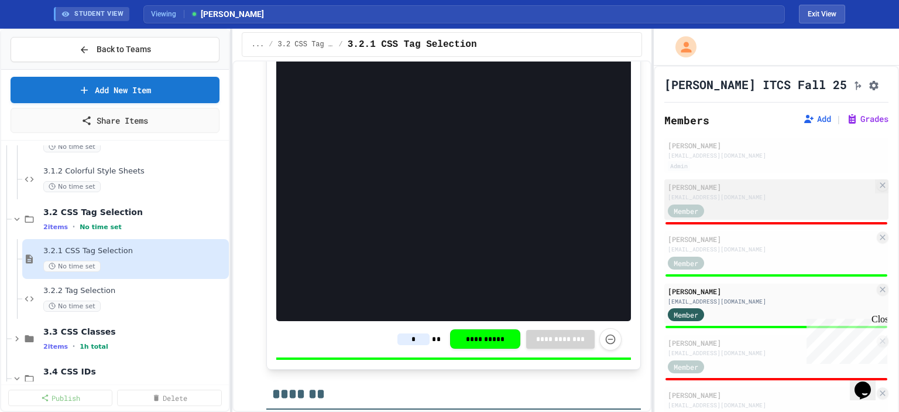
click at [737, 201] on div "[EMAIL_ADDRESS][DOMAIN_NAME]" at bounding box center [771, 197] width 207 height 9
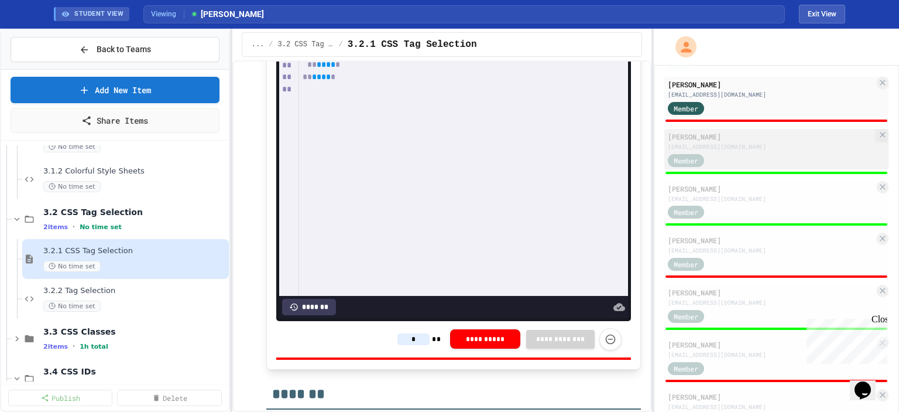
scroll to position [123, 0]
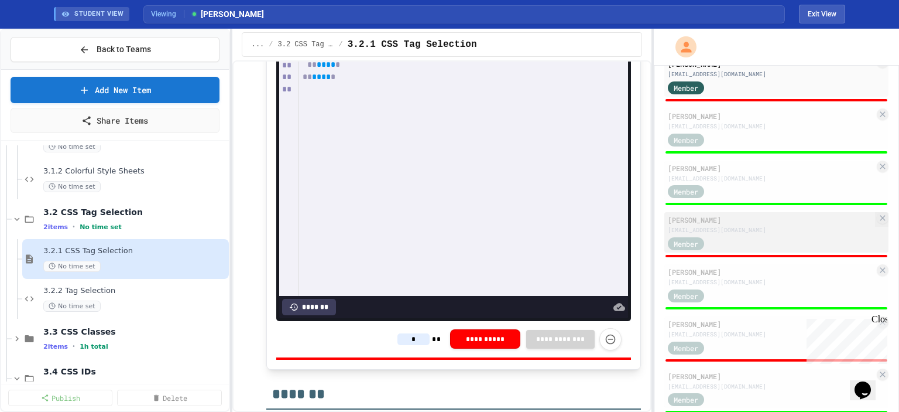
click at [762, 232] on div "[EMAIL_ADDRESS][DOMAIN_NAME]" at bounding box center [771, 229] width 207 height 9
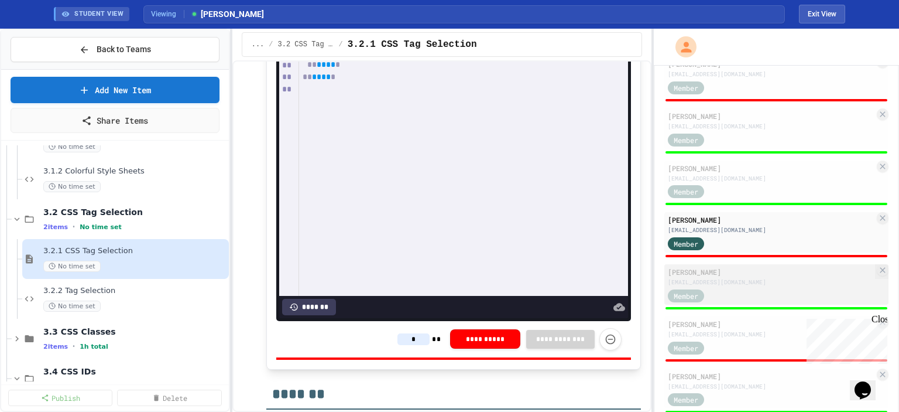
click at [768, 277] on div "[PERSON_NAME]" at bounding box center [771, 271] width 207 height 11
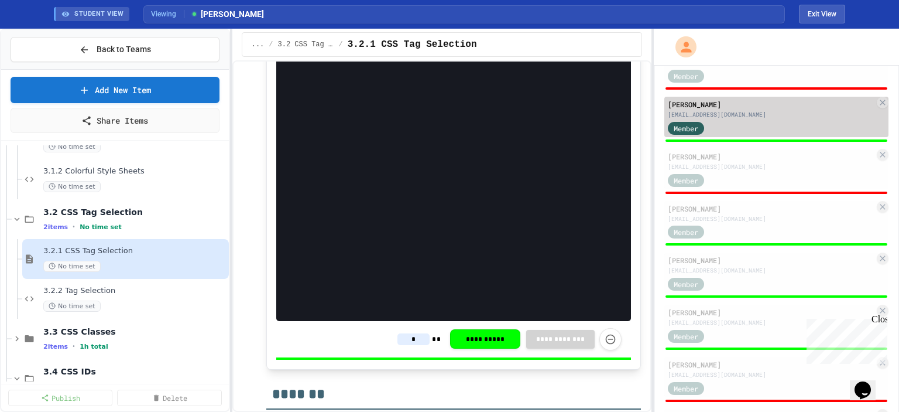
scroll to position [292, 0]
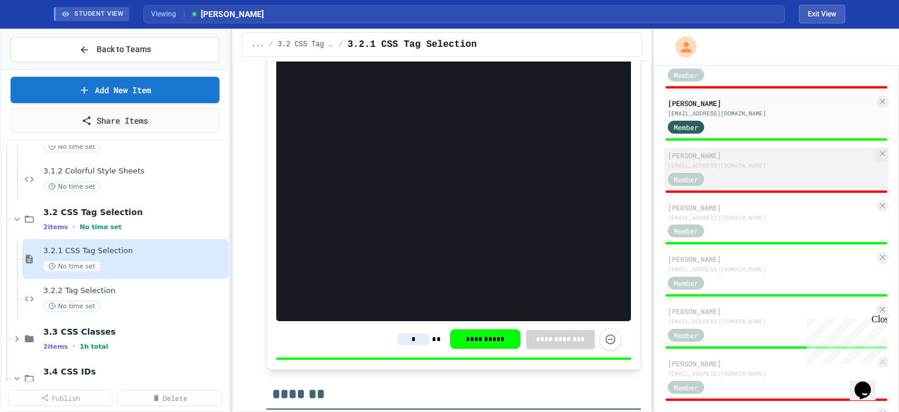
click at [757, 168] on div "[EMAIL_ADDRESS][DOMAIN_NAME]" at bounding box center [771, 165] width 207 height 9
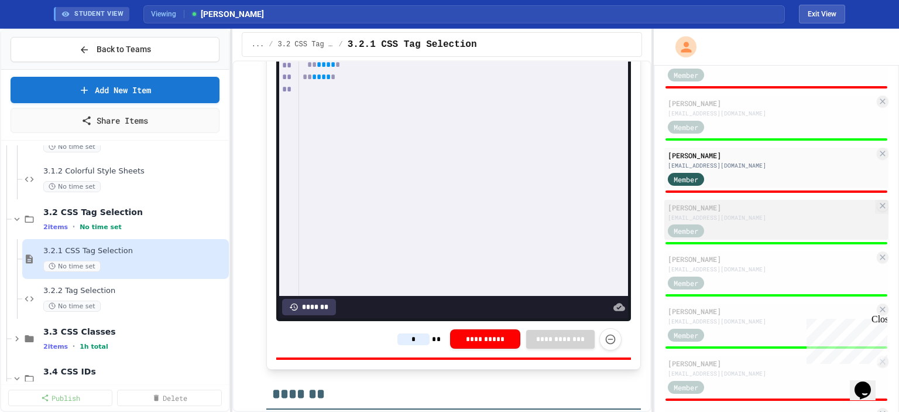
click at [776, 222] on div "[EMAIL_ADDRESS][DOMAIN_NAME]" at bounding box center [771, 217] width 207 height 9
type input "*"
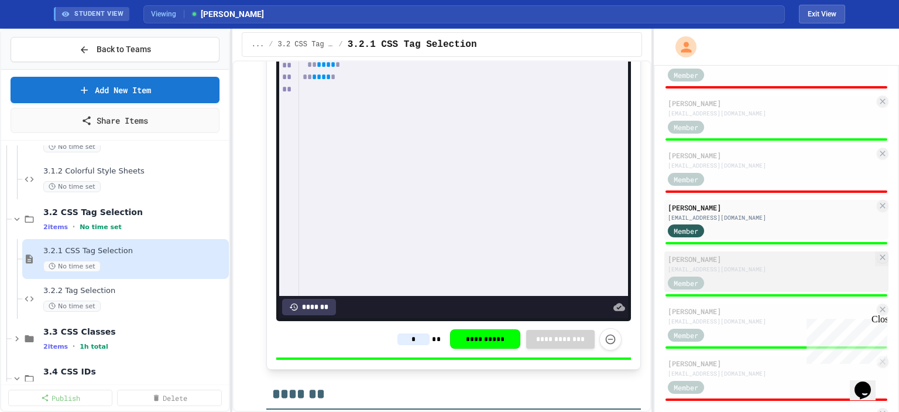
click at [773, 273] on div "[EMAIL_ADDRESS][DOMAIN_NAME]" at bounding box center [771, 269] width 207 height 9
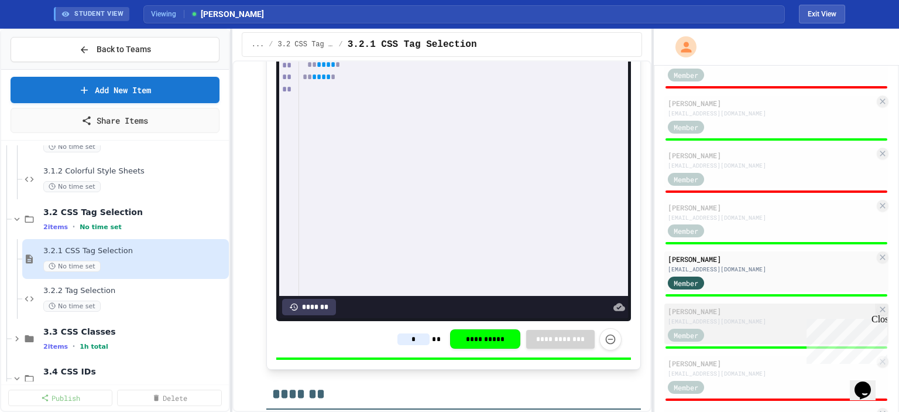
click at [768, 326] on div "[EMAIL_ADDRESS][DOMAIN_NAME]" at bounding box center [771, 321] width 207 height 9
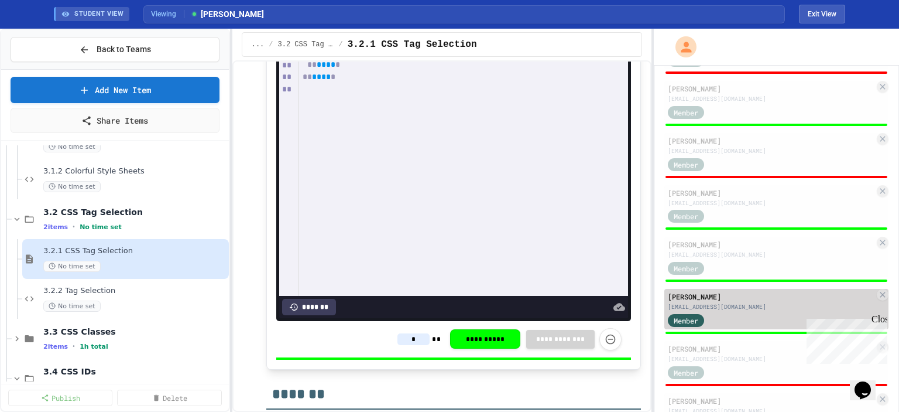
scroll to position [301, 0]
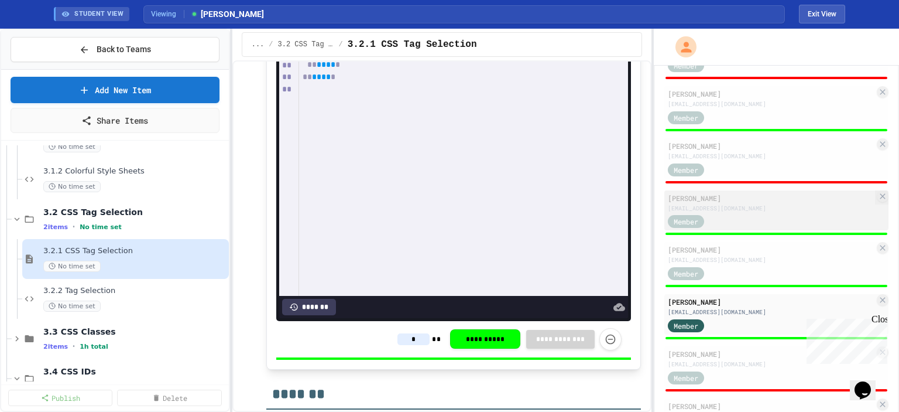
click at [788, 208] on div "[PERSON_NAME] [EMAIL_ADDRESS][DOMAIN_NAME]" at bounding box center [771, 203] width 207 height 20
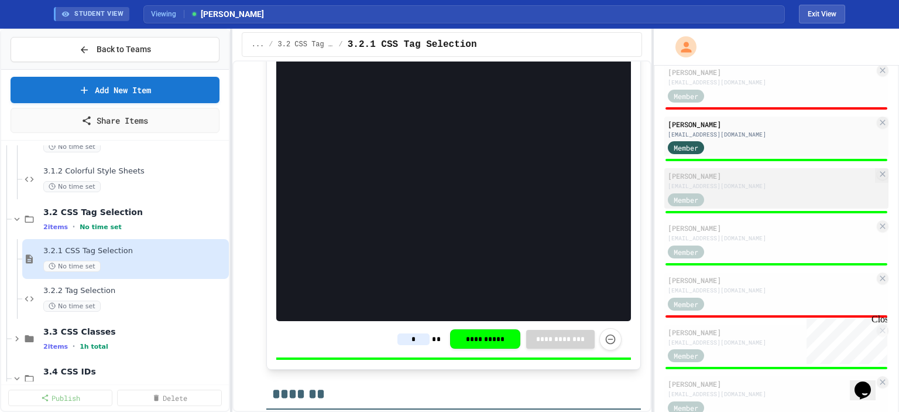
scroll to position [392, 0]
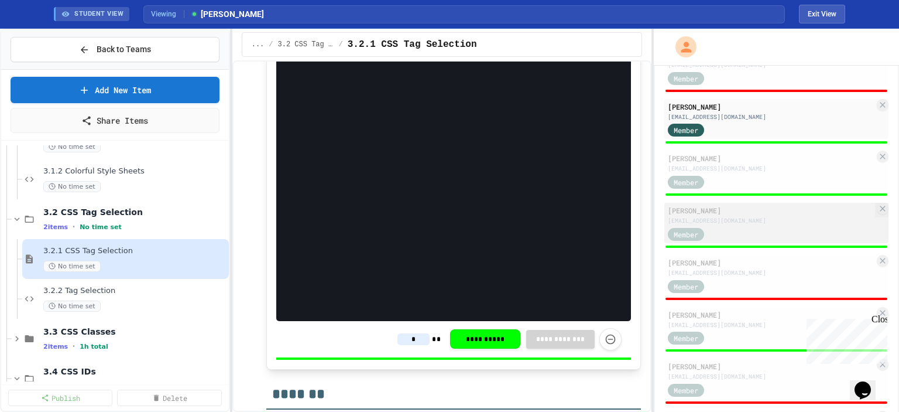
click at [713, 235] on div "Member" at bounding box center [697, 233] width 59 height 15
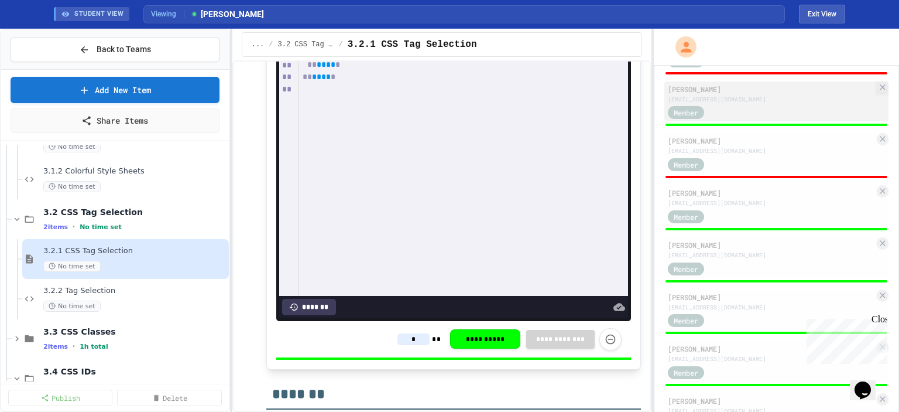
scroll to position [620, 0]
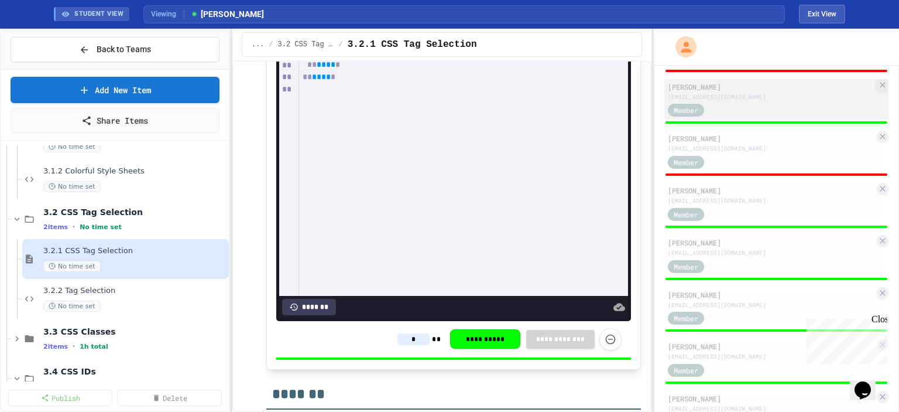
click at [742, 205] on div "[EMAIL_ADDRESS][DOMAIN_NAME]" at bounding box center [771, 200] width 207 height 9
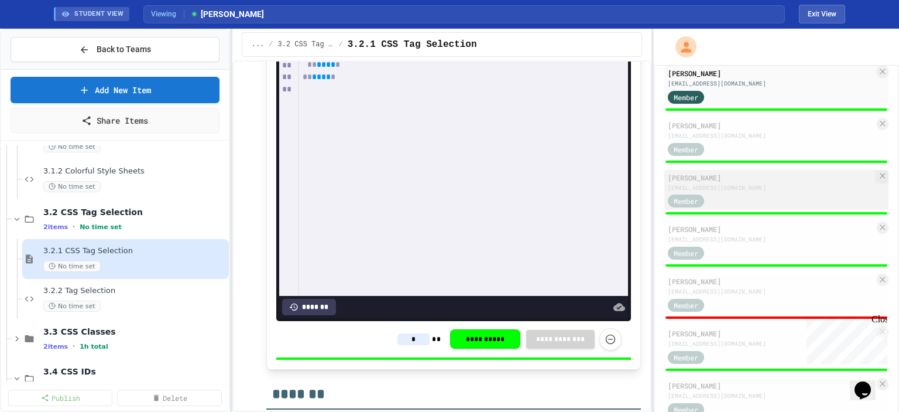
scroll to position [782, 0]
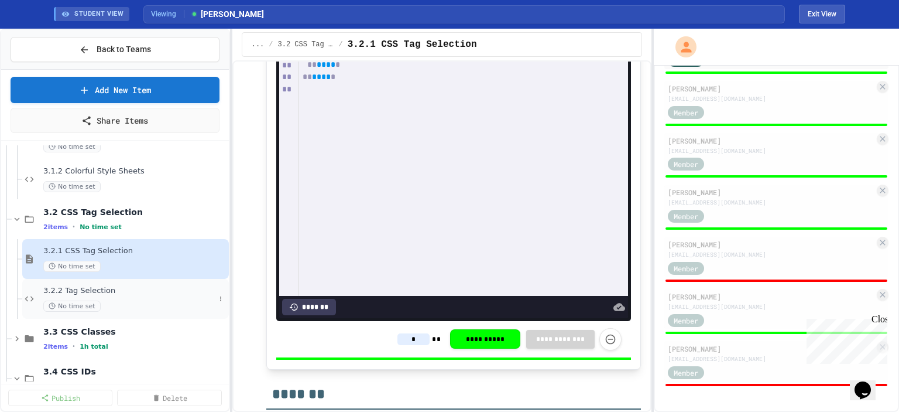
click at [121, 292] on span "3.2.2 Tag Selection" at bounding box center [129, 291] width 172 height 10
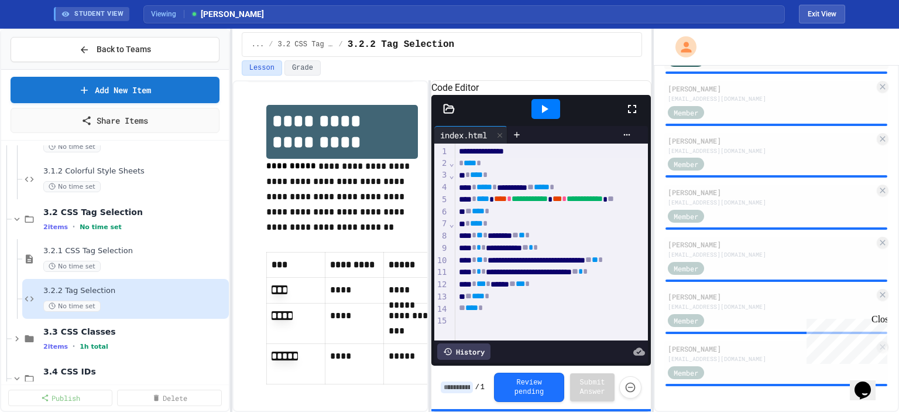
scroll to position [131, 0]
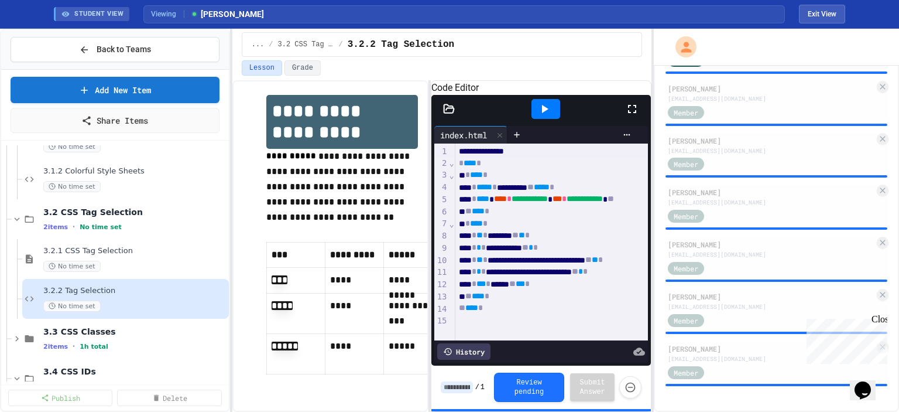
click at [541, 116] on icon at bounding box center [545, 109] width 14 height 14
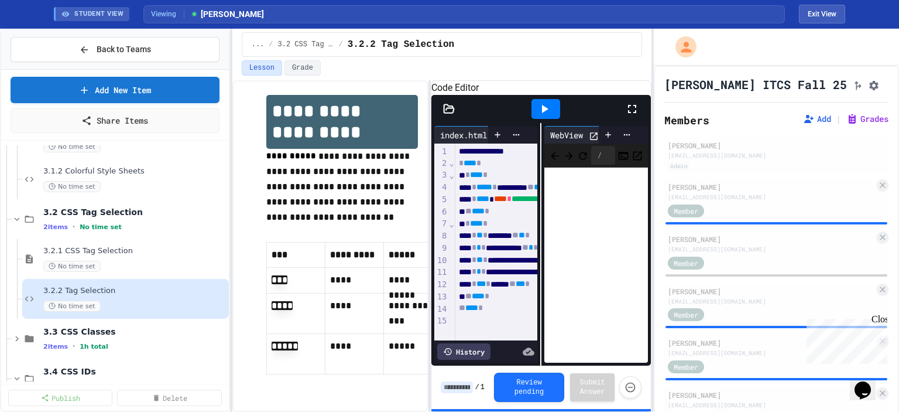
scroll to position [5, 0]
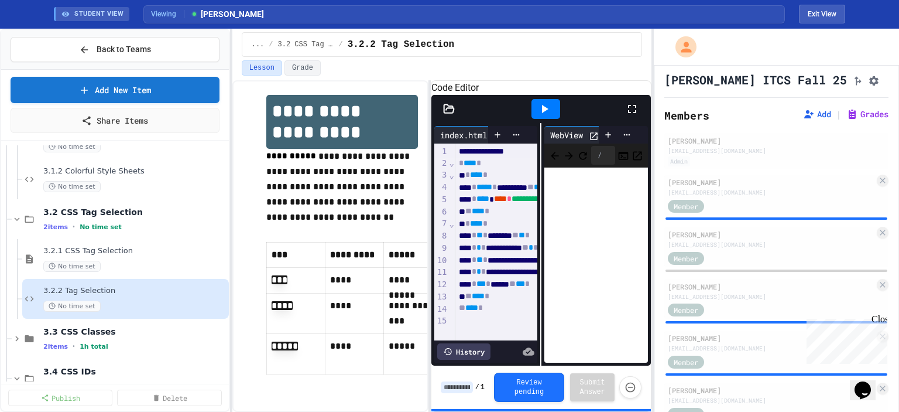
click at [724, 196] on div "[EMAIL_ADDRESS][DOMAIN_NAME]" at bounding box center [771, 192] width 207 height 9
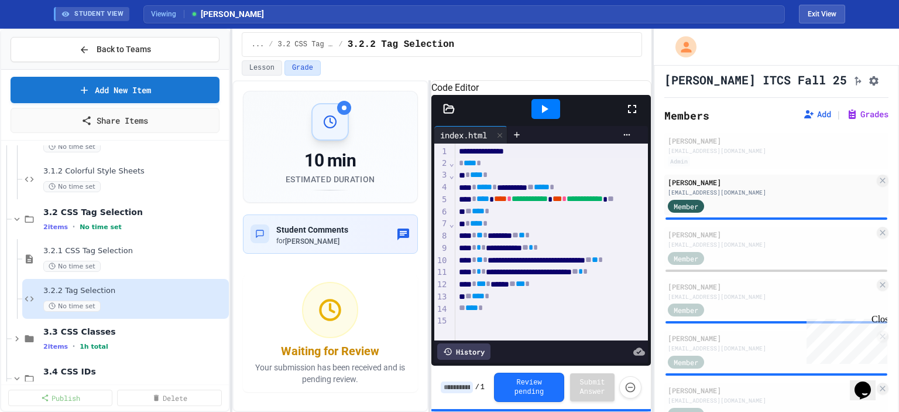
click at [550, 116] on icon at bounding box center [545, 109] width 14 height 14
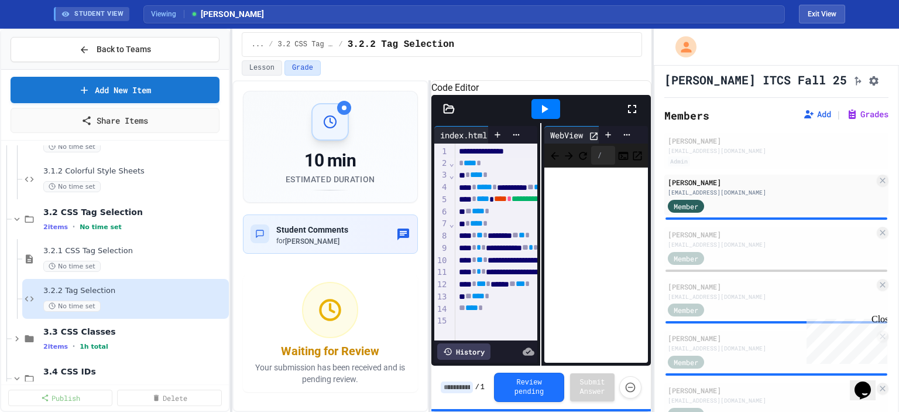
click at [454, 389] on input at bounding box center [457, 387] width 32 height 12
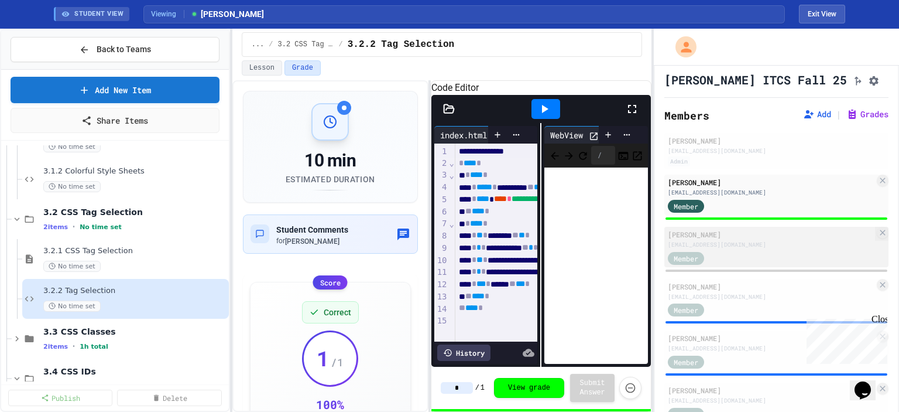
type input "*"
click at [791, 259] on div "Member" at bounding box center [771, 257] width 207 height 15
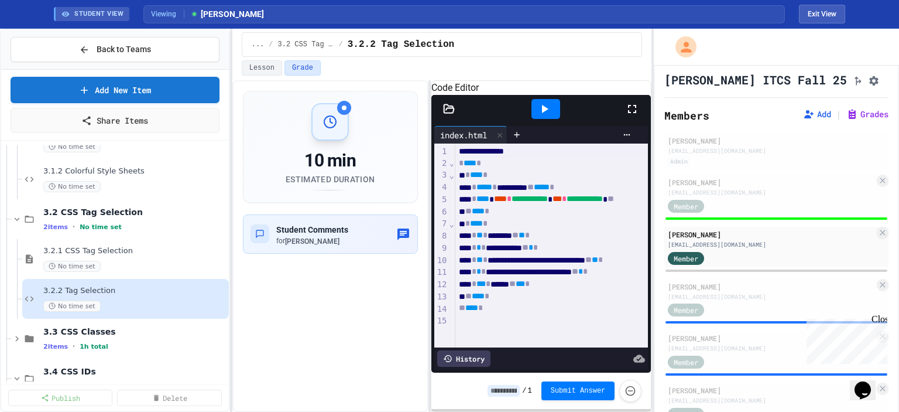
click at [514, 392] on input at bounding box center [504, 391] width 32 height 12
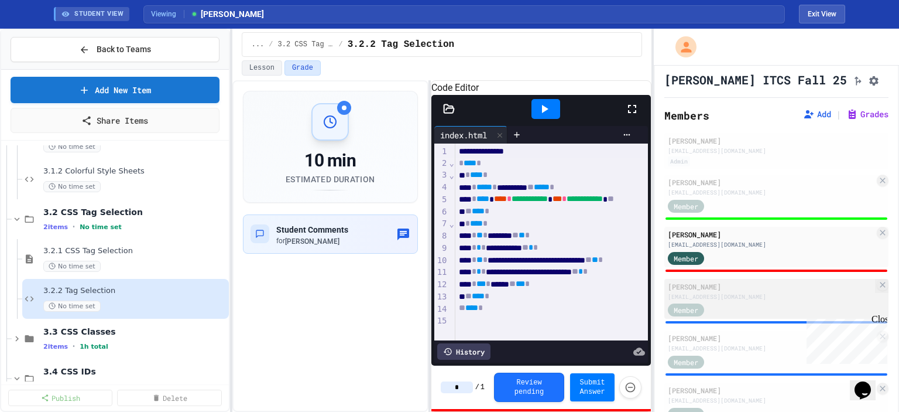
type input "*"
click at [716, 298] on div "[EMAIL_ADDRESS][DOMAIN_NAME]" at bounding box center [771, 296] width 207 height 9
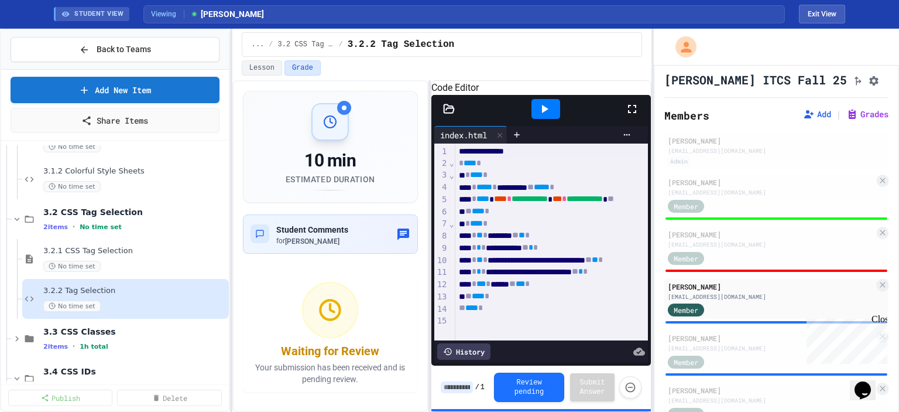
click at [550, 116] on icon at bounding box center [545, 109] width 14 height 14
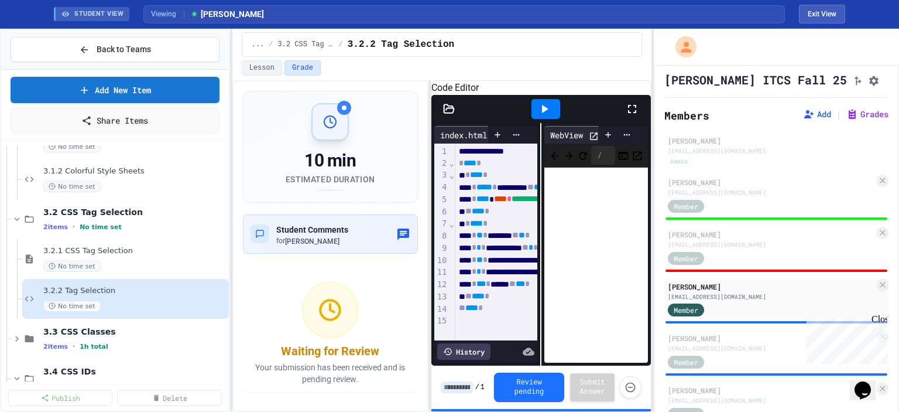
click at [458, 384] on input at bounding box center [457, 387] width 32 height 12
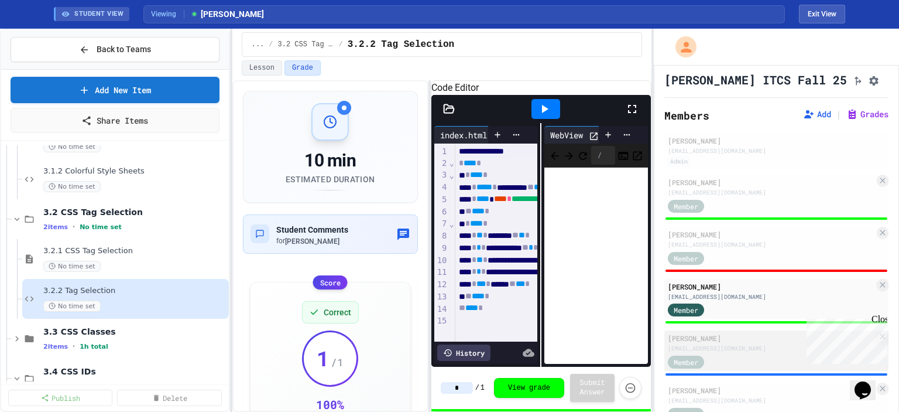
type input "*"
click at [739, 365] on div "Member" at bounding box center [771, 361] width 207 height 15
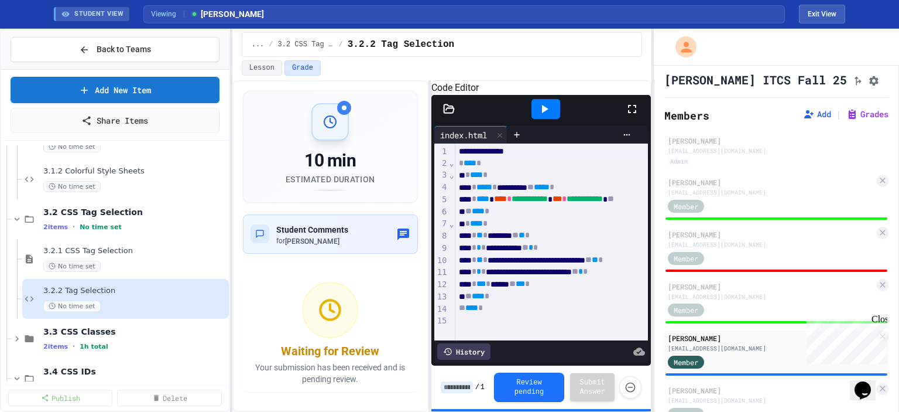
click at [451, 386] on input at bounding box center [457, 387] width 32 height 12
click at [541, 116] on icon at bounding box center [545, 109] width 14 height 14
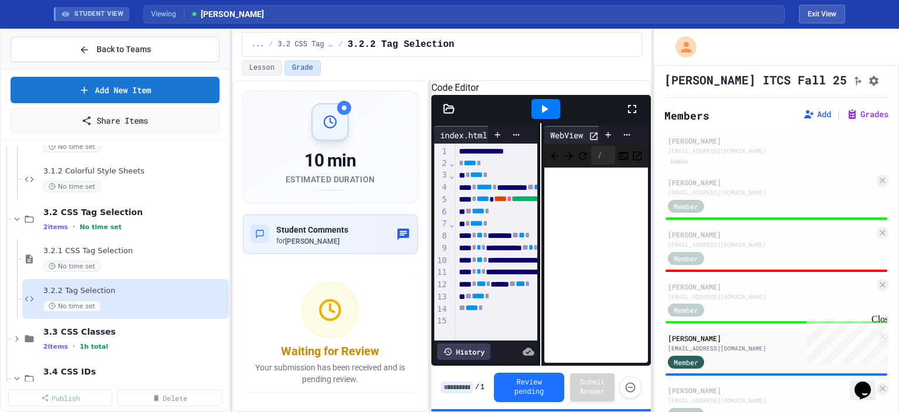
click at [461, 392] on input at bounding box center [457, 387] width 32 height 12
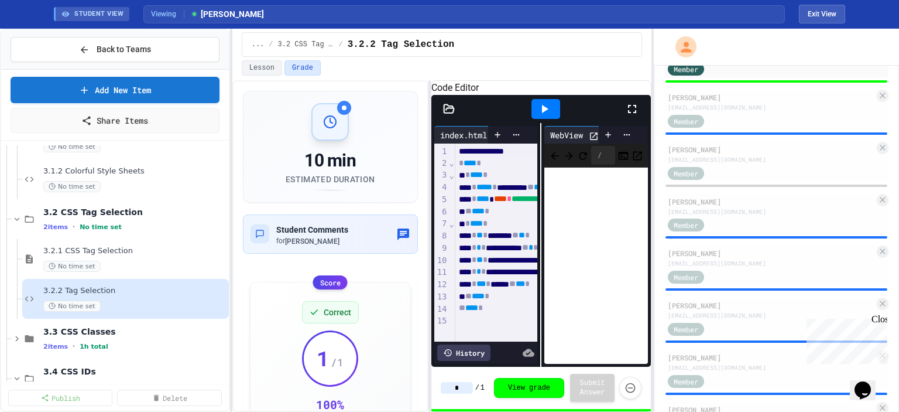
scroll to position [296, 0]
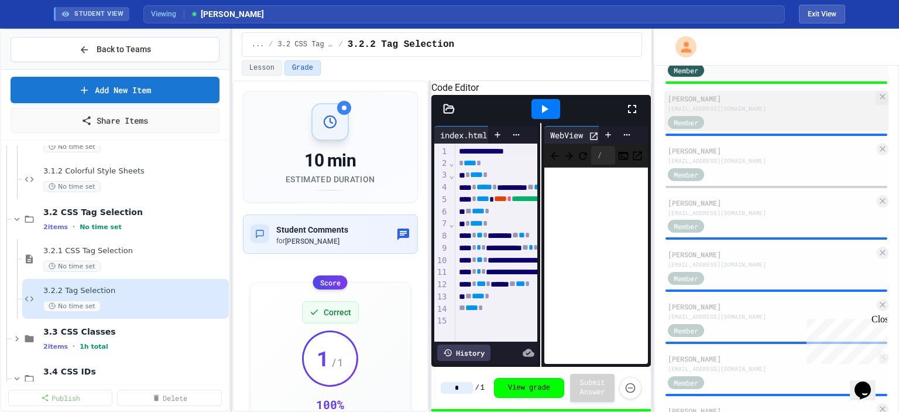
type input "*"
click at [740, 126] on div "Member" at bounding box center [771, 121] width 207 height 15
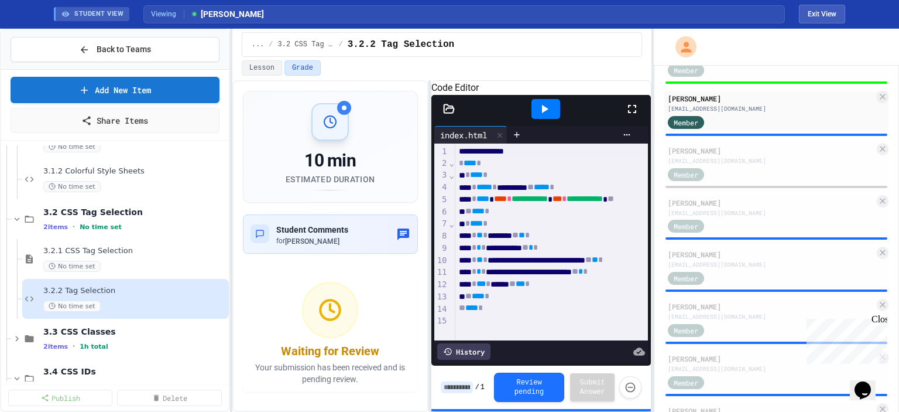
click at [457, 383] on input at bounding box center [457, 387] width 32 height 12
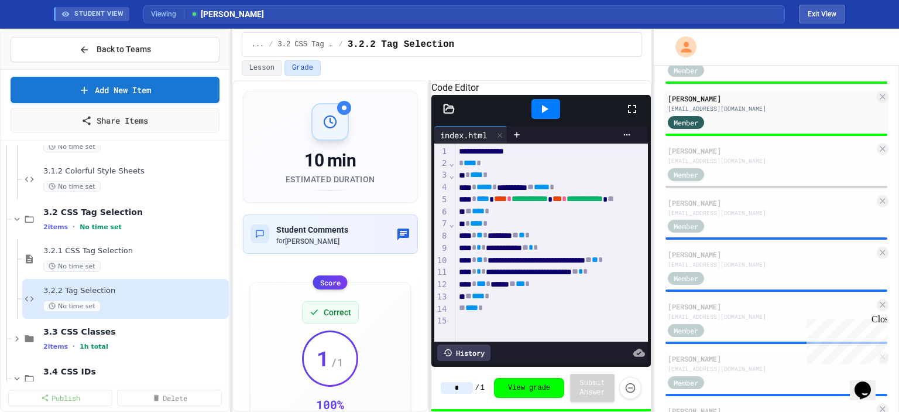
type input "*"
click at [551, 116] on icon at bounding box center [545, 109] width 14 height 14
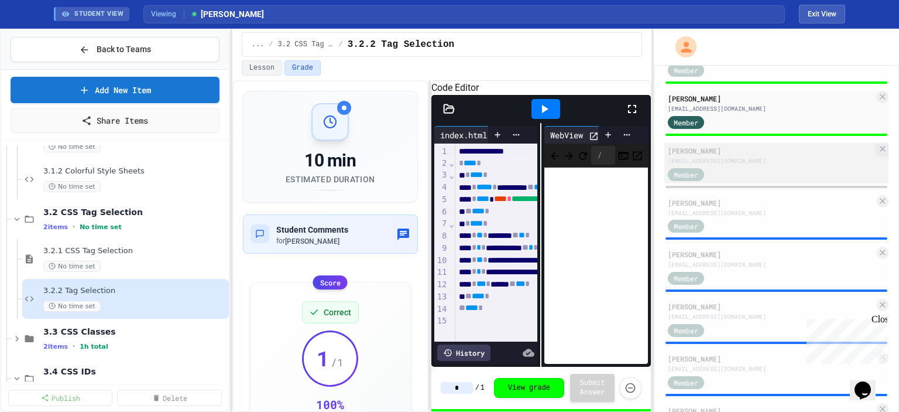
click at [793, 165] on div "[EMAIL_ADDRESS][DOMAIN_NAME]" at bounding box center [771, 160] width 207 height 9
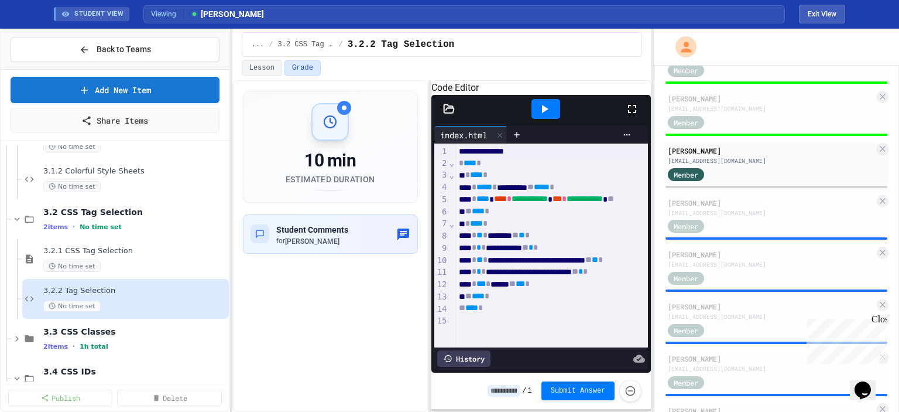
click at [550, 116] on icon at bounding box center [545, 109] width 14 height 14
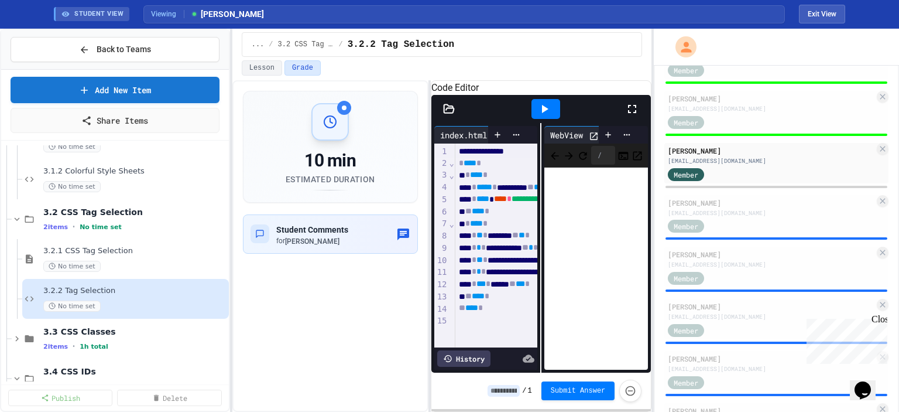
click at [514, 388] on input at bounding box center [504, 391] width 32 height 12
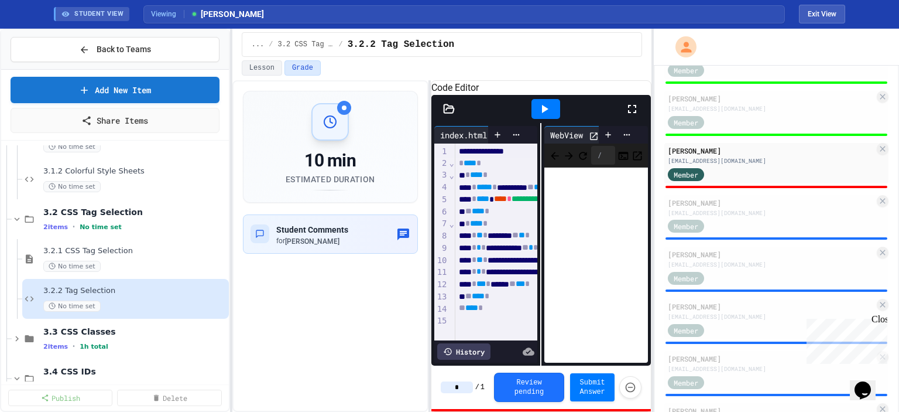
type input "*"
click at [543, 116] on icon at bounding box center [545, 109] width 14 height 14
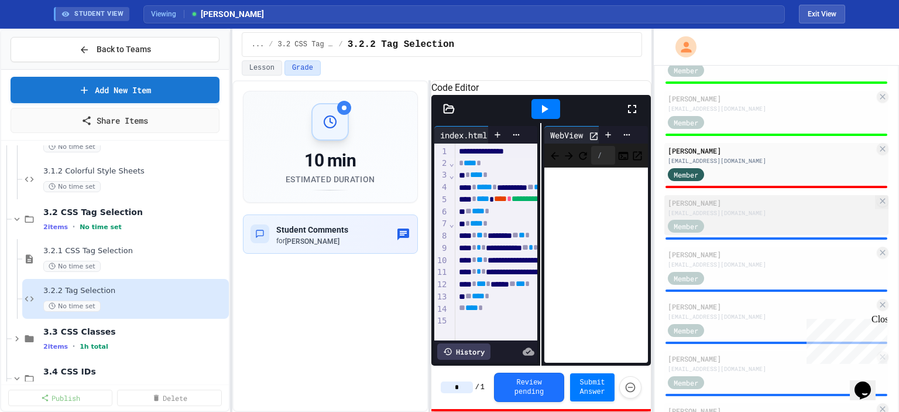
click at [759, 208] on div "[PERSON_NAME]" at bounding box center [771, 202] width 207 height 11
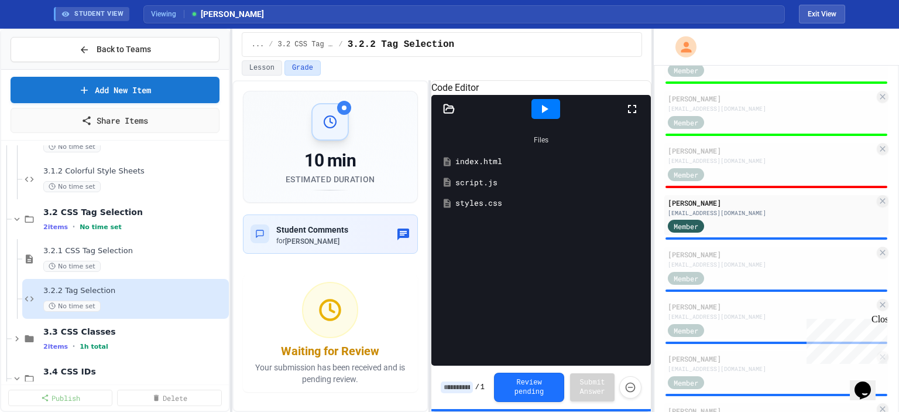
click at [549, 116] on icon at bounding box center [545, 109] width 14 height 14
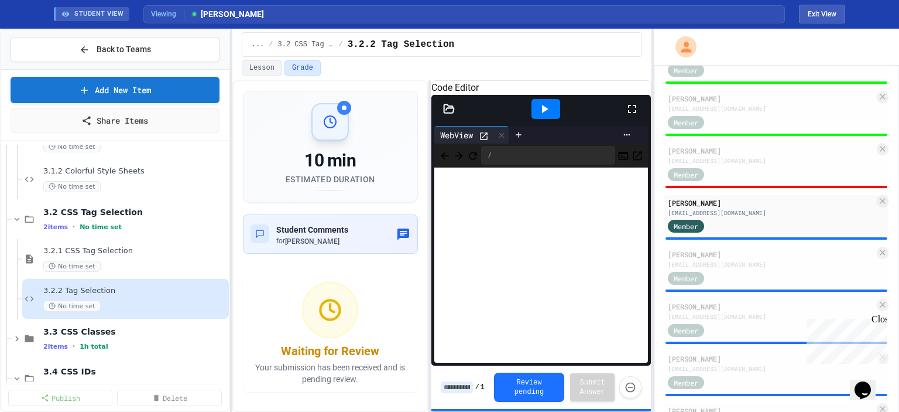
click at [457, 380] on div "/ 1 Review pending Submit Answer" at bounding box center [541, 386] width 201 height 29
click at [457, 385] on input at bounding box center [457, 387] width 32 height 12
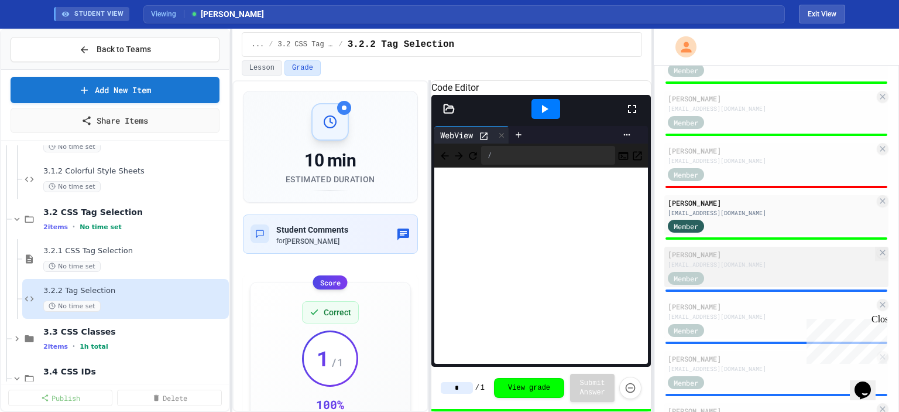
type input "*"
click at [742, 269] on div "[EMAIL_ADDRESS][DOMAIN_NAME]" at bounding box center [771, 264] width 207 height 9
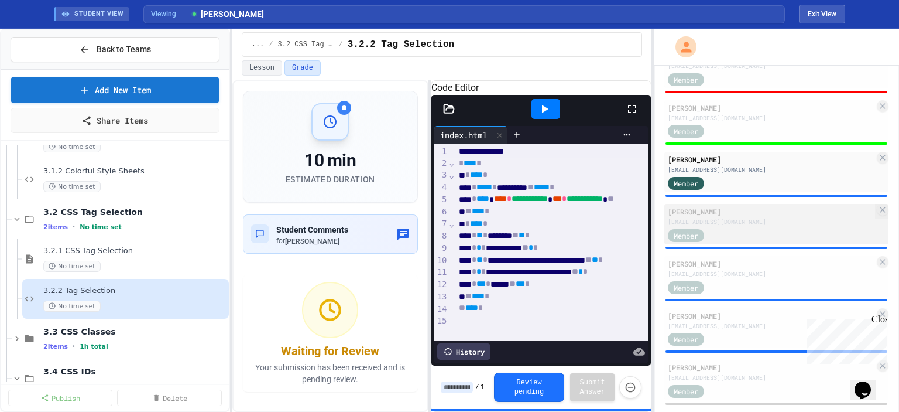
scroll to position [389, 0]
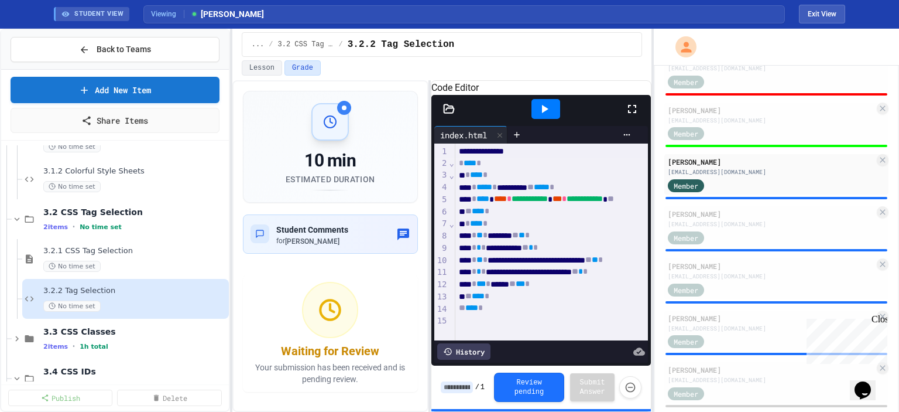
click at [540, 116] on icon at bounding box center [545, 109] width 14 height 14
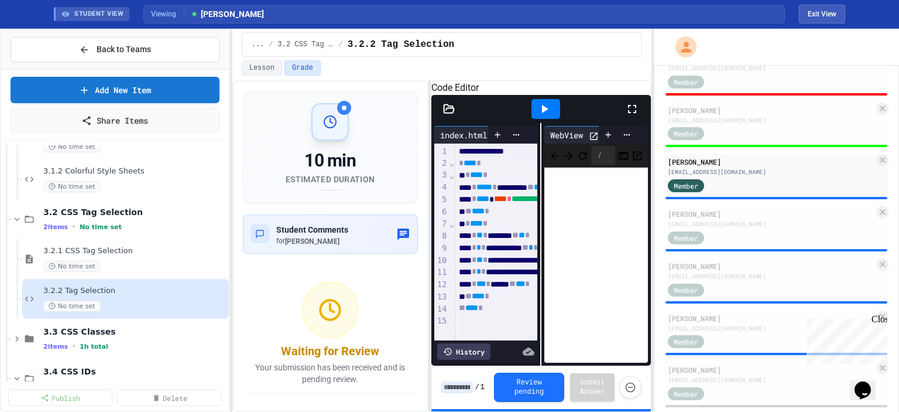
click at [461, 384] on input at bounding box center [457, 387] width 32 height 12
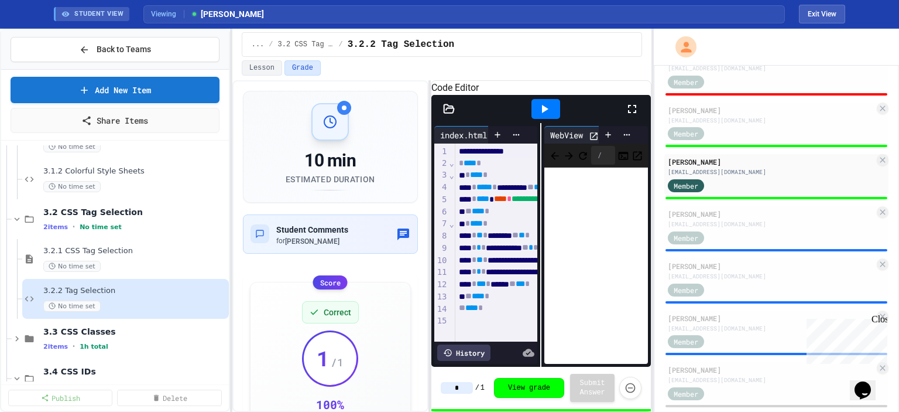
type input "*"
click at [546, 113] on icon at bounding box center [545, 109] width 6 height 8
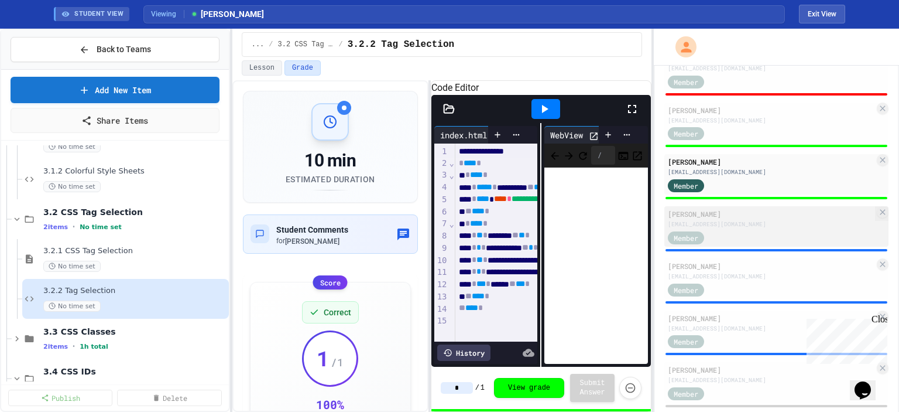
click at [737, 228] on div "[EMAIL_ADDRESS][DOMAIN_NAME]" at bounding box center [771, 224] width 207 height 9
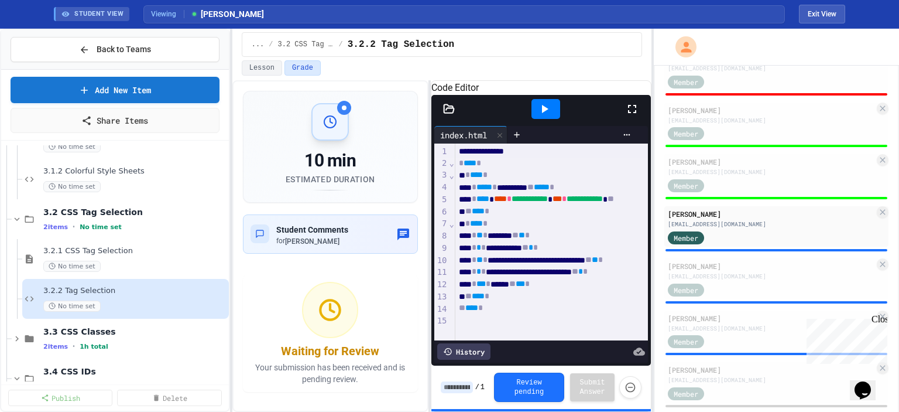
click at [459, 384] on input at bounding box center [457, 387] width 32 height 12
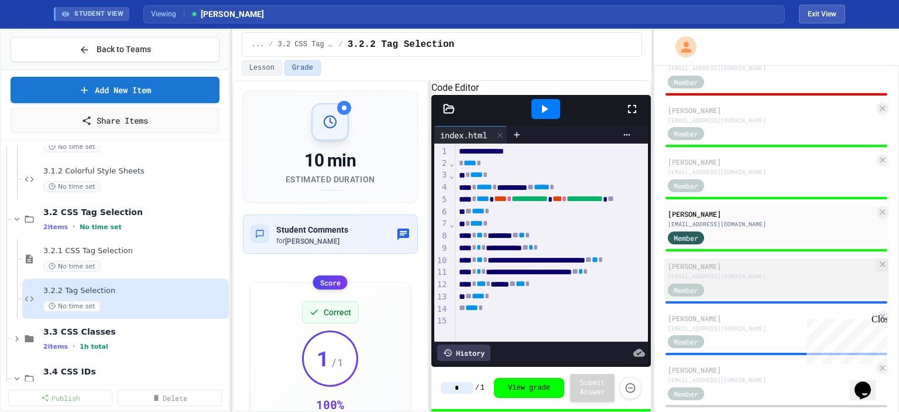
type input "*"
click at [741, 264] on div "[PERSON_NAME] [EMAIL_ADDRESS][DOMAIN_NAME] Member" at bounding box center [777, 278] width 224 height 40
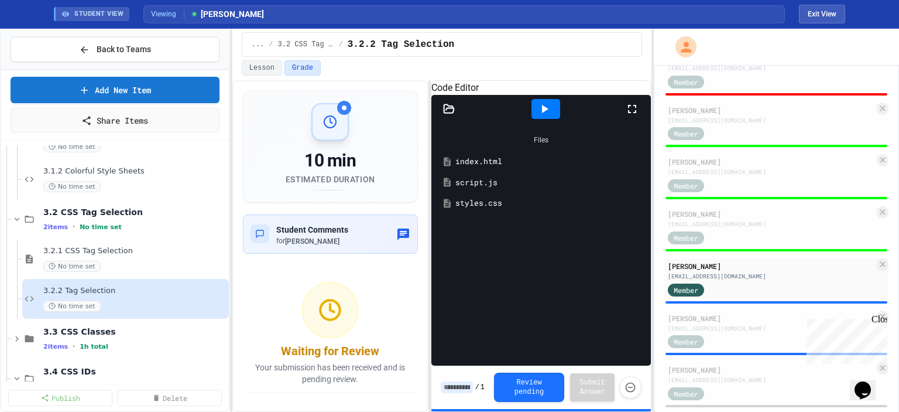
click at [550, 116] on icon at bounding box center [545, 109] width 14 height 14
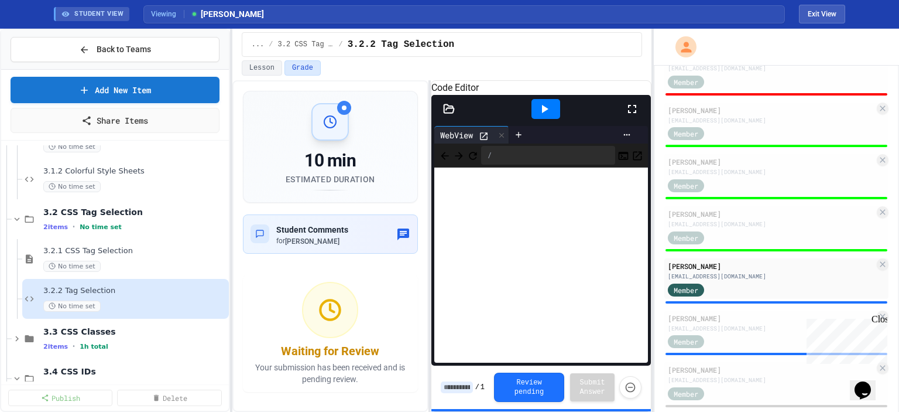
click at [458, 386] on input at bounding box center [457, 387] width 32 height 12
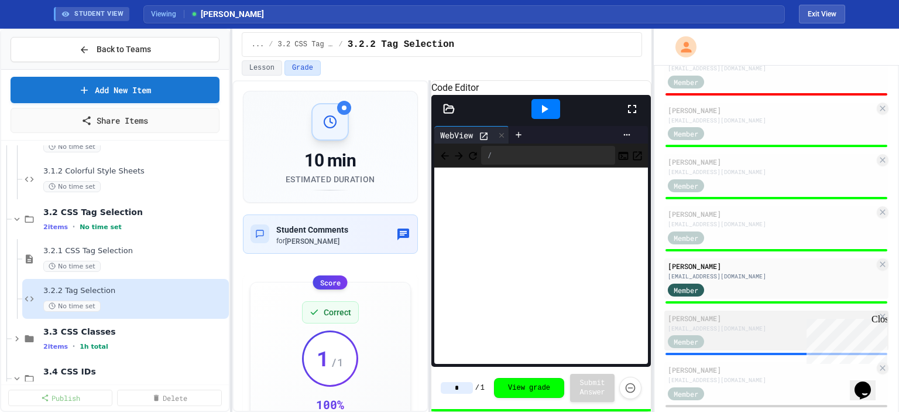
type input "*"
click at [744, 333] on div "[EMAIL_ADDRESS][DOMAIN_NAME]" at bounding box center [771, 328] width 207 height 9
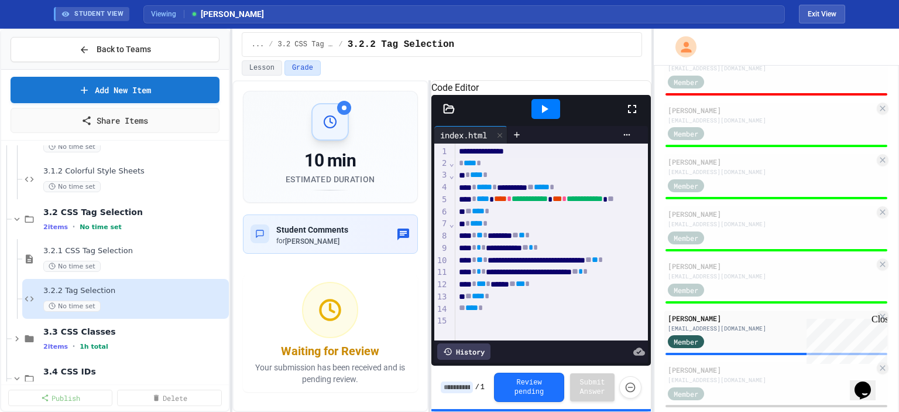
click at [547, 116] on icon at bounding box center [545, 109] width 14 height 14
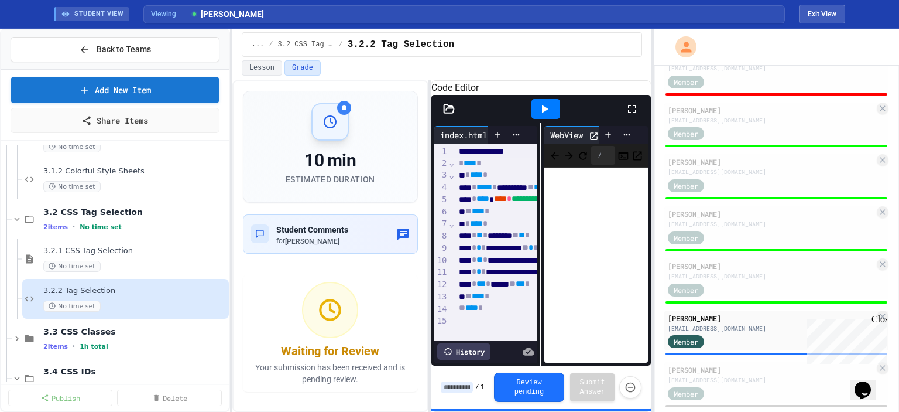
click at [458, 386] on input at bounding box center [457, 387] width 32 height 12
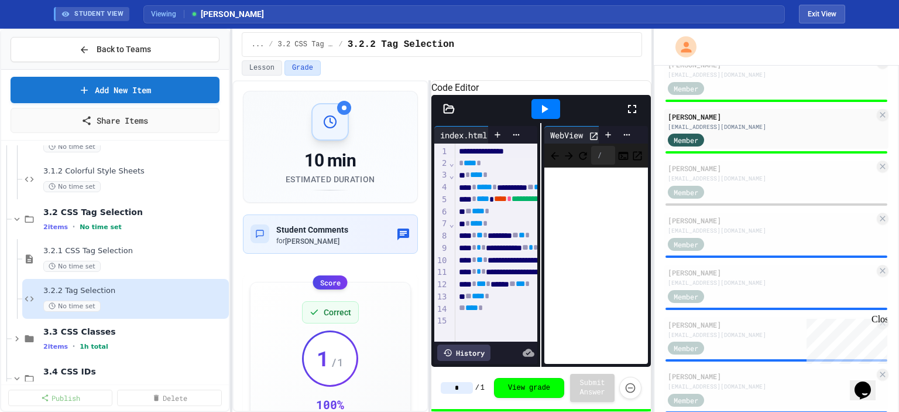
scroll to position [593, 0]
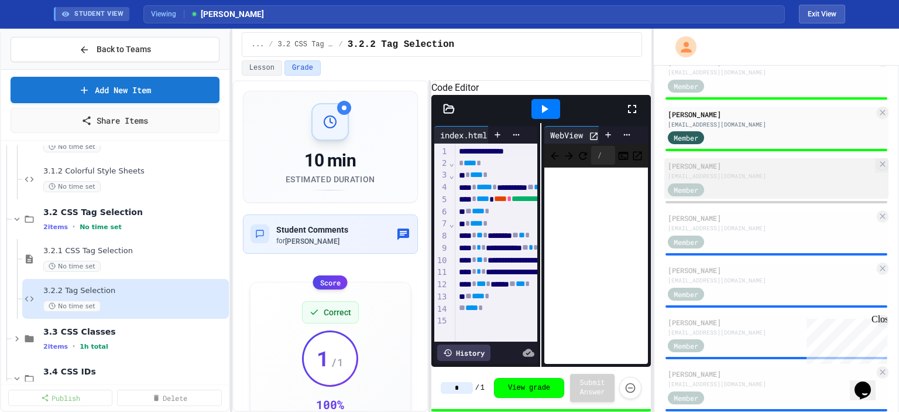
type input "*"
click at [733, 180] on div "[EMAIL_ADDRESS][DOMAIN_NAME]" at bounding box center [771, 176] width 207 height 9
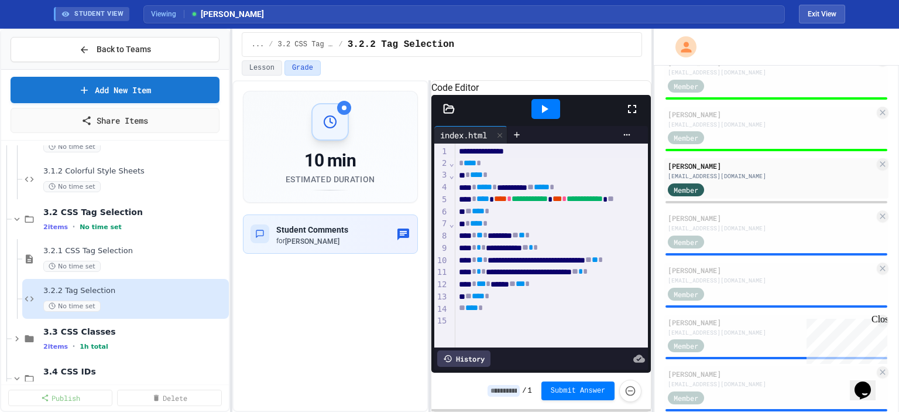
click at [504, 389] on input at bounding box center [504, 391] width 32 height 12
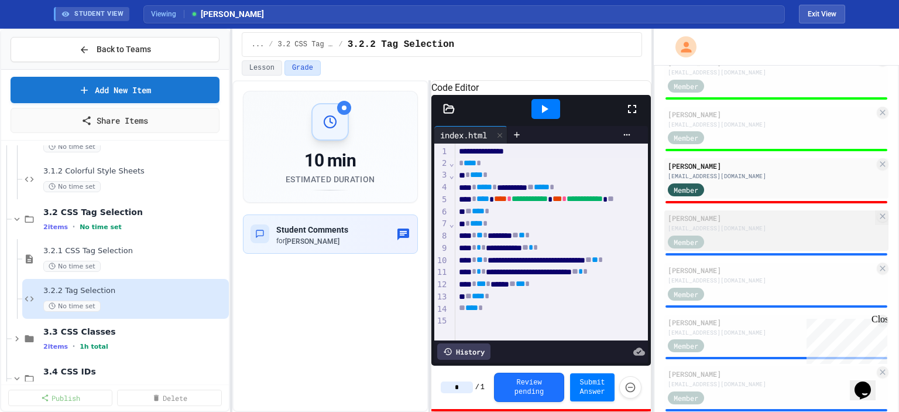
type input "*"
click at [800, 243] on div "Member" at bounding box center [771, 241] width 207 height 15
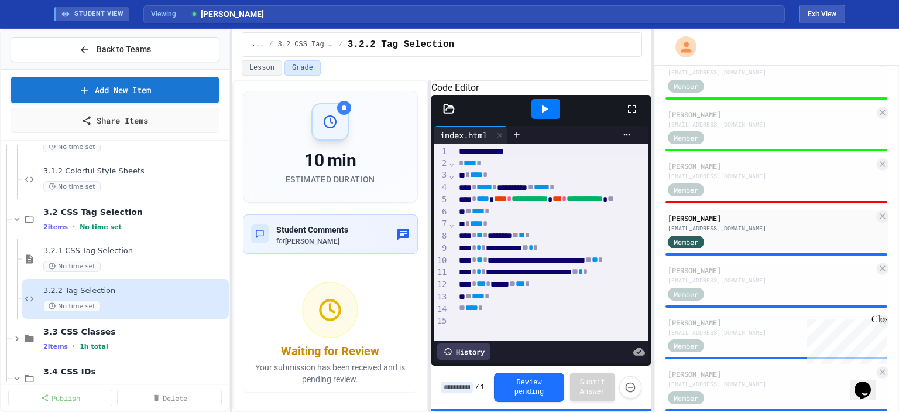
click at [550, 116] on icon at bounding box center [545, 109] width 14 height 14
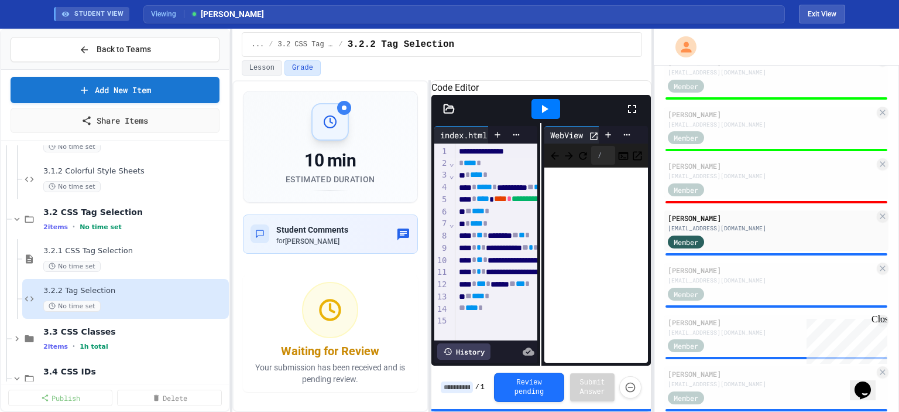
click at [459, 384] on input at bounding box center [457, 387] width 32 height 12
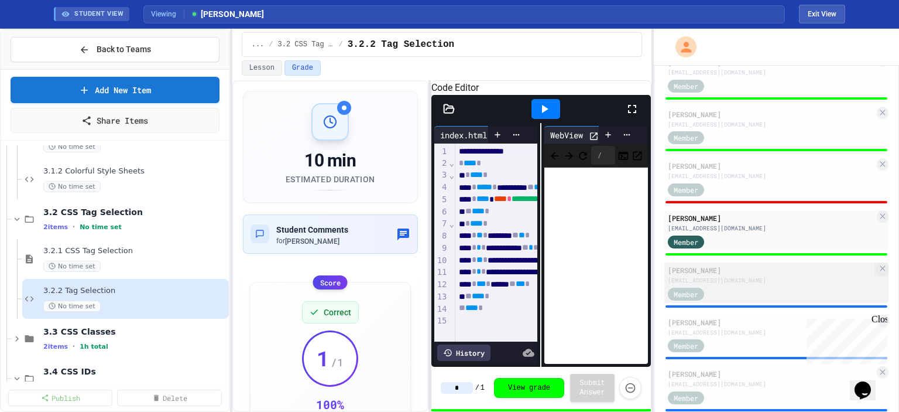
type input "*"
click at [782, 272] on div "[PERSON_NAME]" at bounding box center [771, 270] width 207 height 11
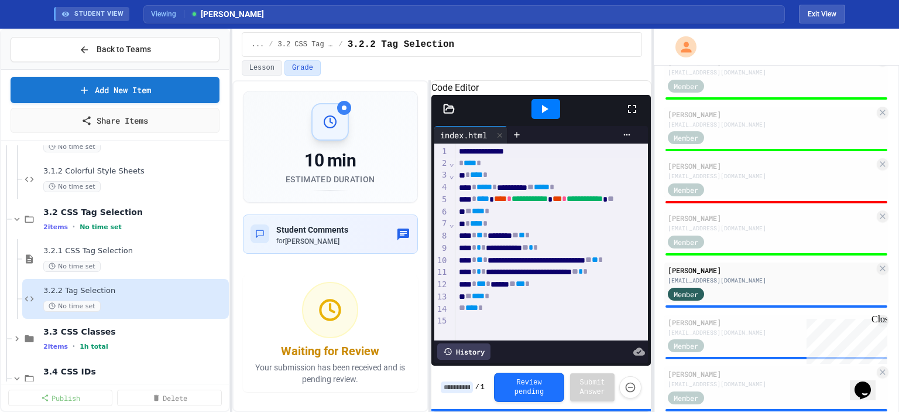
click at [456, 386] on input at bounding box center [457, 387] width 32 height 12
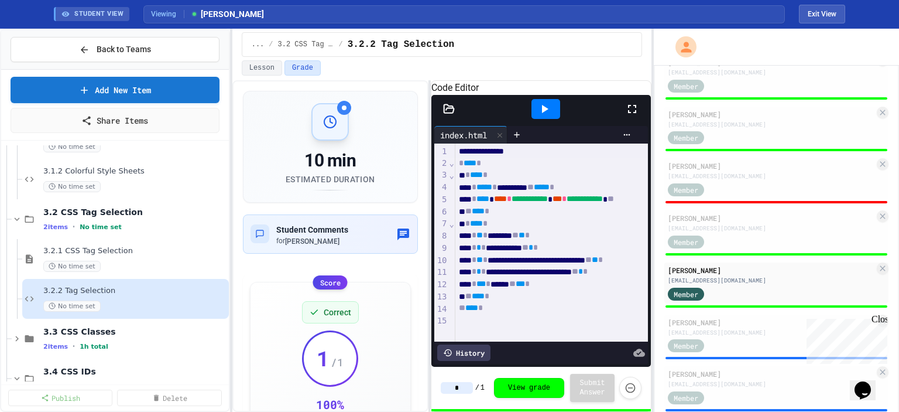
type input "*"
click at [548, 116] on icon at bounding box center [545, 109] width 14 height 14
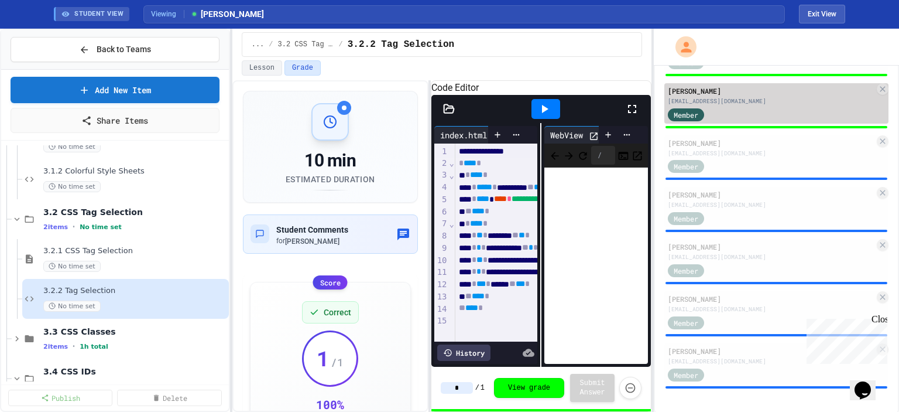
scroll to position [782, 0]
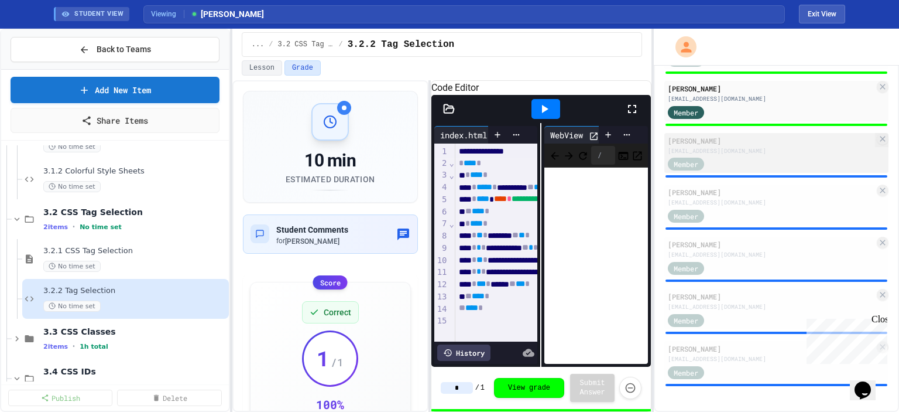
click at [746, 164] on div "Member" at bounding box center [771, 163] width 207 height 15
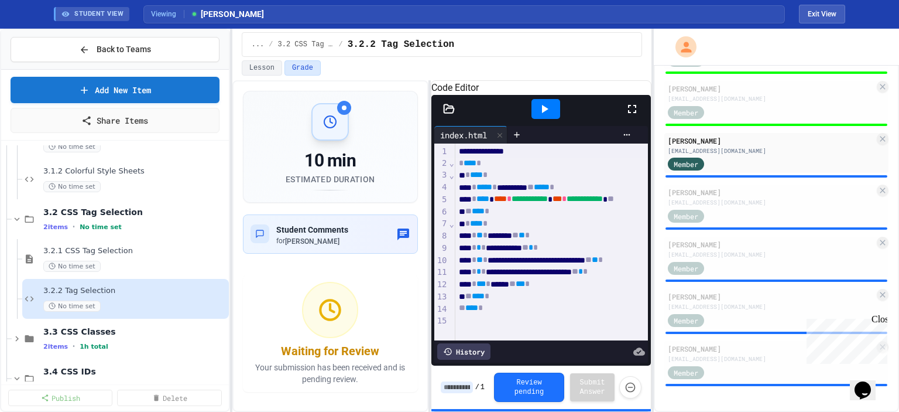
click at [536, 119] on div at bounding box center [546, 109] width 29 height 20
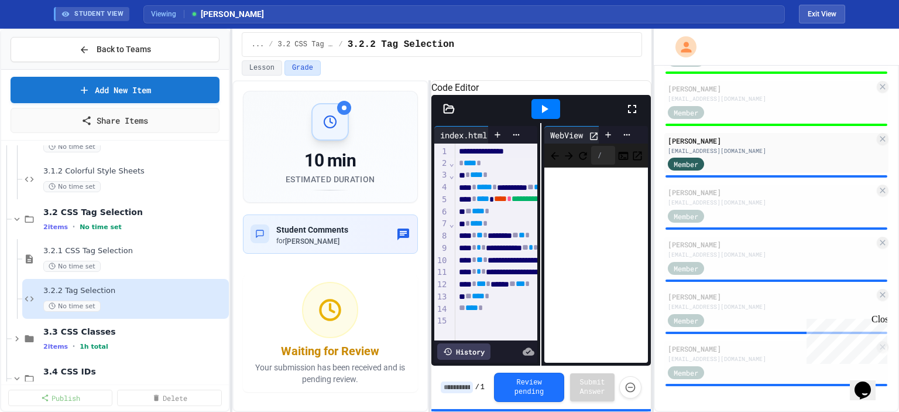
click at [451, 389] on input at bounding box center [457, 387] width 32 height 12
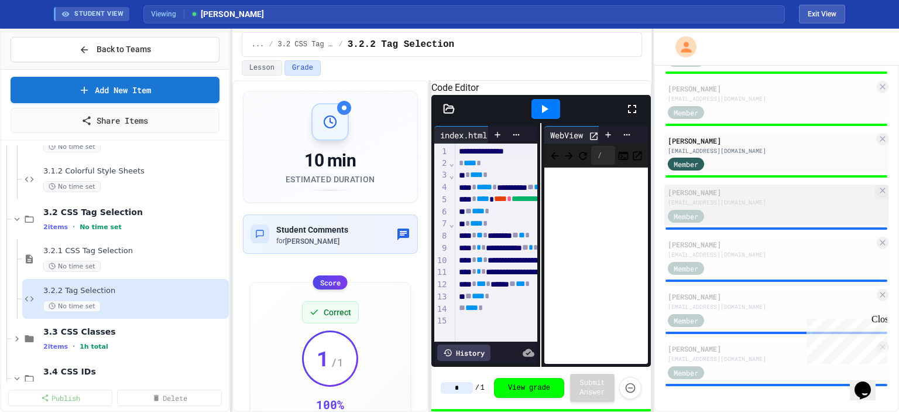
type input "*"
click at [774, 199] on div "[EMAIL_ADDRESS][DOMAIN_NAME]" at bounding box center [771, 202] width 207 height 9
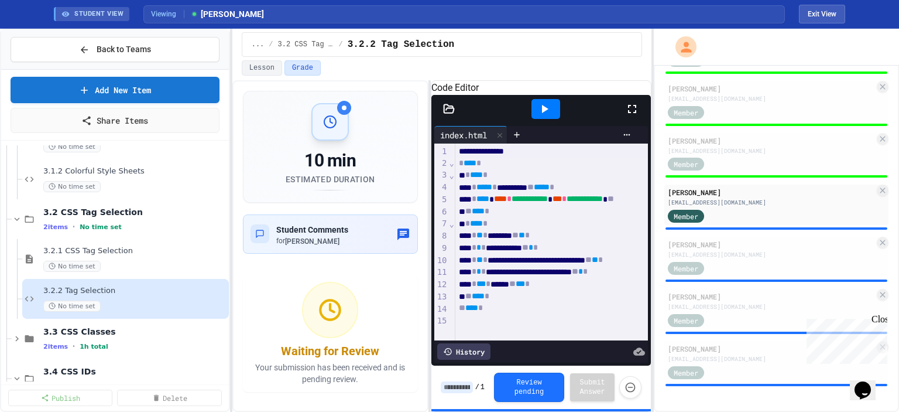
click at [546, 116] on icon at bounding box center [545, 109] width 14 height 14
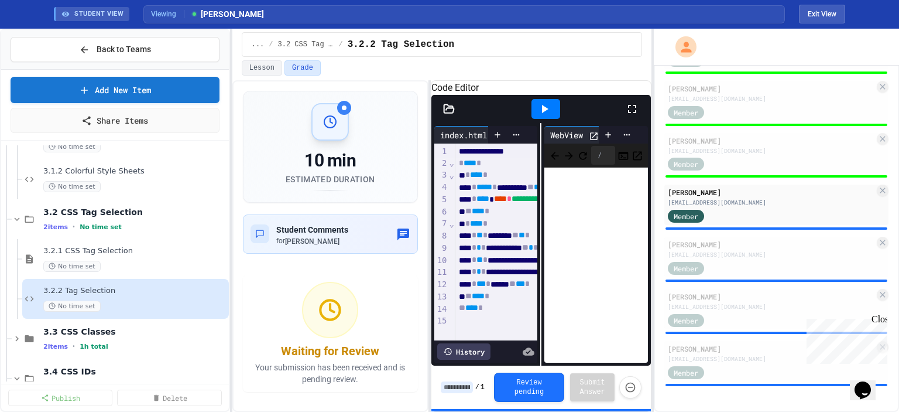
click at [457, 391] on input at bounding box center [457, 387] width 32 height 12
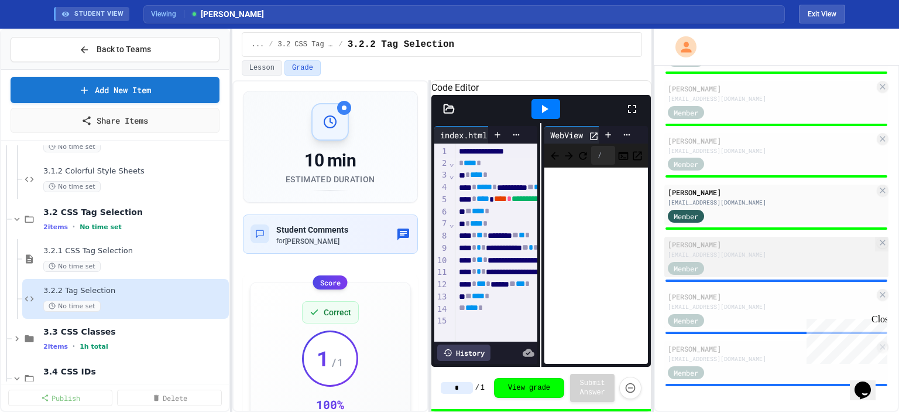
type input "*"
click at [758, 256] on div "[EMAIL_ADDRESS][DOMAIN_NAME]" at bounding box center [771, 254] width 207 height 9
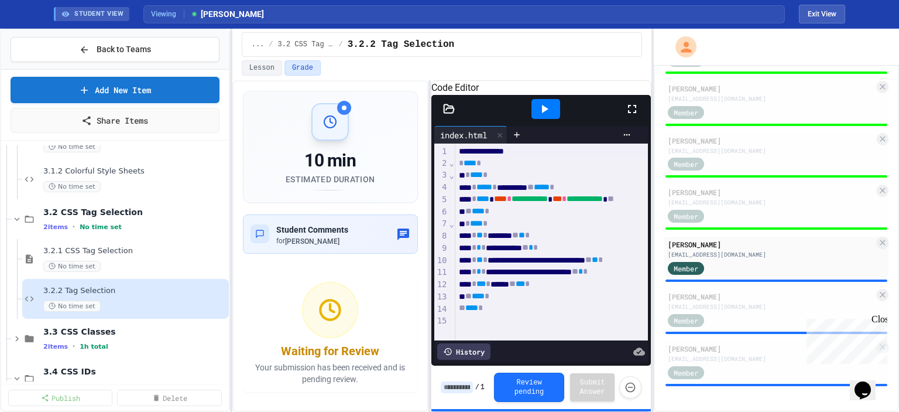
click at [549, 116] on icon at bounding box center [545, 109] width 14 height 14
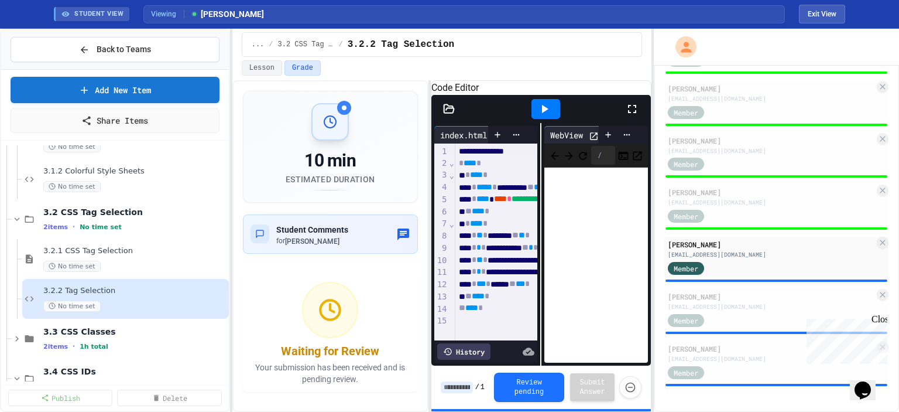
click at [461, 386] on input at bounding box center [457, 387] width 32 height 12
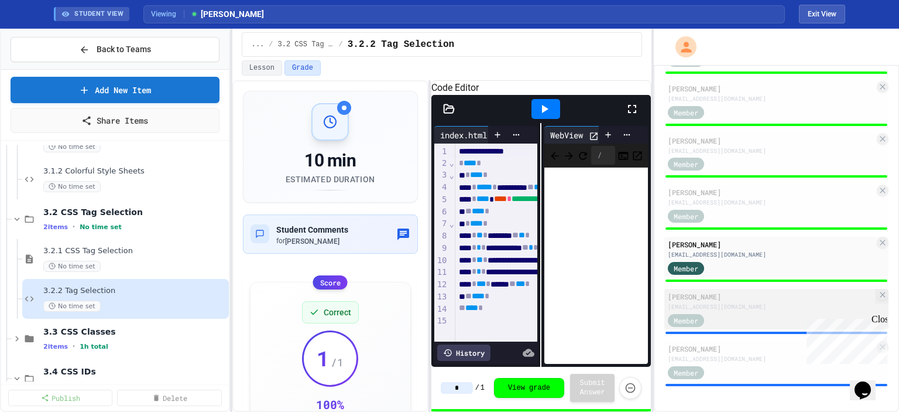
type input "*"
click at [727, 302] on div "[PERSON_NAME]" at bounding box center [771, 296] width 207 height 11
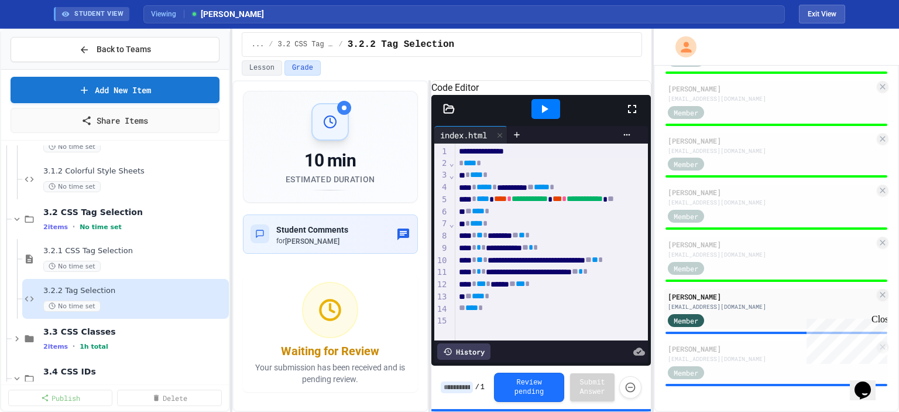
click at [550, 116] on icon at bounding box center [545, 109] width 14 height 14
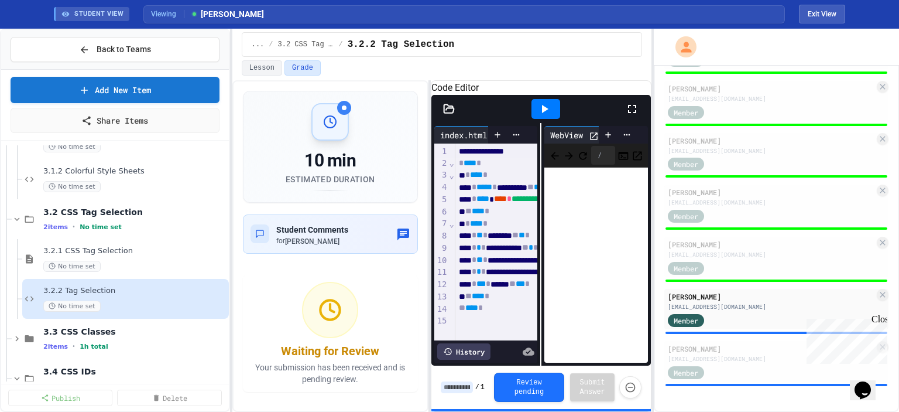
click at [454, 390] on input at bounding box center [457, 387] width 32 height 12
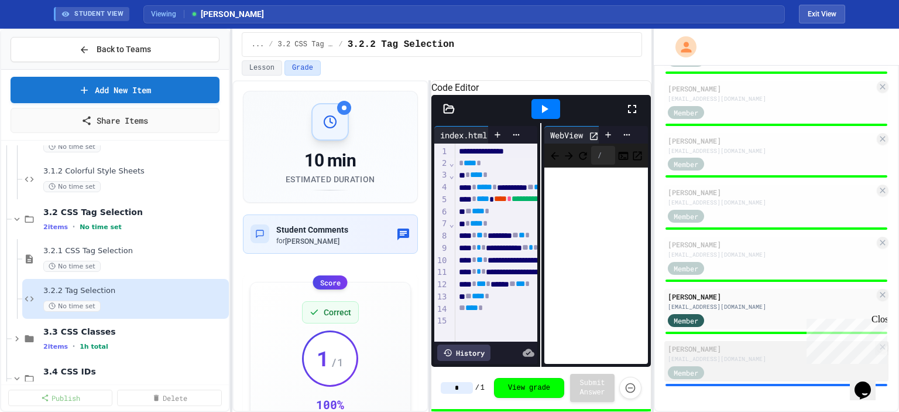
type input "*"
click at [744, 368] on div "Member" at bounding box center [771, 371] width 207 height 15
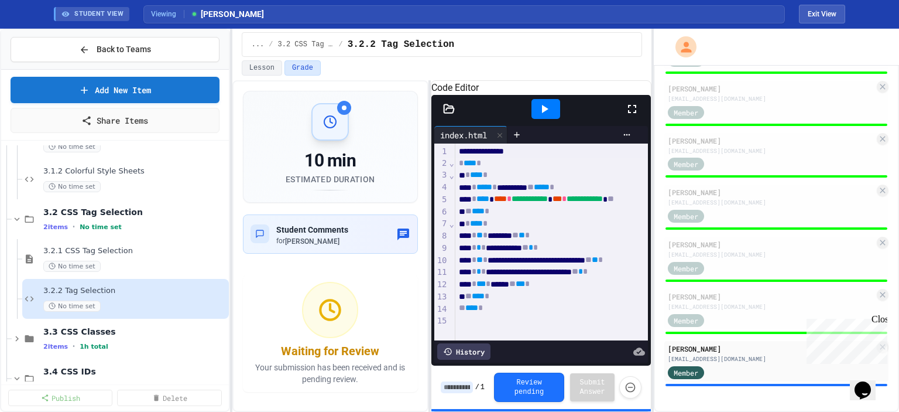
click at [464, 388] on input at bounding box center [457, 387] width 32 height 12
click at [543, 116] on icon at bounding box center [545, 109] width 14 height 14
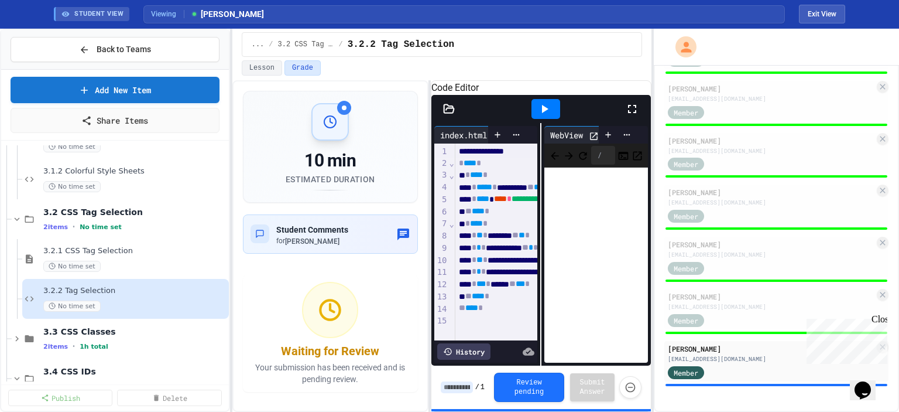
click at [458, 394] on div "/ 1 Review pending Submit Answer" at bounding box center [541, 386] width 201 height 29
click at [458, 392] on input at bounding box center [457, 387] width 32 height 12
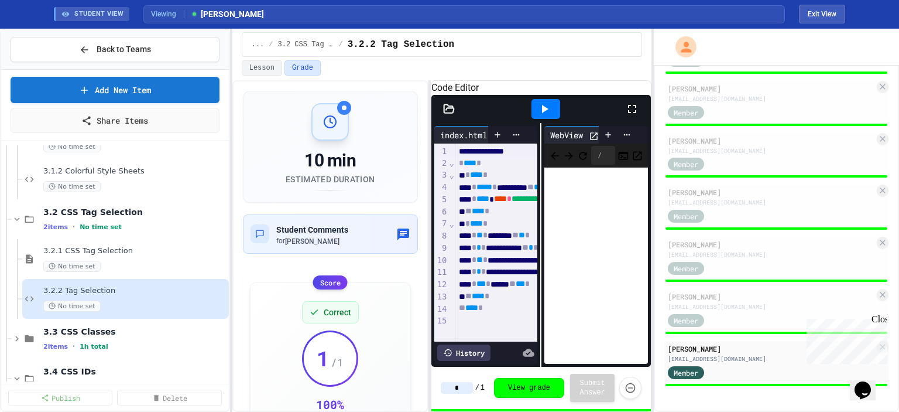
type input "*"
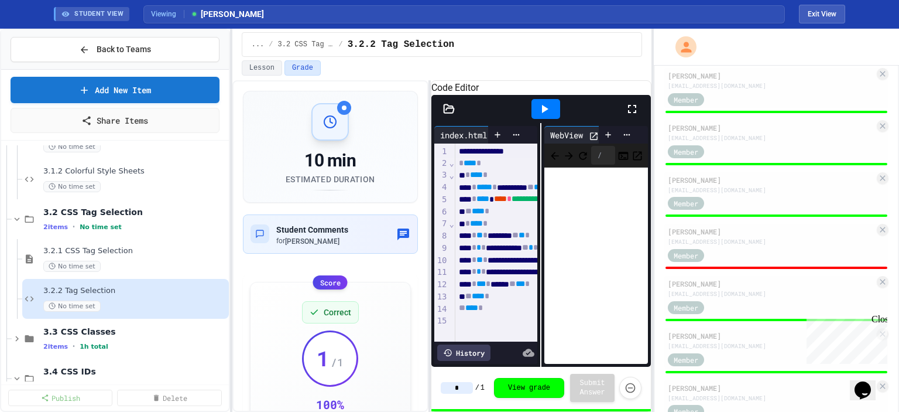
scroll to position [526, 0]
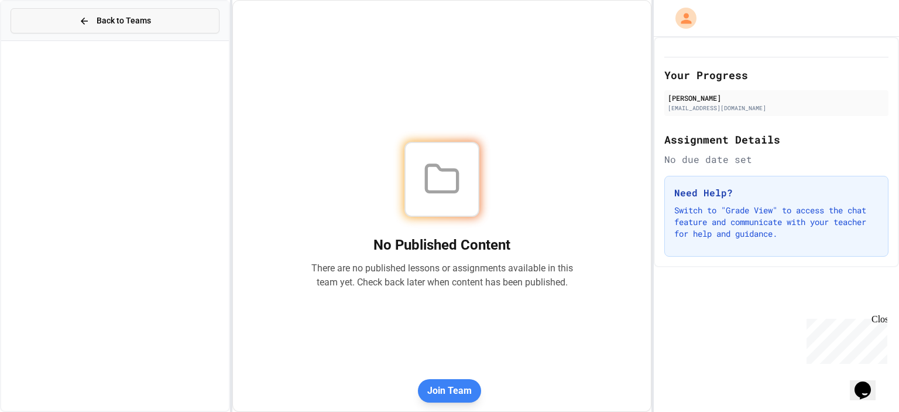
click at [104, 23] on span "Back to Teams" at bounding box center [124, 21] width 54 height 12
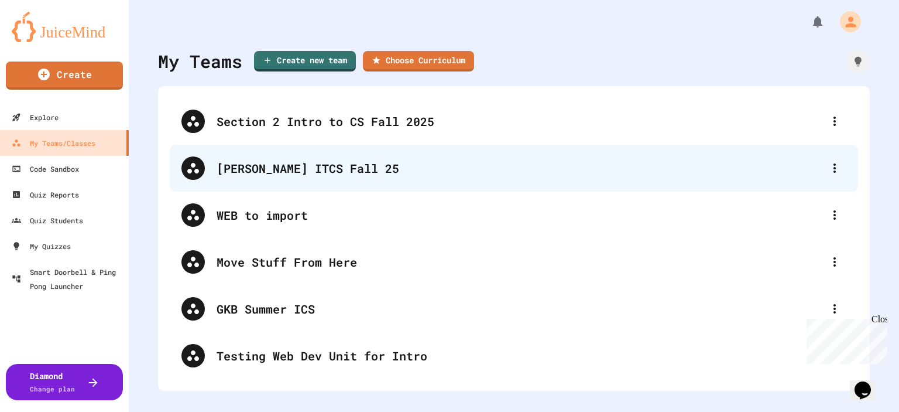
click at [279, 173] on div "[PERSON_NAME] ITCS Fall 25" at bounding box center [520, 168] width 607 height 18
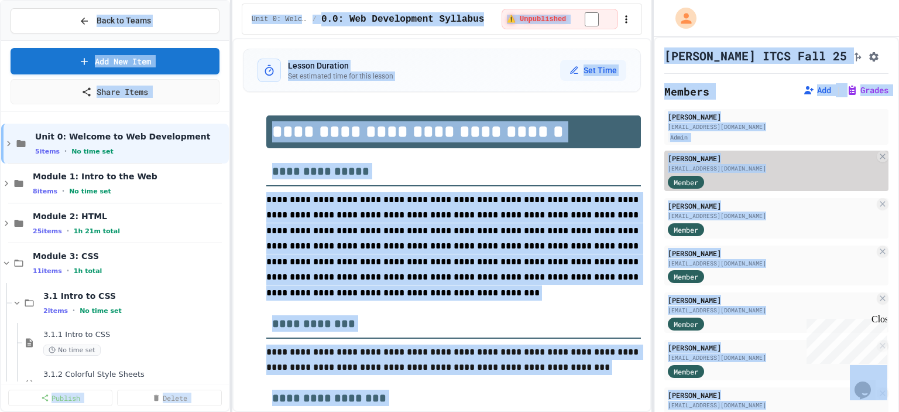
click at [810, 173] on div "[EMAIL_ADDRESS][DOMAIN_NAME]" at bounding box center [771, 168] width 207 height 9
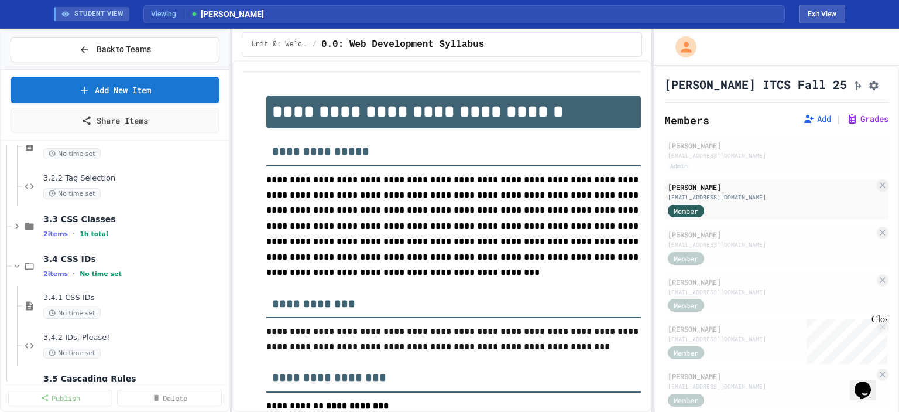
scroll to position [344, 0]
click at [144, 224] on div "3.3 CSS Classes 2 items • 1h total" at bounding box center [129, 226] width 172 height 25
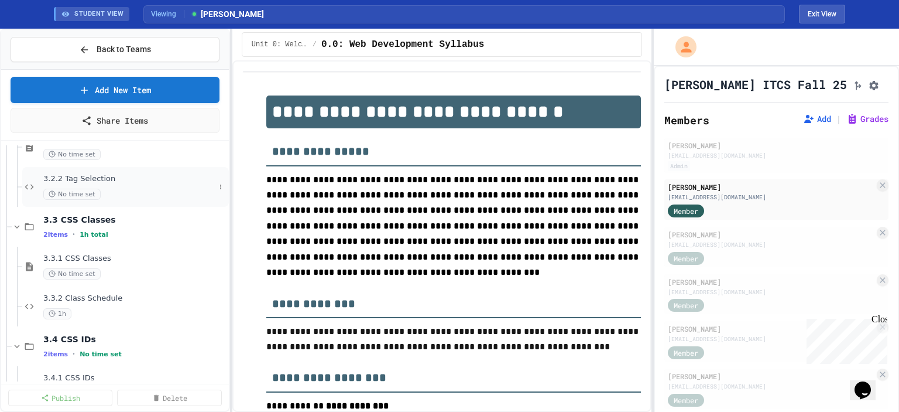
click at [143, 182] on span "3.2.2 Tag Selection" at bounding box center [129, 179] width 172 height 10
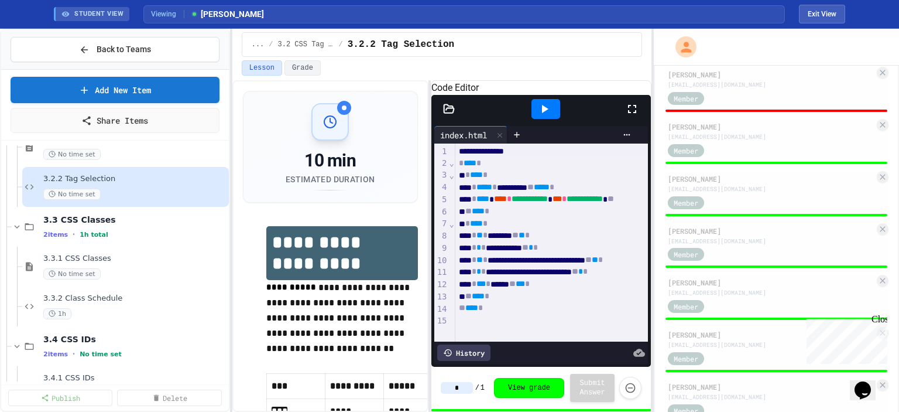
scroll to position [782, 0]
